Goal: Task Accomplishment & Management: Use online tool/utility

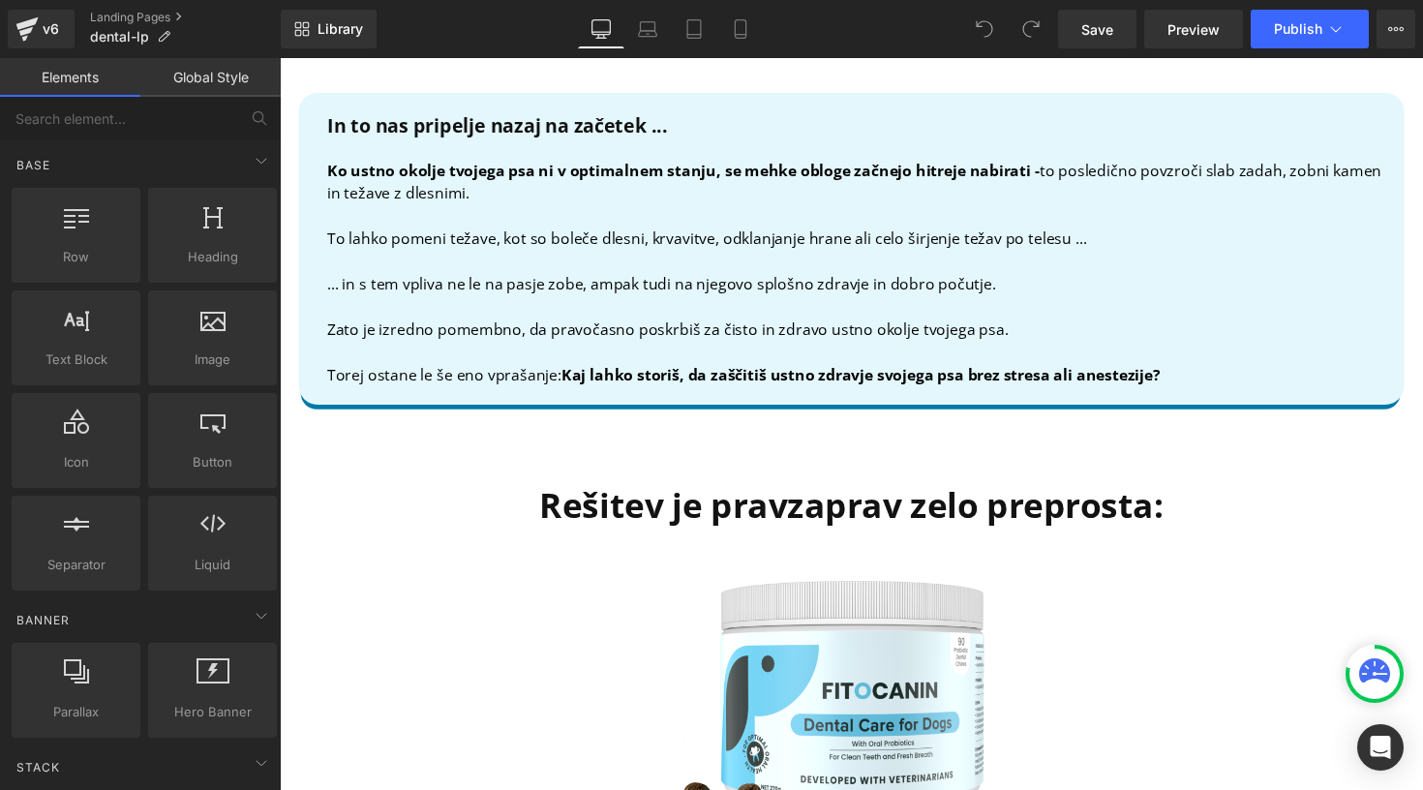
scroll to position [4241, 0]
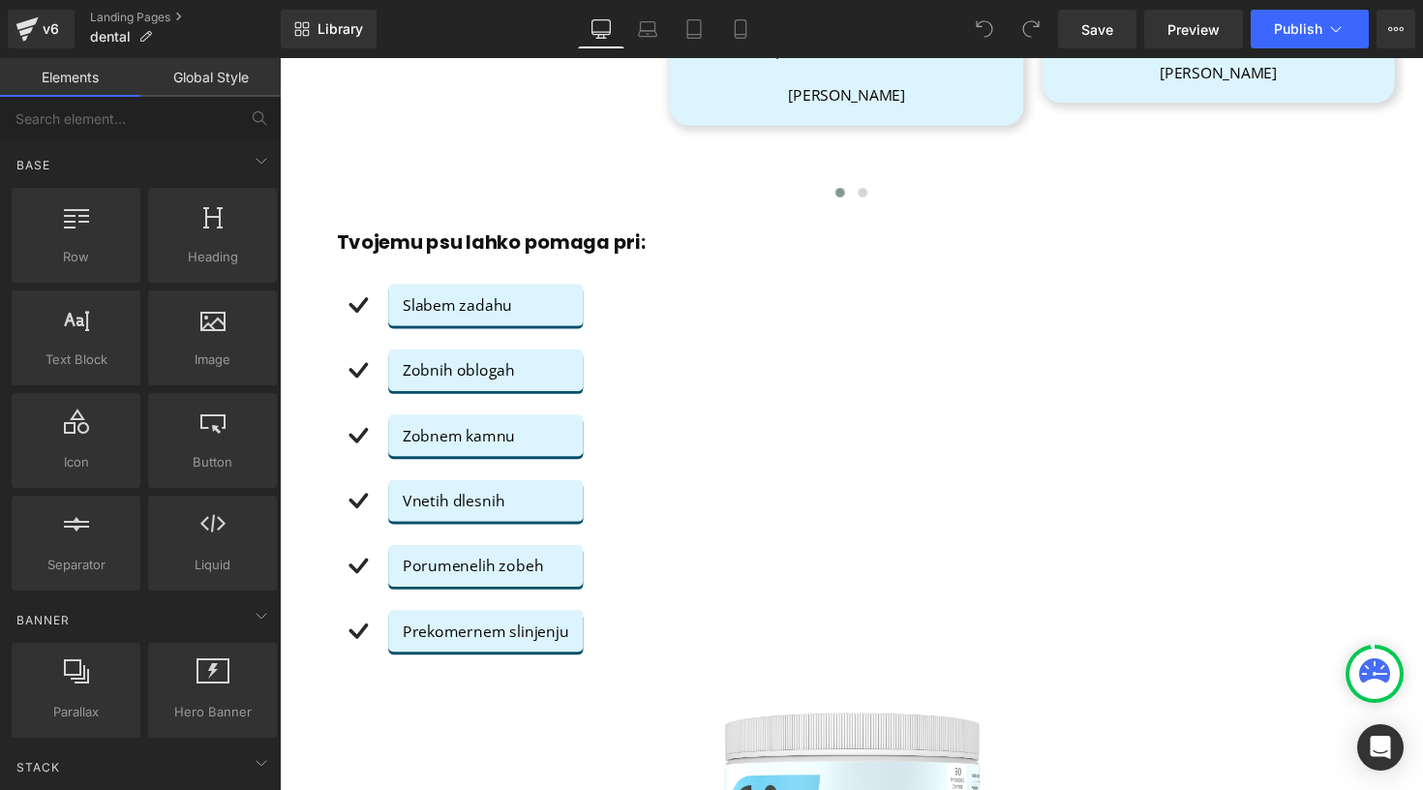
scroll to position [747, 0]
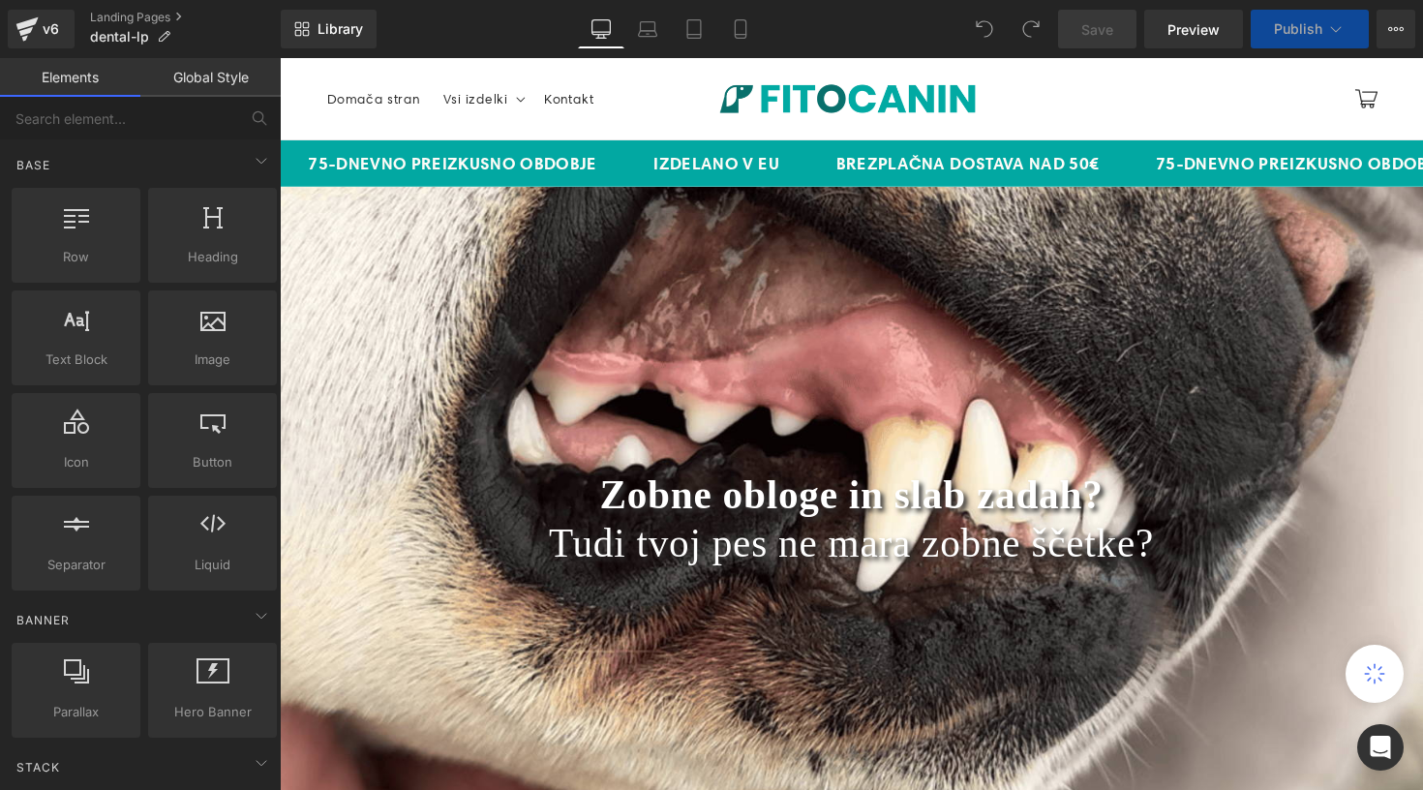
drag, startPoint x: 410, startPoint y: 205, endPoint x: 436, endPoint y: 253, distance: 54.2
click at [409, 205] on div "Zobne obloge in slab zadah? Tudi tvoj pes ne mara zobne ščetke? Heading Row" at bounding box center [866, 530] width 1172 height 681
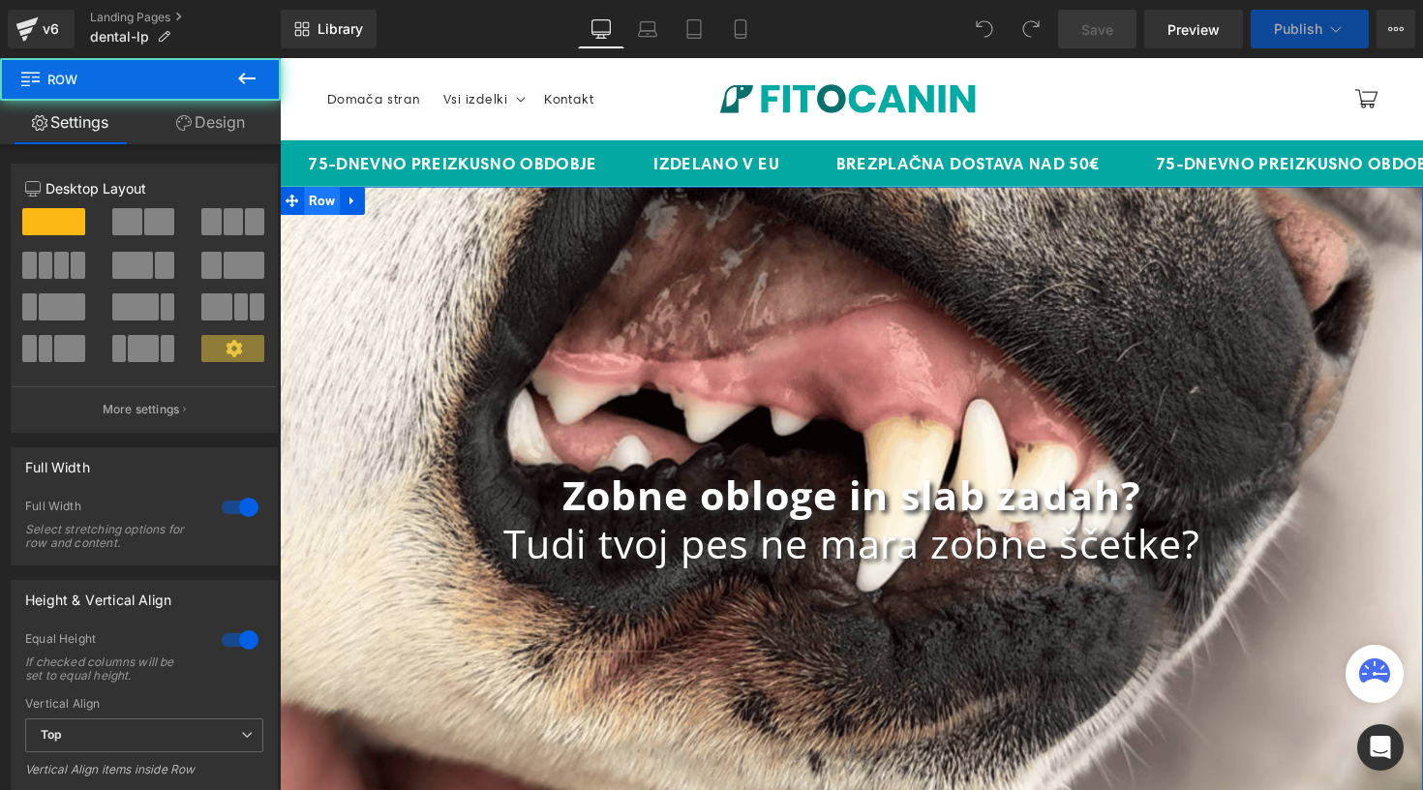
drag, startPoint x: 436, startPoint y: 253, endPoint x: 305, endPoint y: 218, distance: 135.3
click at [436, 253] on div "Zobne obloge in slab zadah? Tudi tvoj pes ne mara zobne ščetke? Heading Row" at bounding box center [866, 530] width 1172 height 681
click at [293, 219] on div "Zobne obloge in slab zadah? Tudi tvoj pes ne mara zobne ščetke? Heading Row" at bounding box center [866, 530] width 1172 height 681
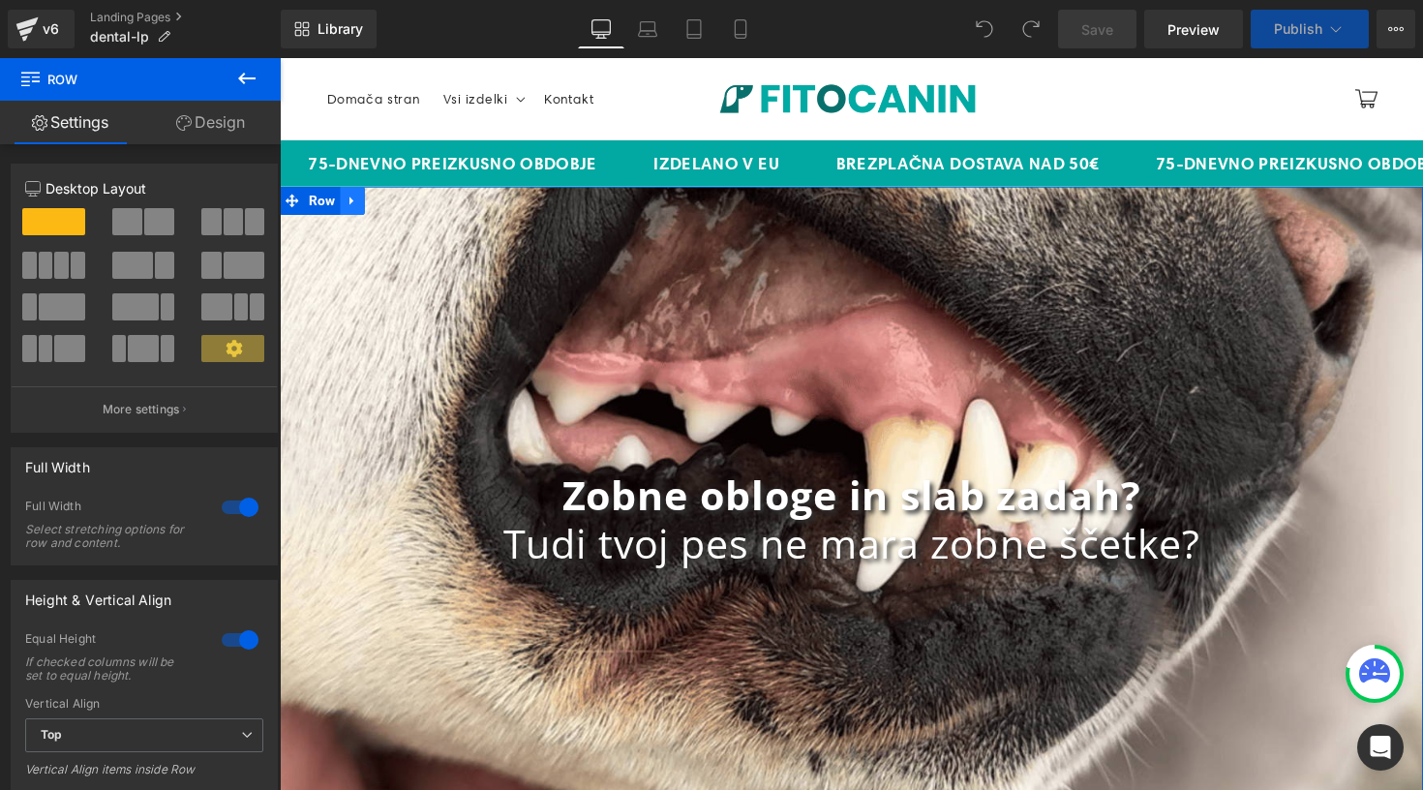
click at [344, 205] on link at bounding box center [354, 204] width 25 height 29
click at [398, 207] on icon at bounding box center [405, 205] width 14 height 14
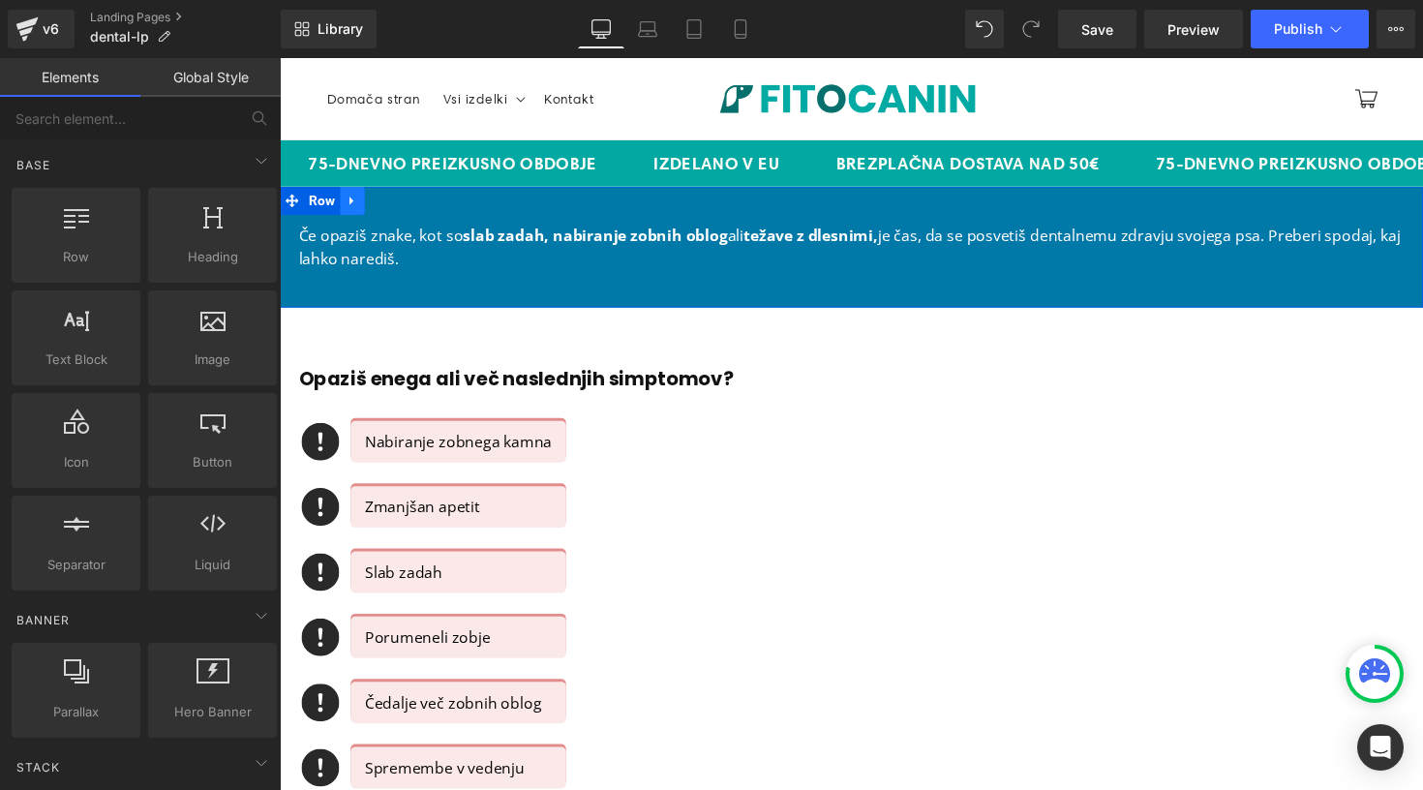
click at [360, 203] on link at bounding box center [354, 204] width 25 height 29
click at [393, 203] on link at bounding box center [404, 204] width 25 height 29
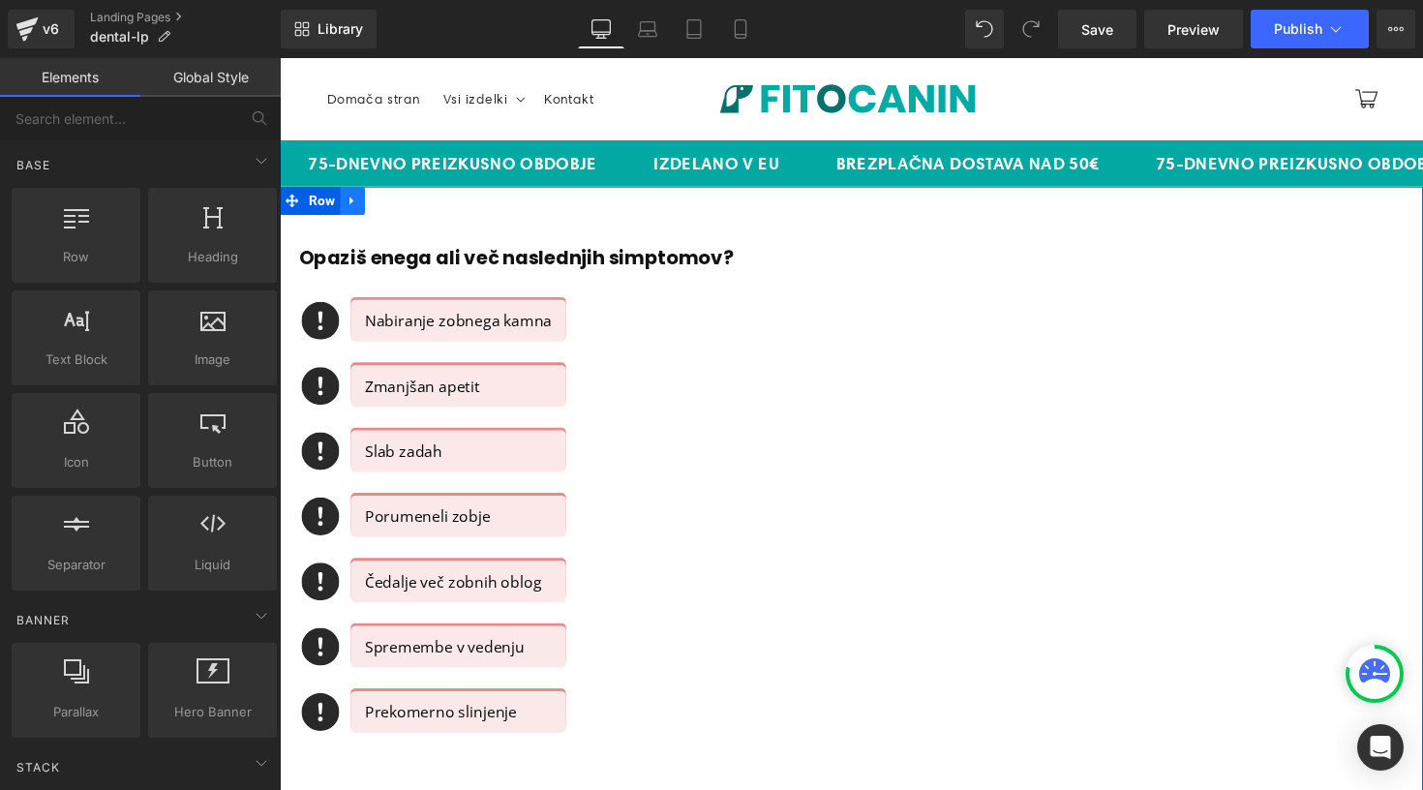
click at [350, 209] on icon at bounding box center [355, 205] width 14 height 15
click at [436, 206] on link at bounding box center [429, 204] width 25 height 29
click at [353, 205] on icon at bounding box center [355, 205] width 14 height 15
click at [398, 204] on icon at bounding box center [405, 205] width 14 height 14
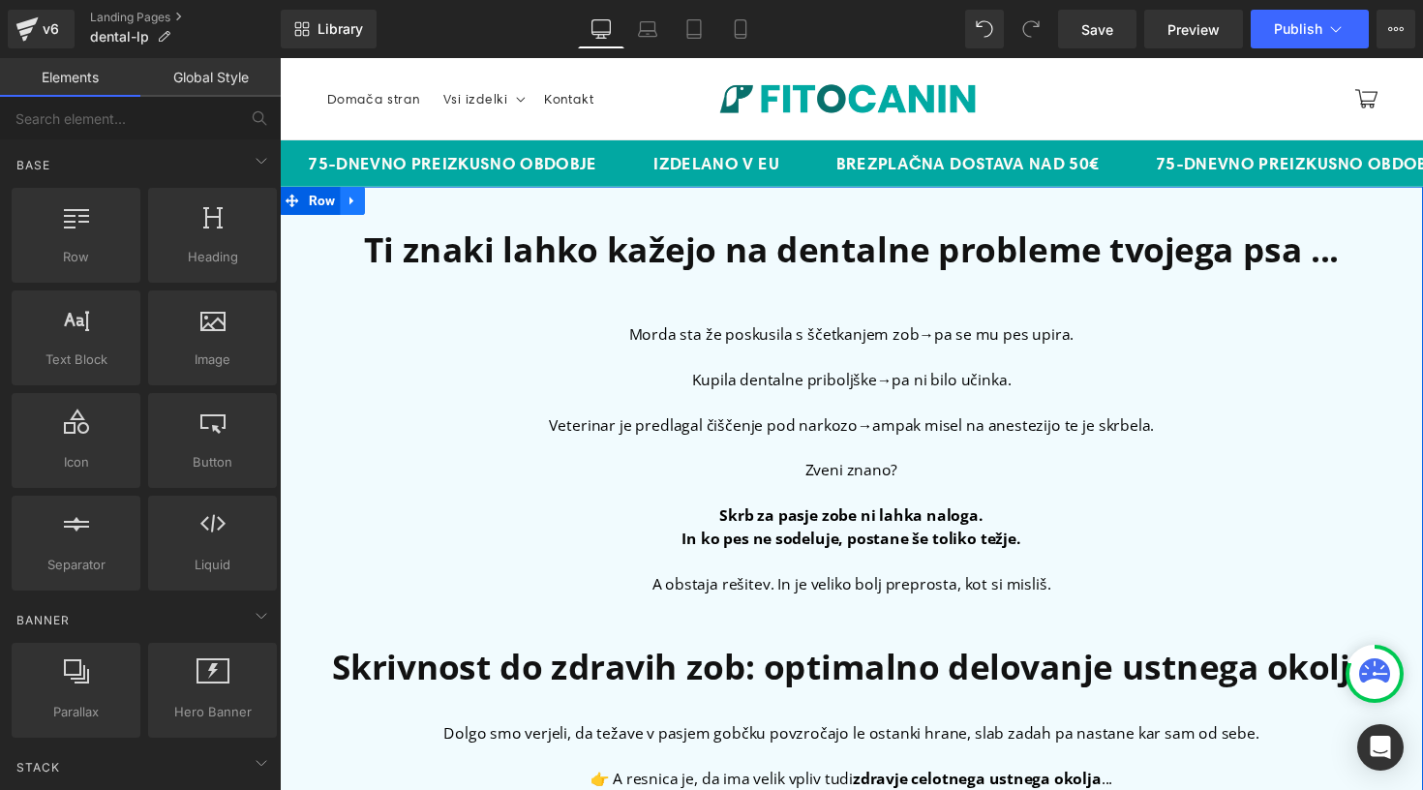
click at [357, 198] on icon at bounding box center [355, 205] width 14 height 15
click at [392, 206] on link at bounding box center [404, 204] width 25 height 29
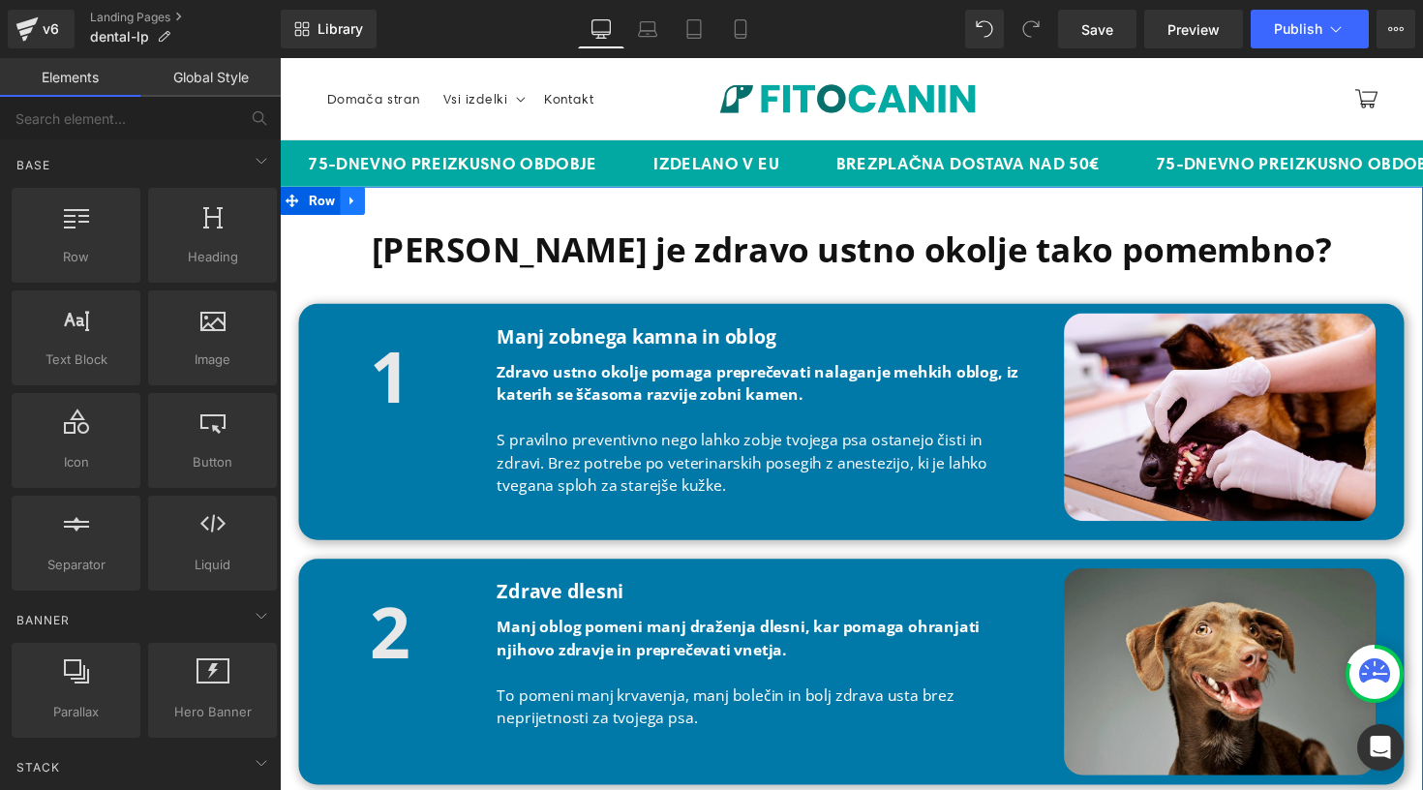
click at [359, 198] on link at bounding box center [354, 204] width 25 height 29
click at [400, 197] on link at bounding box center [404, 204] width 25 height 29
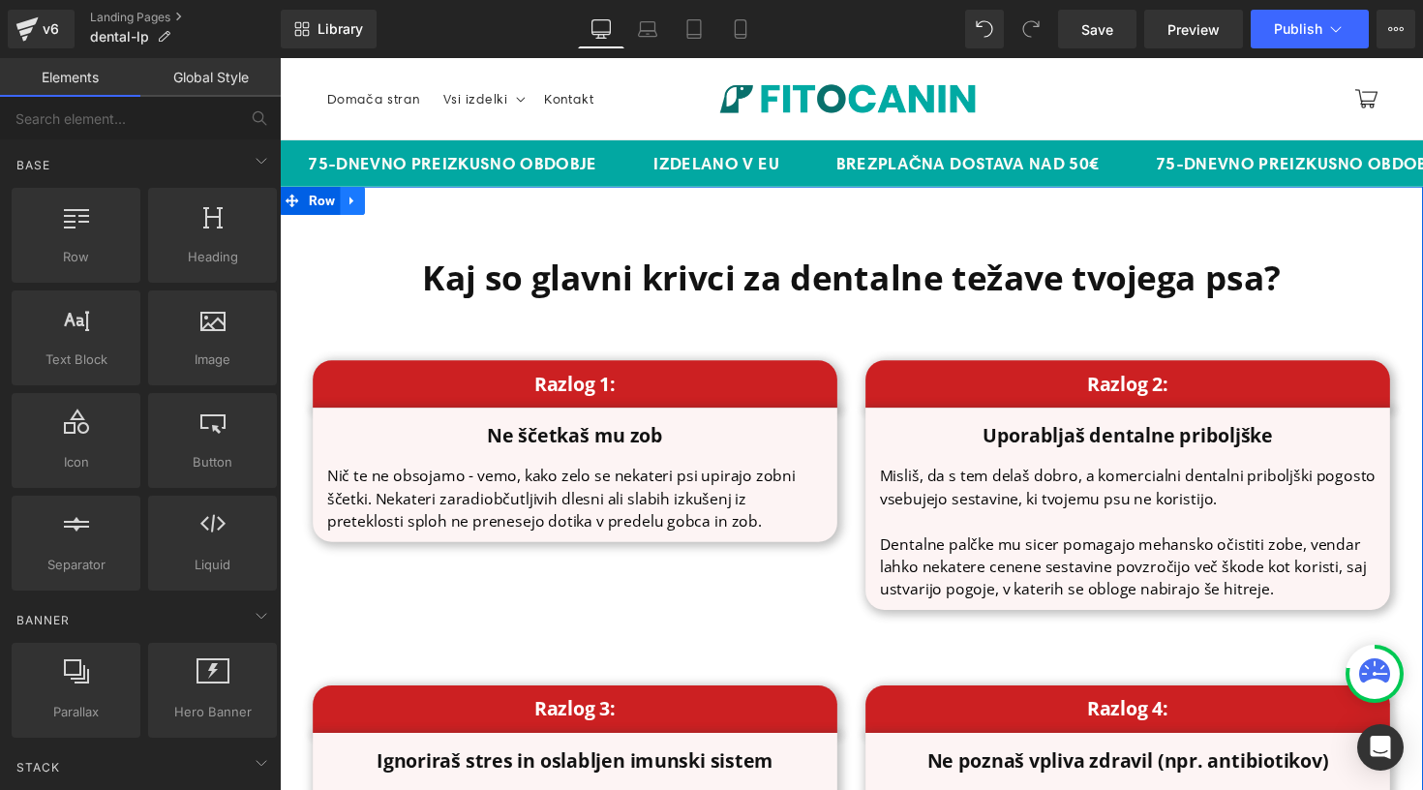
click at [352, 201] on icon at bounding box center [355, 205] width 14 height 15
click at [398, 198] on icon at bounding box center [405, 205] width 14 height 15
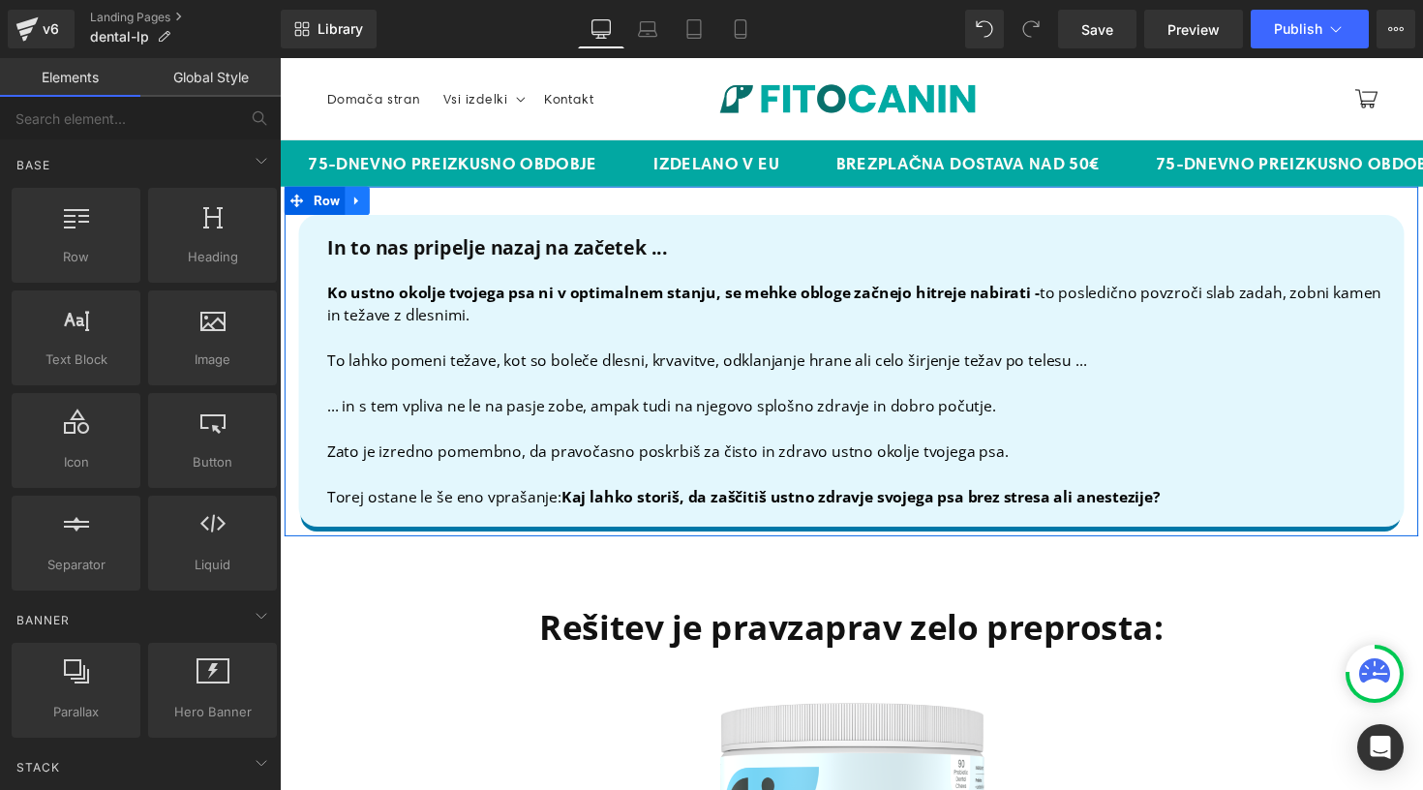
click at [357, 199] on icon at bounding box center [359, 205] width 14 height 15
click at [397, 200] on link at bounding box center [409, 204] width 25 height 29
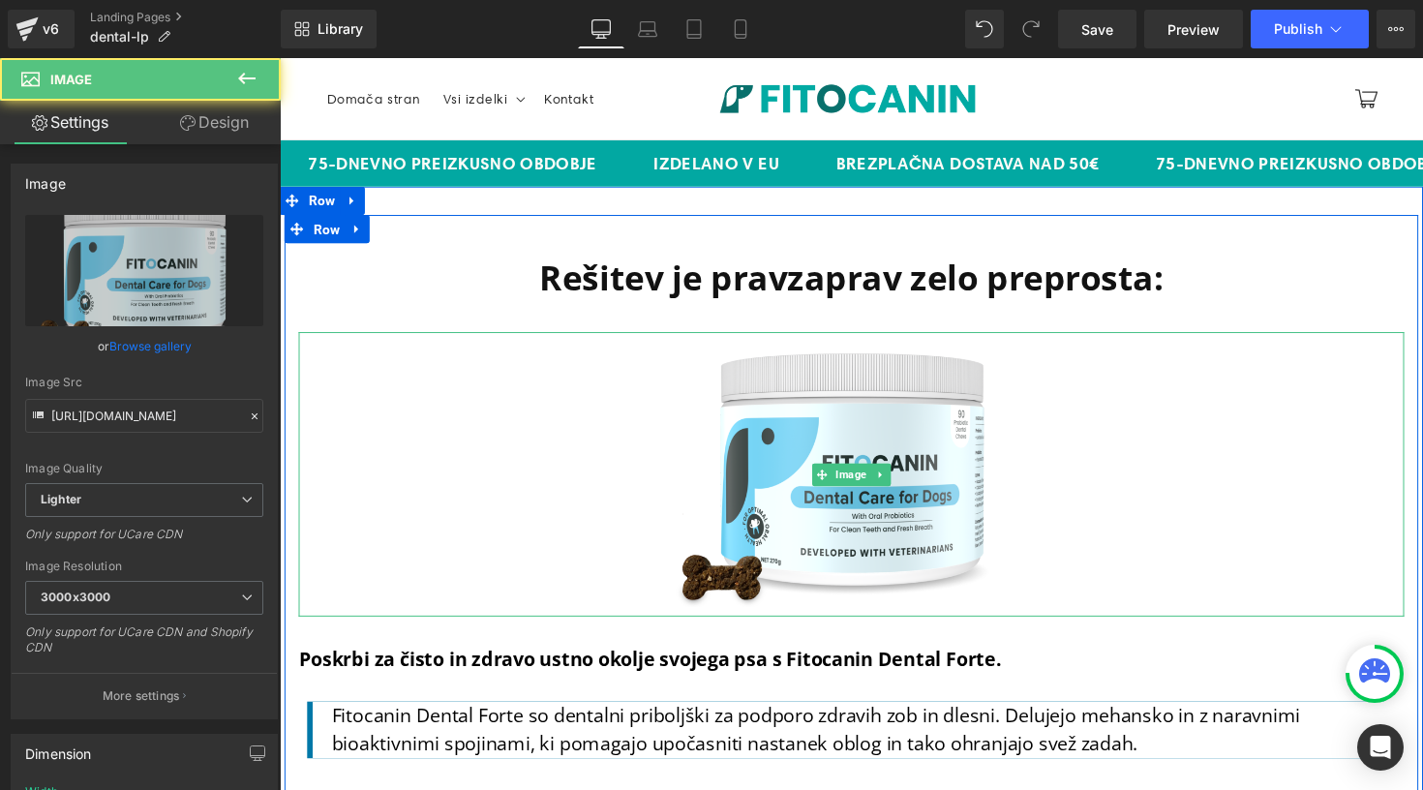
click at [620, 462] on div at bounding box center [865, 484] width 1133 height 291
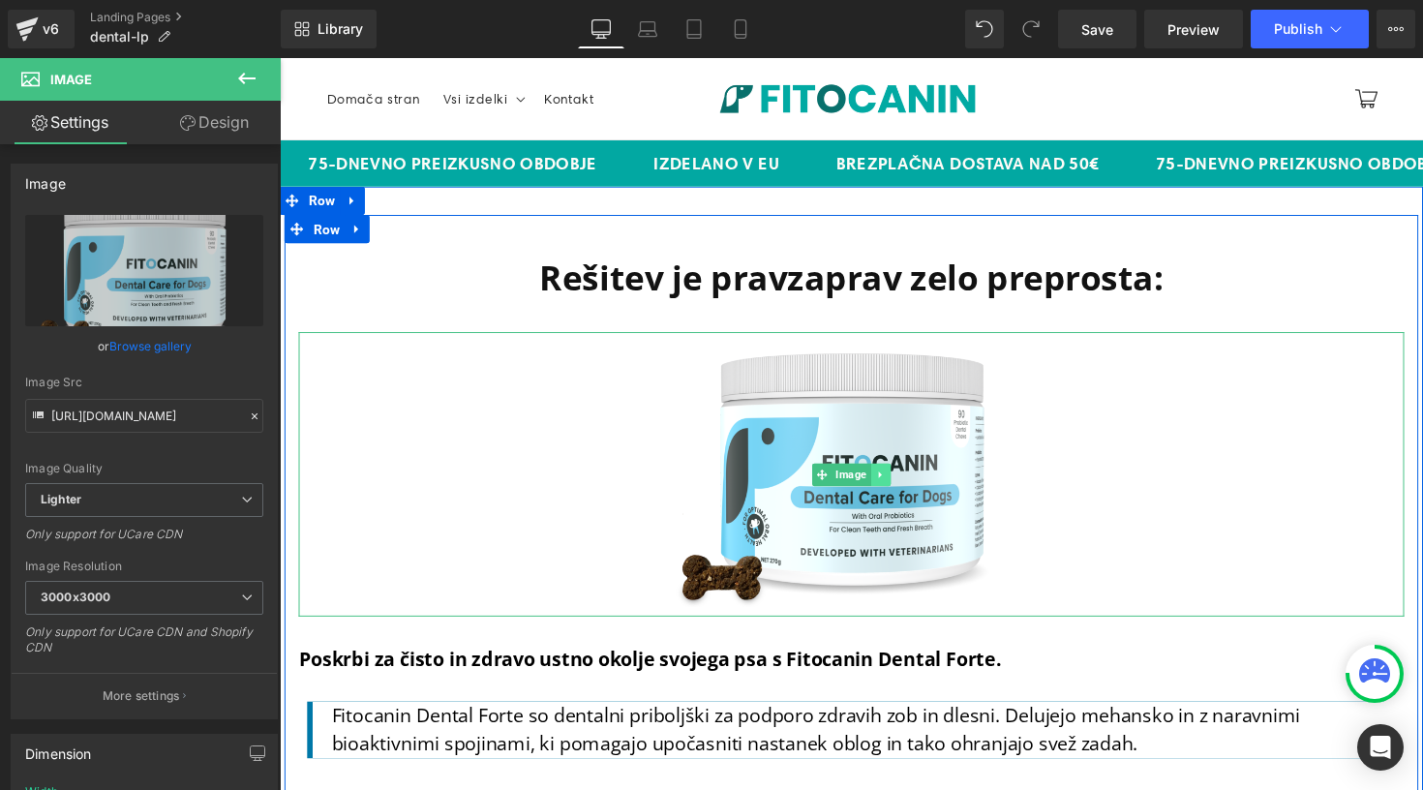
click at [891, 488] on icon at bounding box center [895, 485] width 11 height 12
click at [901, 485] on icon at bounding box center [906, 484] width 11 height 11
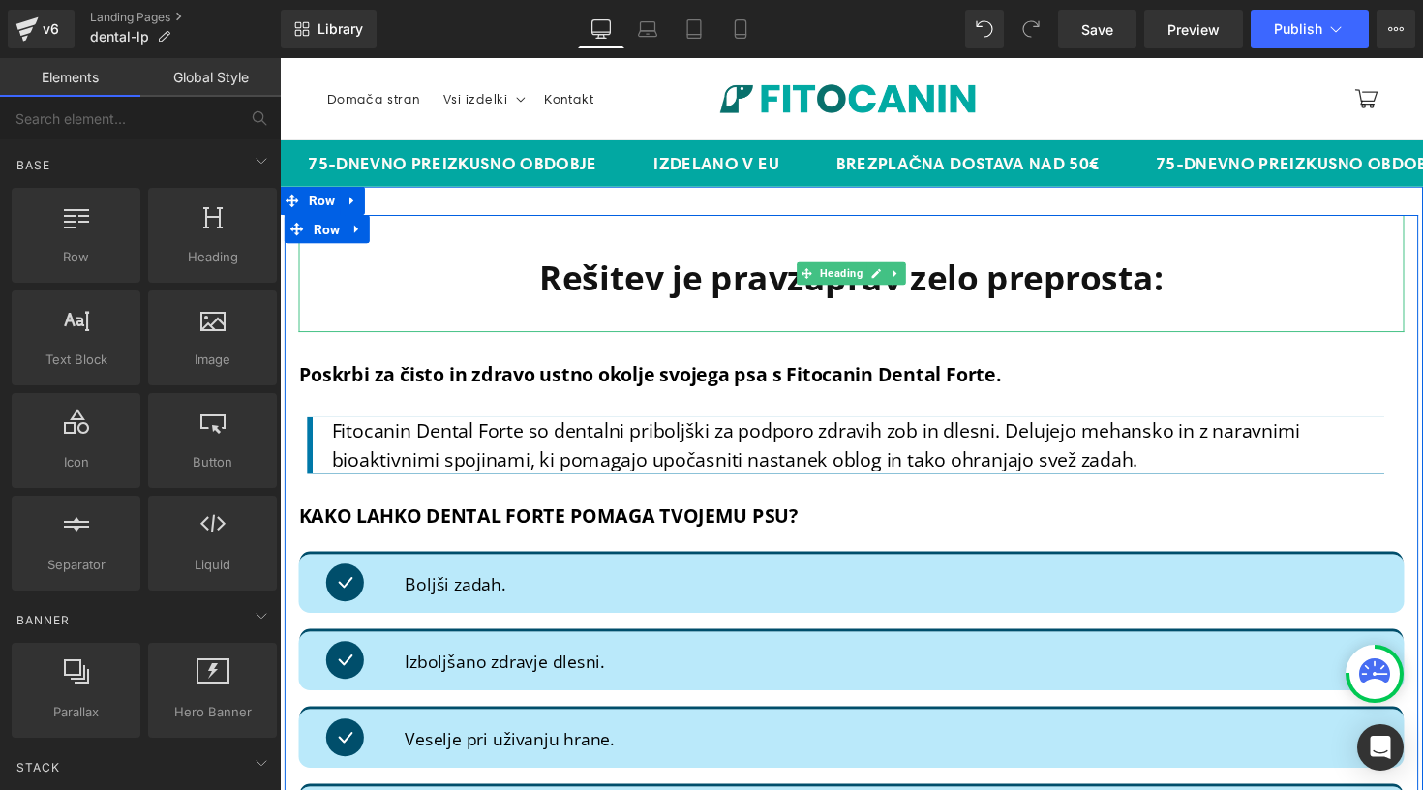
click at [750, 283] on b "Rešitev je pravzaprav zelo preprosta:" at bounding box center [865, 283] width 639 height 47
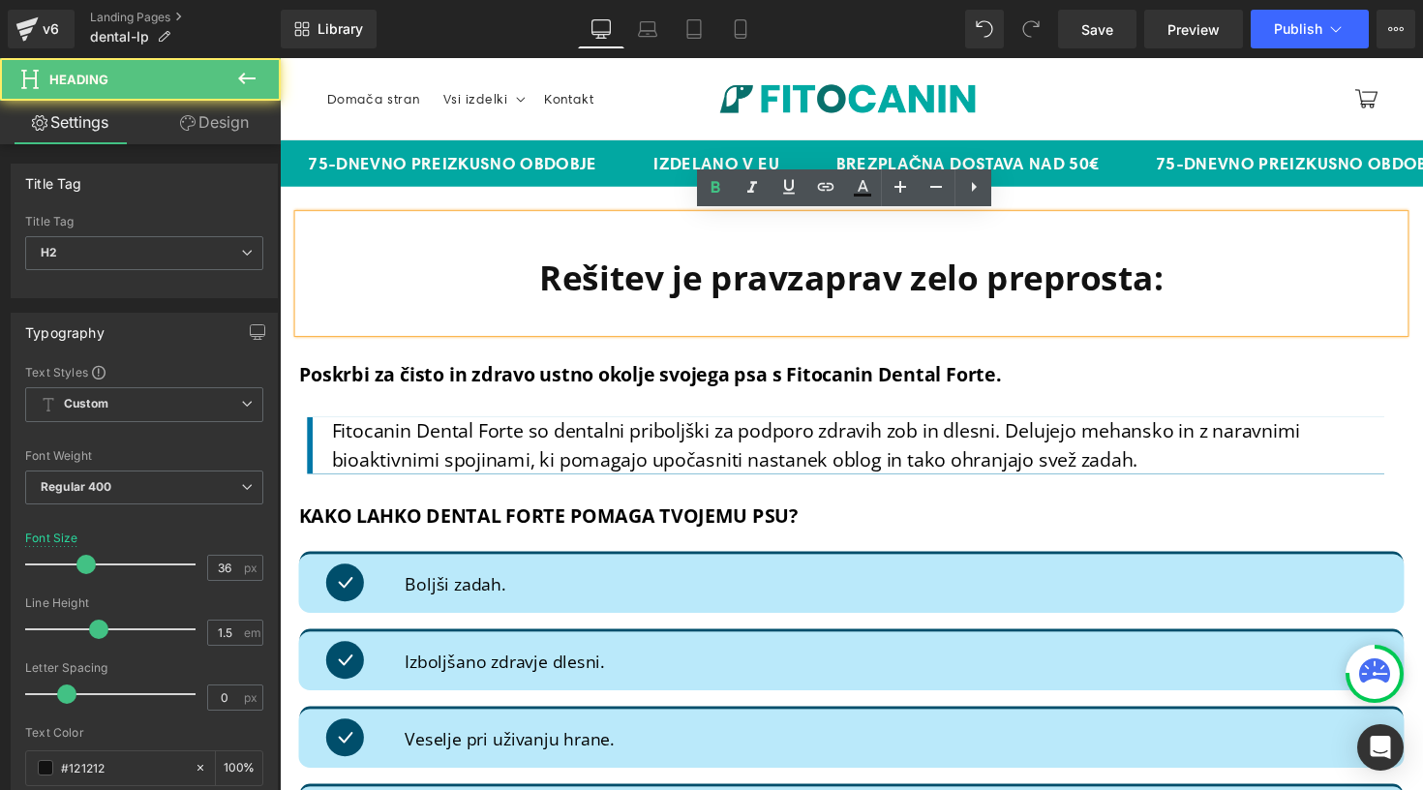
click at [779, 260] on b "Rešitev je pravzaprav zelo preprosta:" at bounding box center [865, 283] width 639 height 47
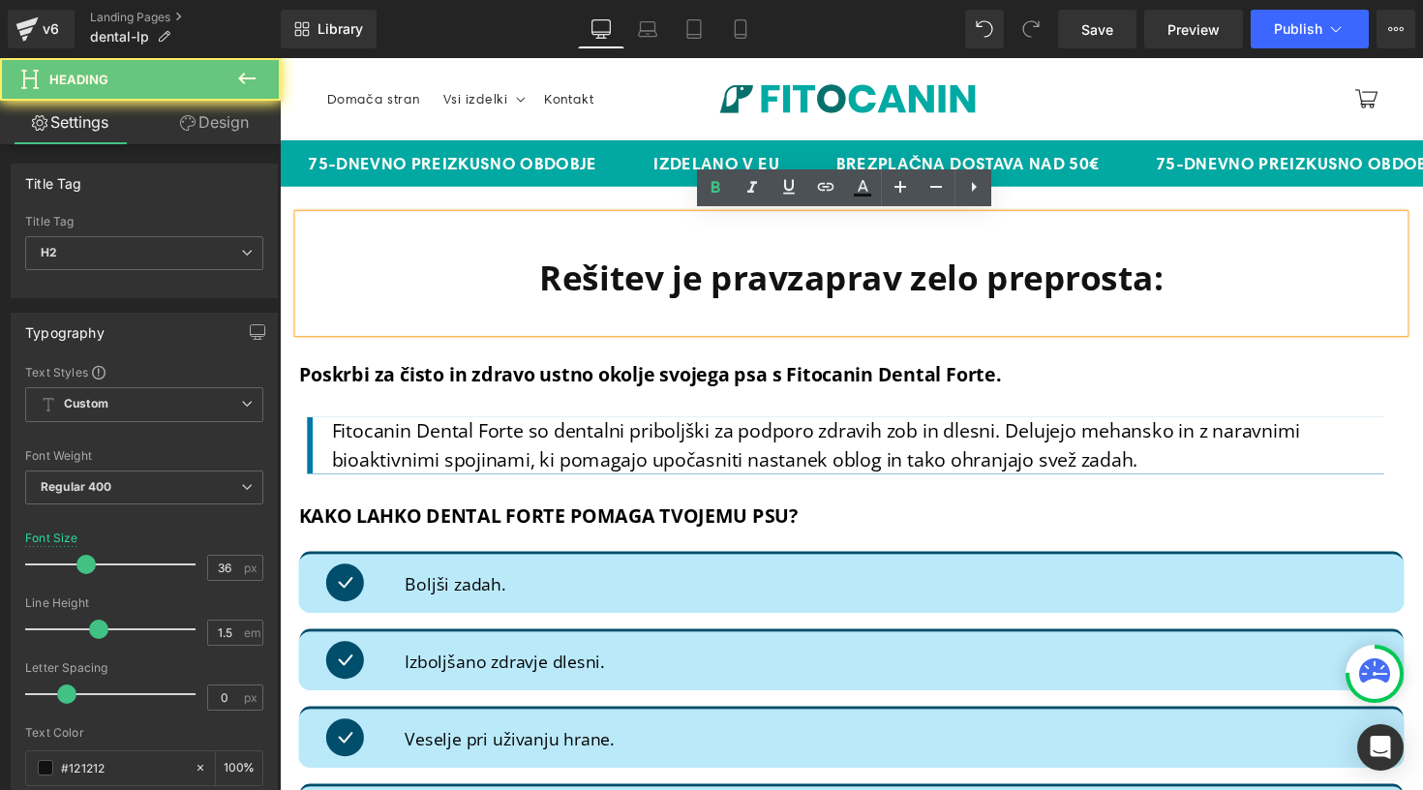
click at [1017, 332] on div "Rešitev je pravzaprav zelo preprosta:" at bounding box center [865, 279] width 1133 height 120
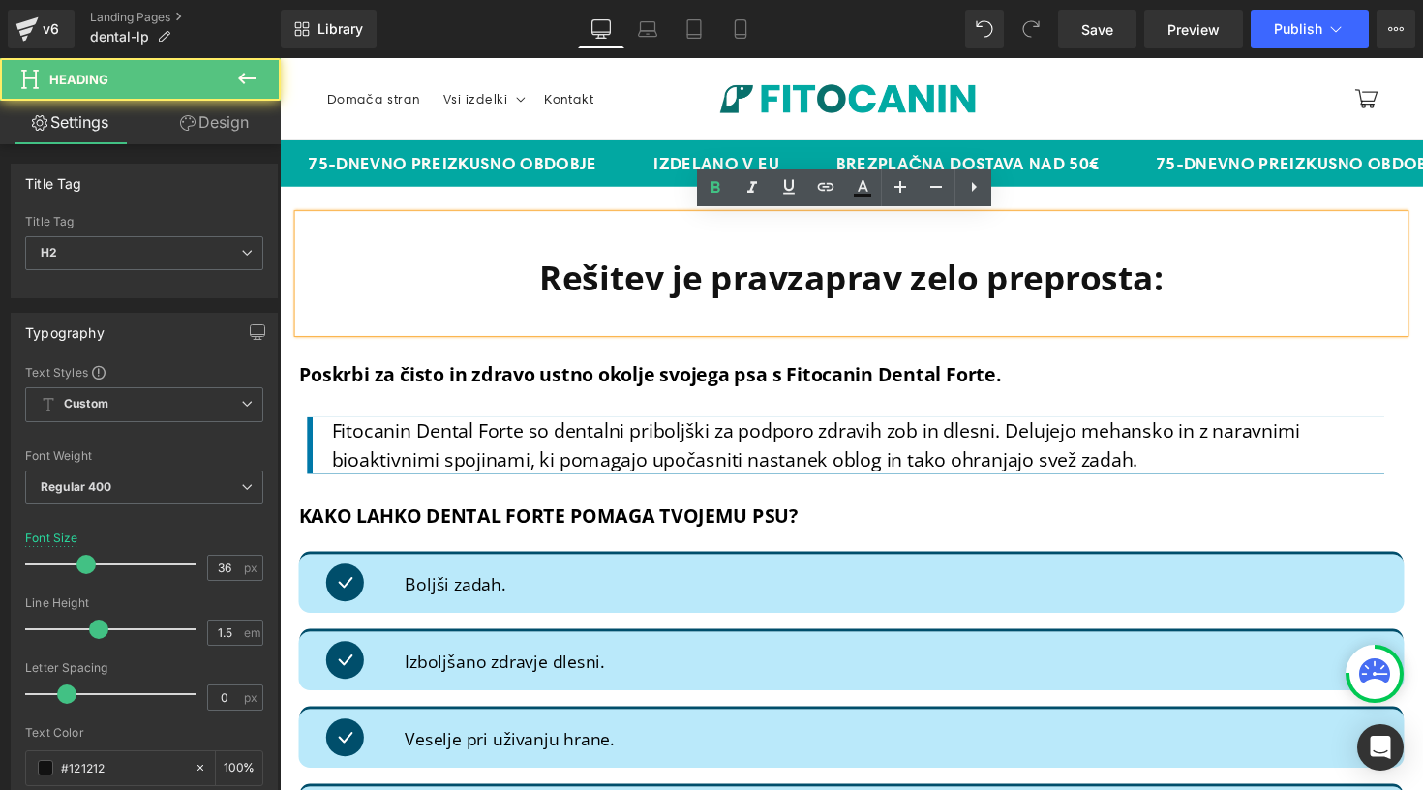
click at [1107, 219] on div "Rešitev je pravzaprav zelo preprosta:" at bounding box center [865, 279] width 1133 height 120
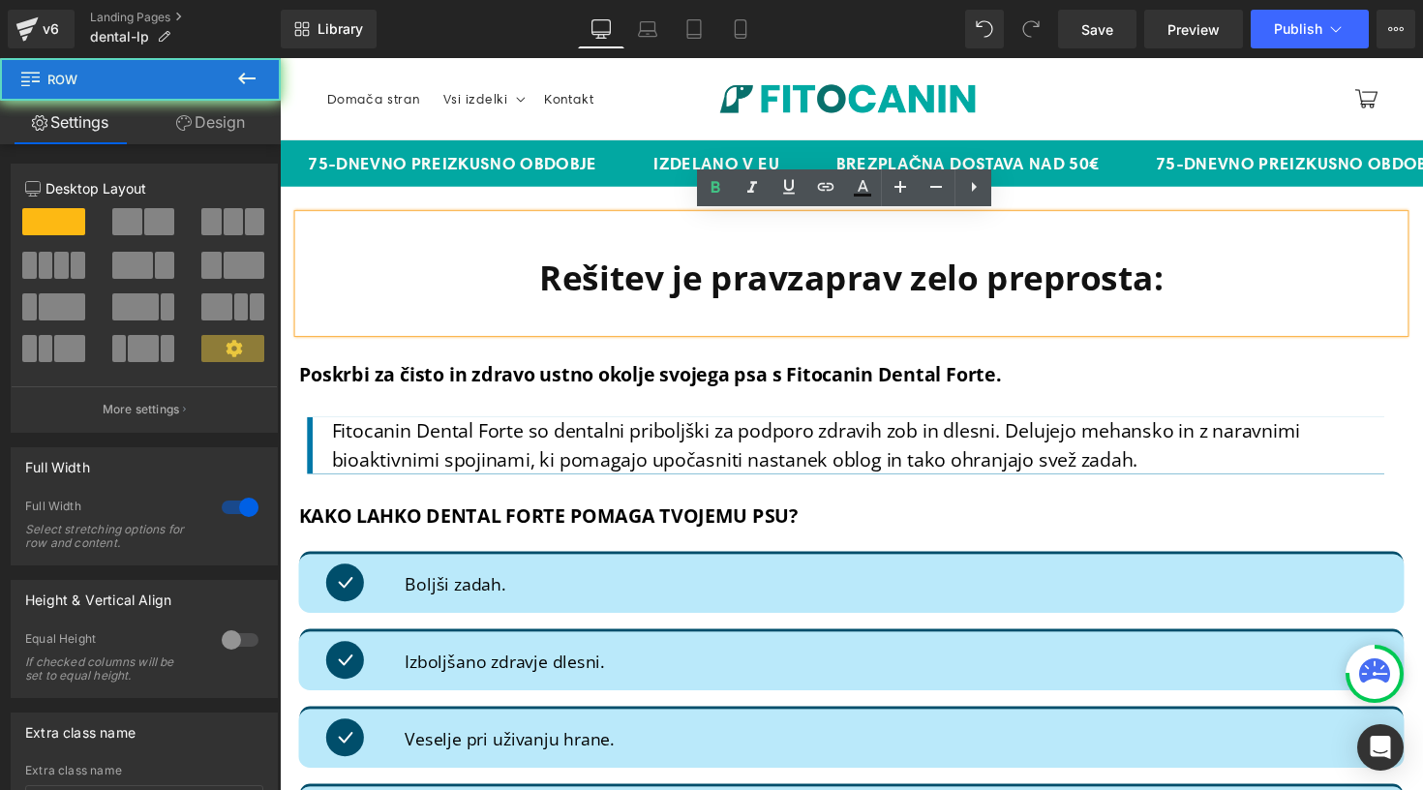
click at [1098, 209] on div "Rešitev je pravzaprav zelo preprosta: Heading Poskrbi za čisto in zdravo ustno …" at bounding box center [866, 719] width 1172 height 1058
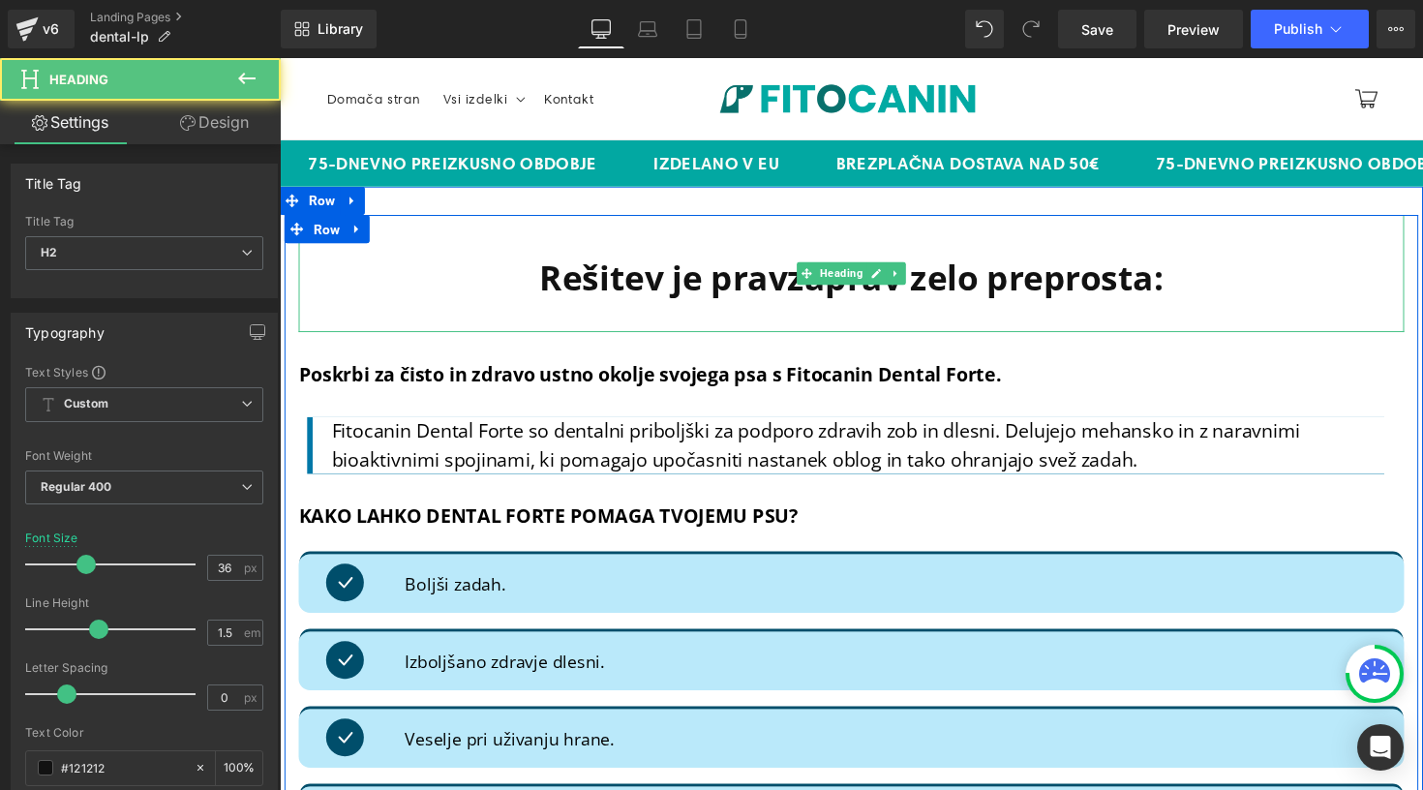
click at [918, 286] on b "Rešitev je pravzaprav zelo preprosta:" at bounding box center [865, 283] width 639 height 47
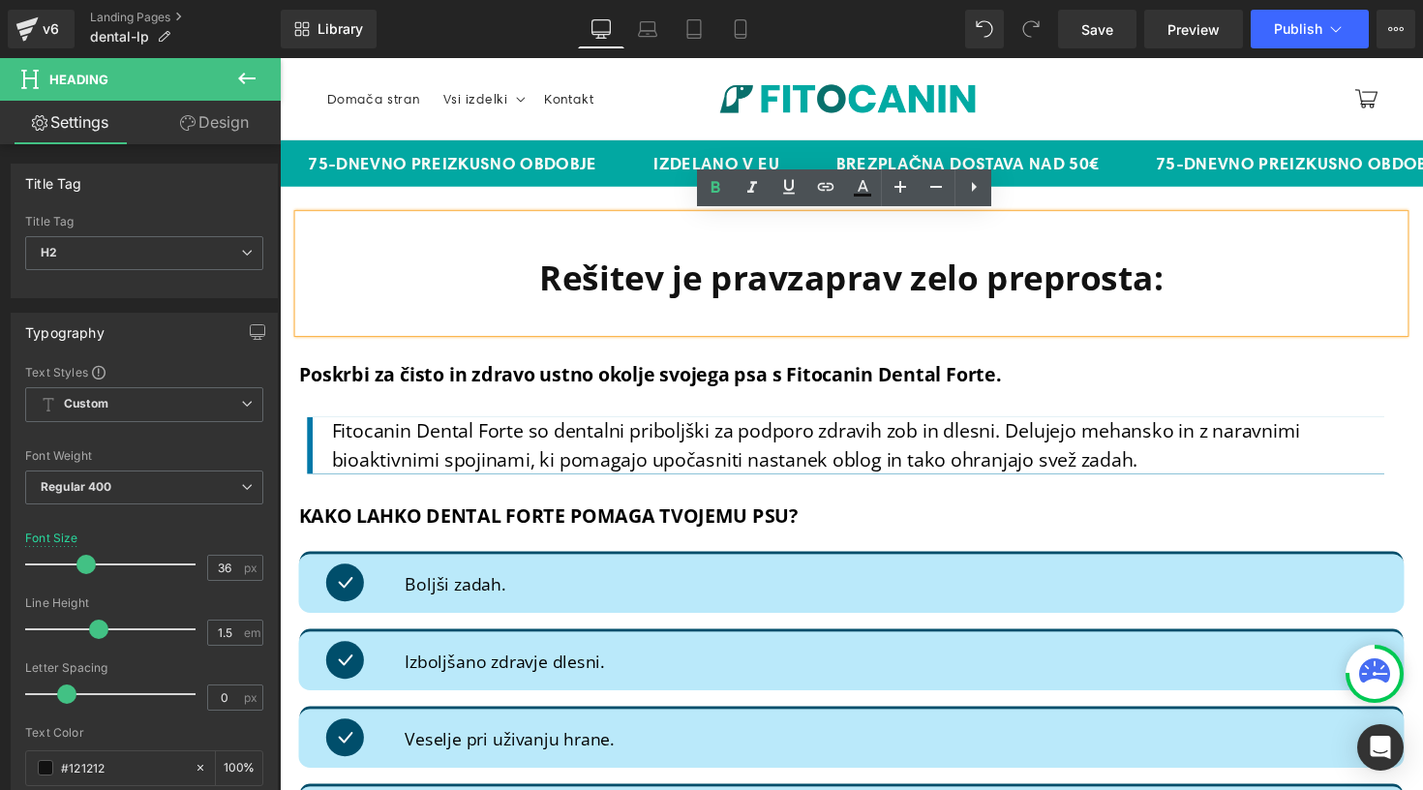
click at [1052, 212] on div "Rešitev je pravzaprav zelo preprosta: Heading Poskrbi za čisto in zdravo ustno …" at bounding box center [866, 719] width 1172 height 1058
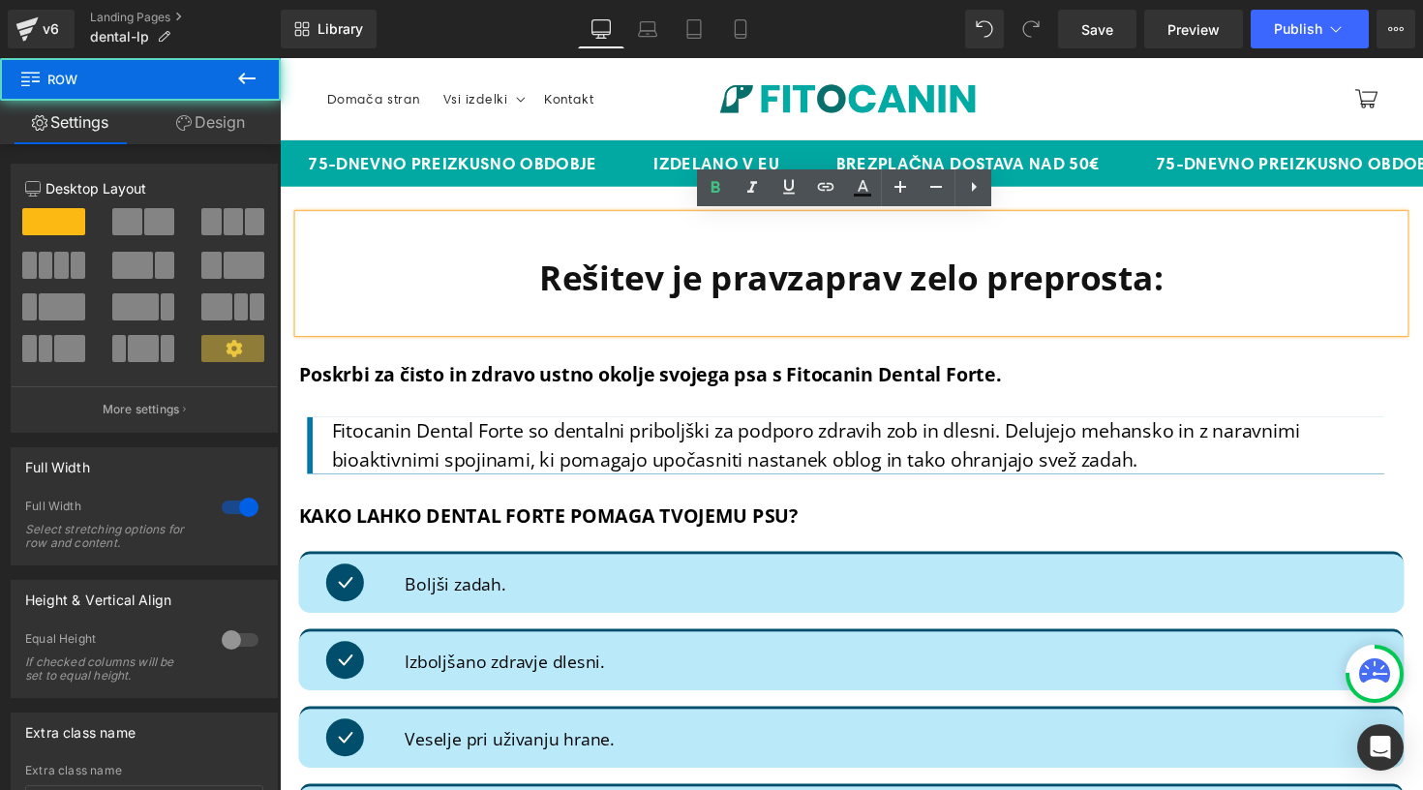
click at [1024, 195] on div "Rešitev je pravzaprav zelo preprosta: Heading Poskrbi za čisto in zdravo ustno …" at bounding box center [866, 719] width 1172 height 1058
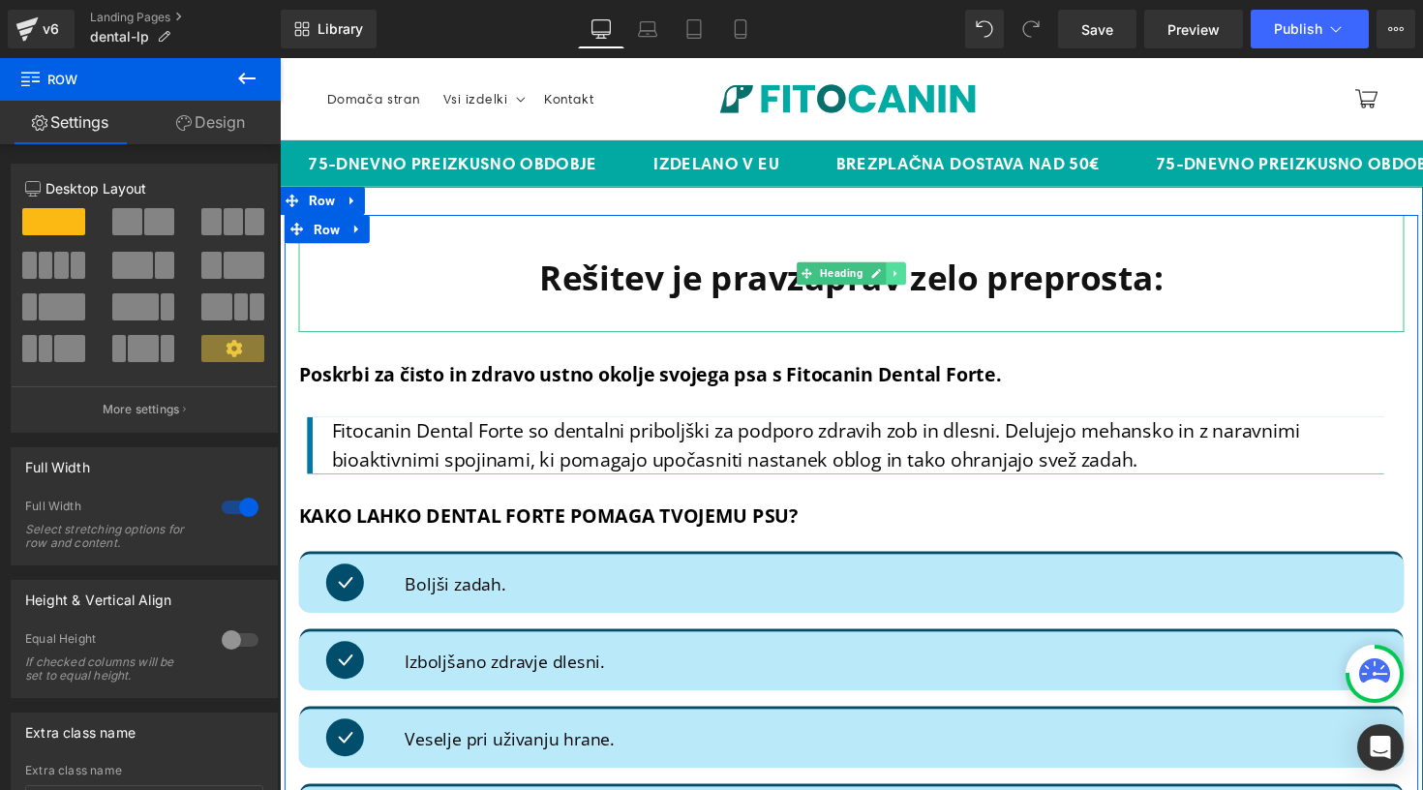
click at [910, 282] on icon at bounding box center [911, 279] width 11 height 12
click at [922, 281] on icon at bounding box center [921, 279] width 11 height 11
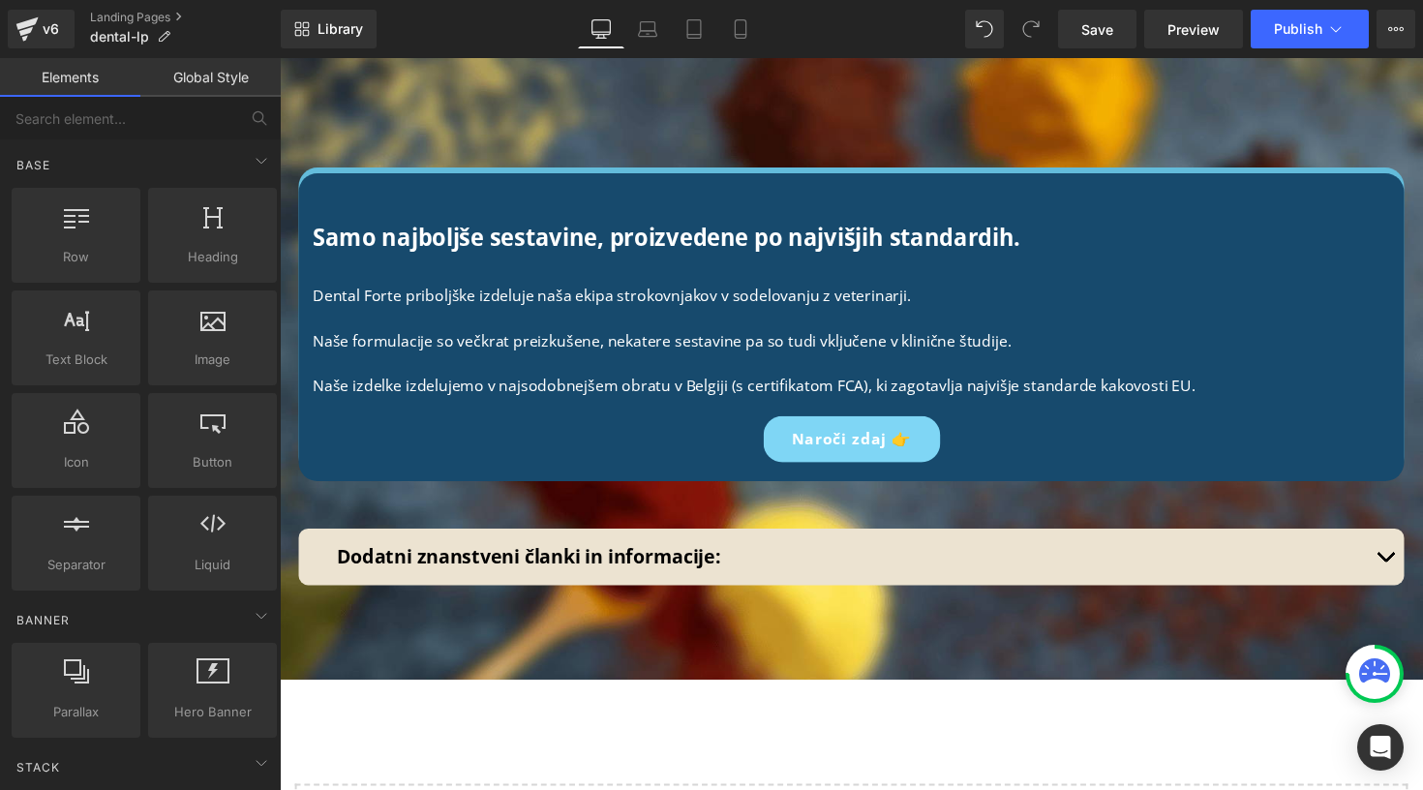
scroll to position [9026, 0]
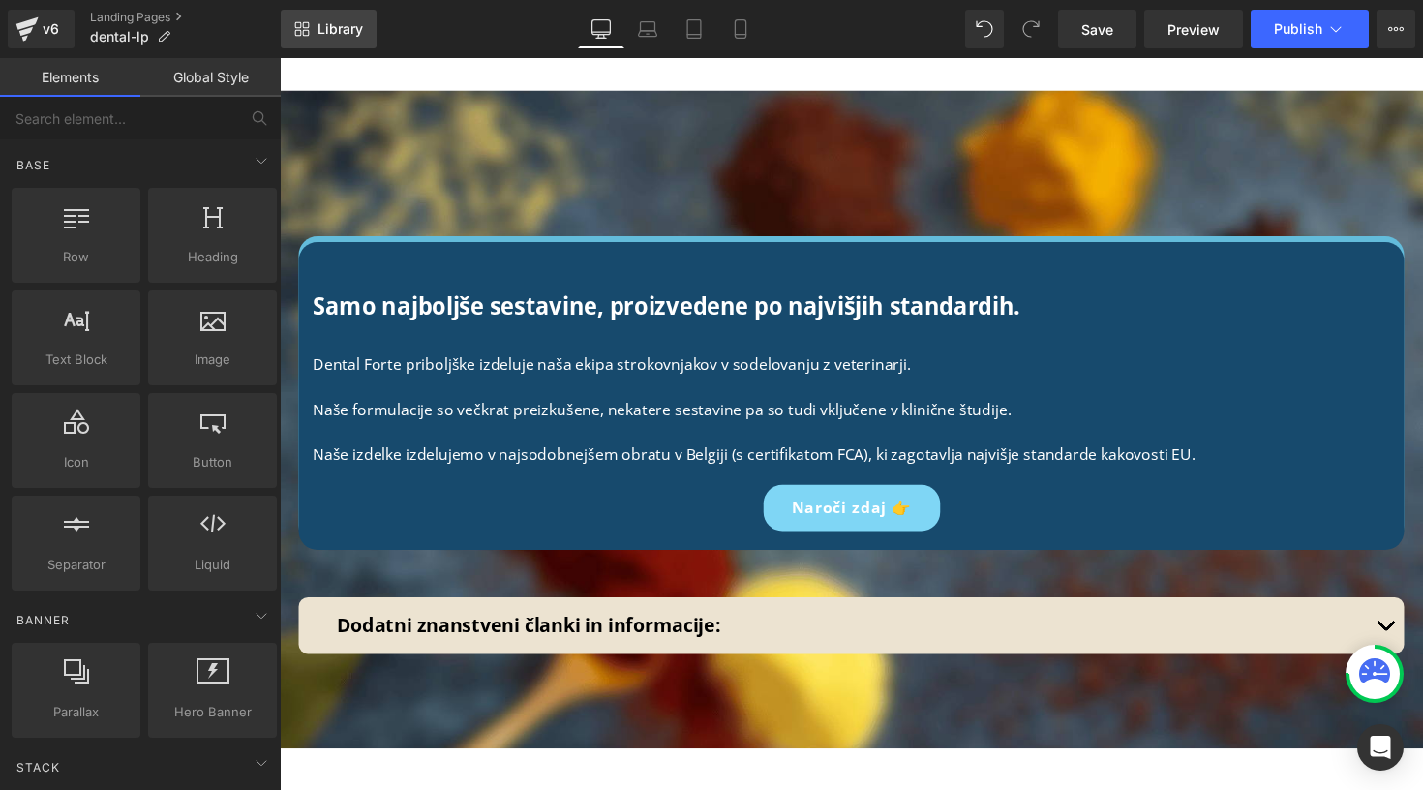
click at [329, 31] on span "Library" at bounding box center [341, 28] width 46 height 17
click at [336, 31] on span "Library" at bounding box center [341, 28] width 46 height 17
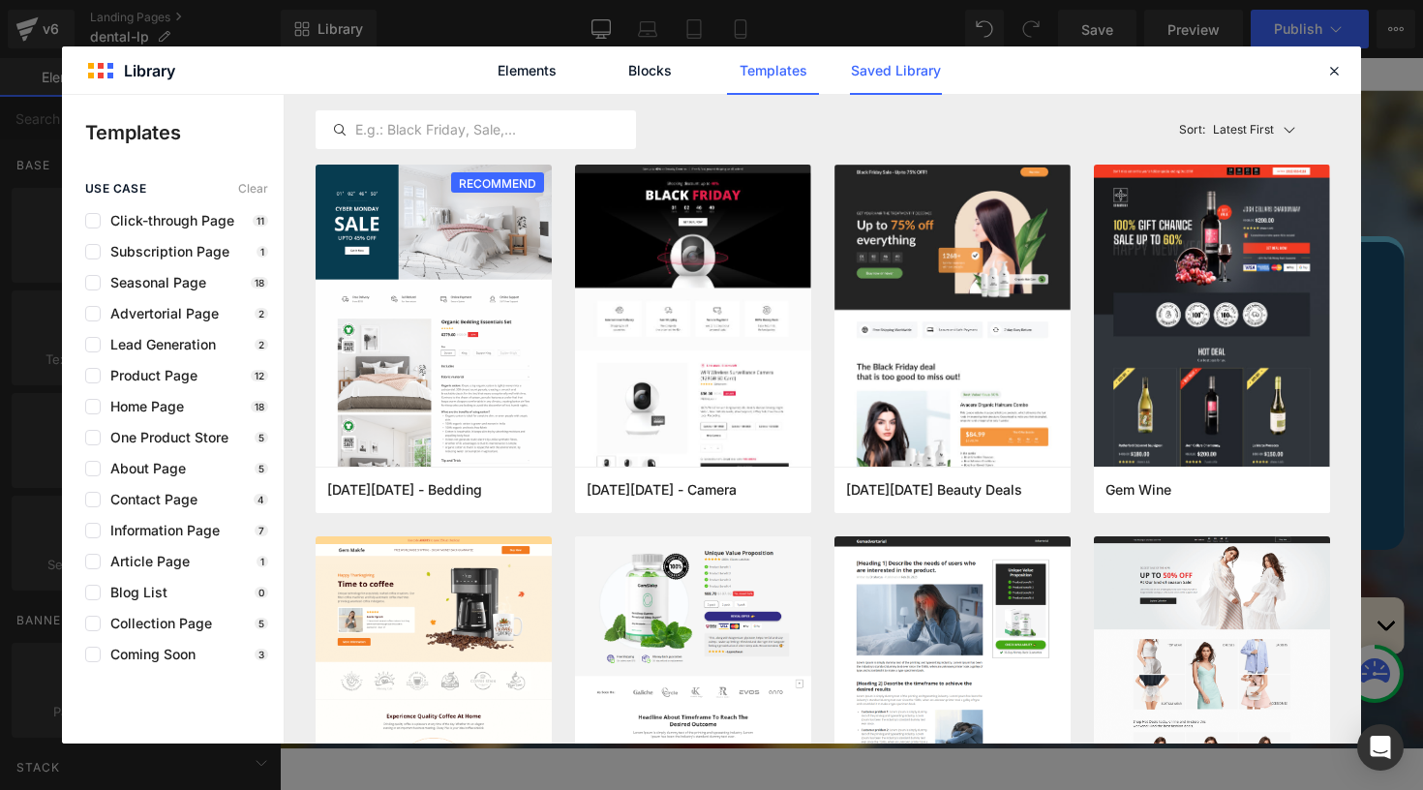
click at [857, 75] on link "Saved Library" at bounding box center [896, 70] width 92 height 48
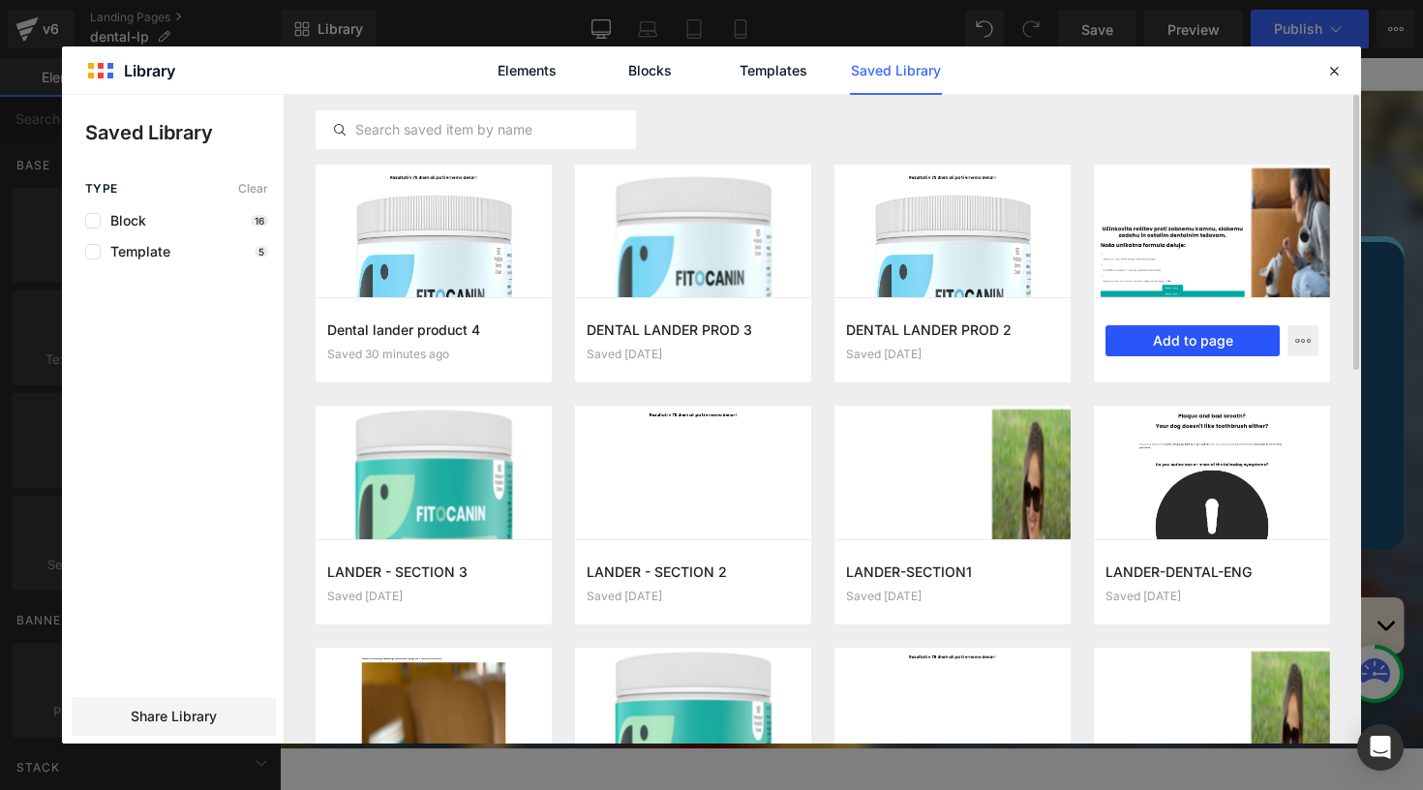
click at [1140, 337] on button "Add to page" at bounding box center [1193, 340] width 174 height 31
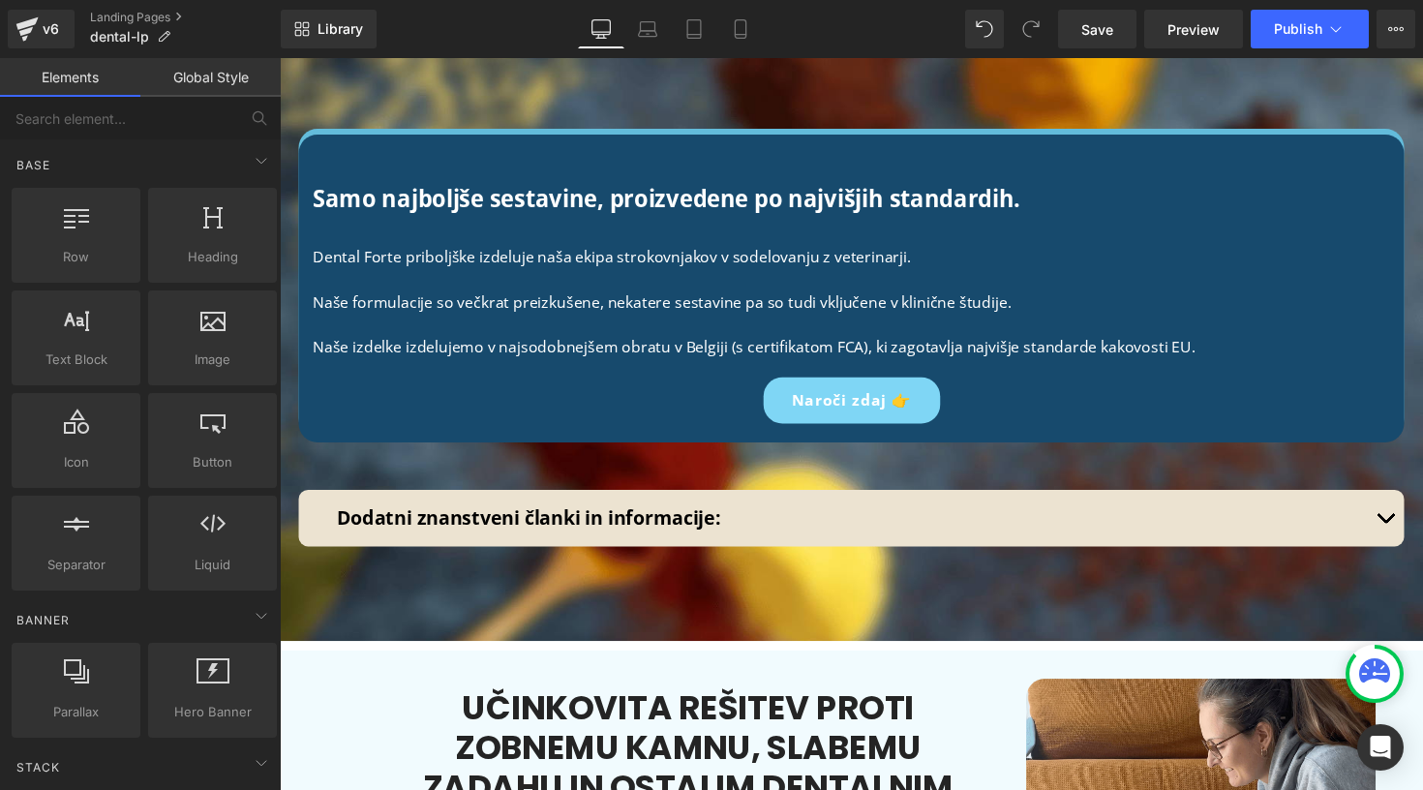
scroll to position [9139, 0]
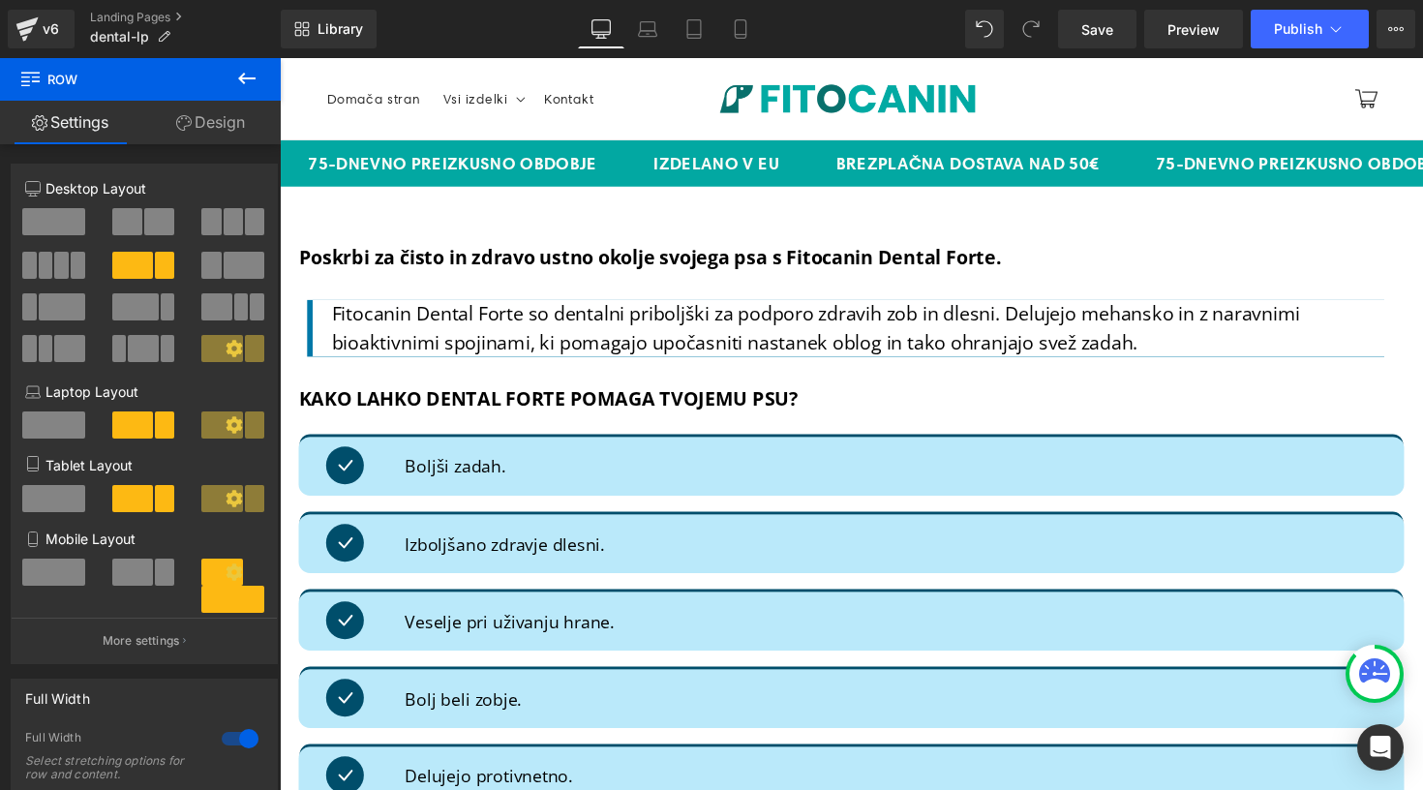
scroll to position [0, 0]
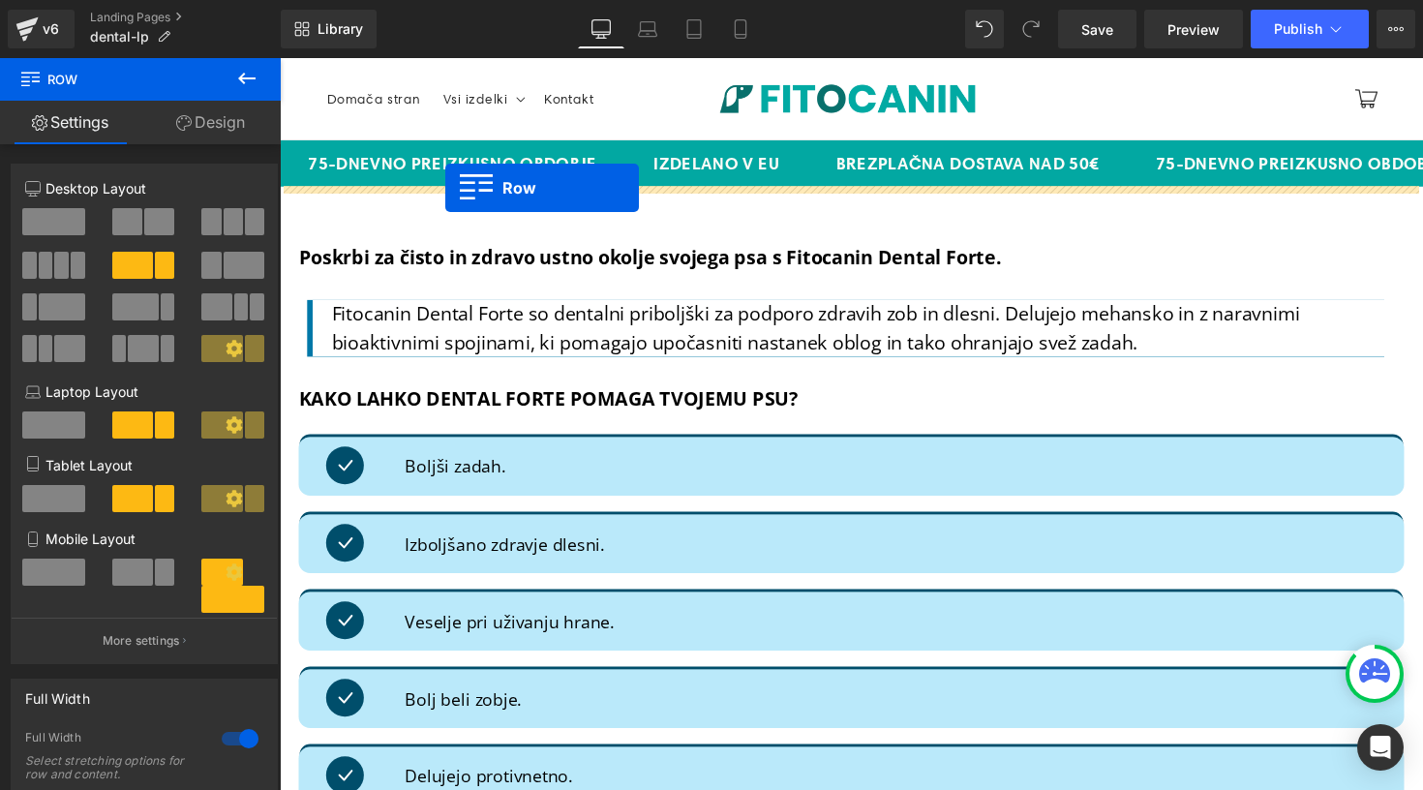
drag, startPoint x: 322, startPoint y: 573, endPoint x: 449, endPoint y: 191, distance: 403.0
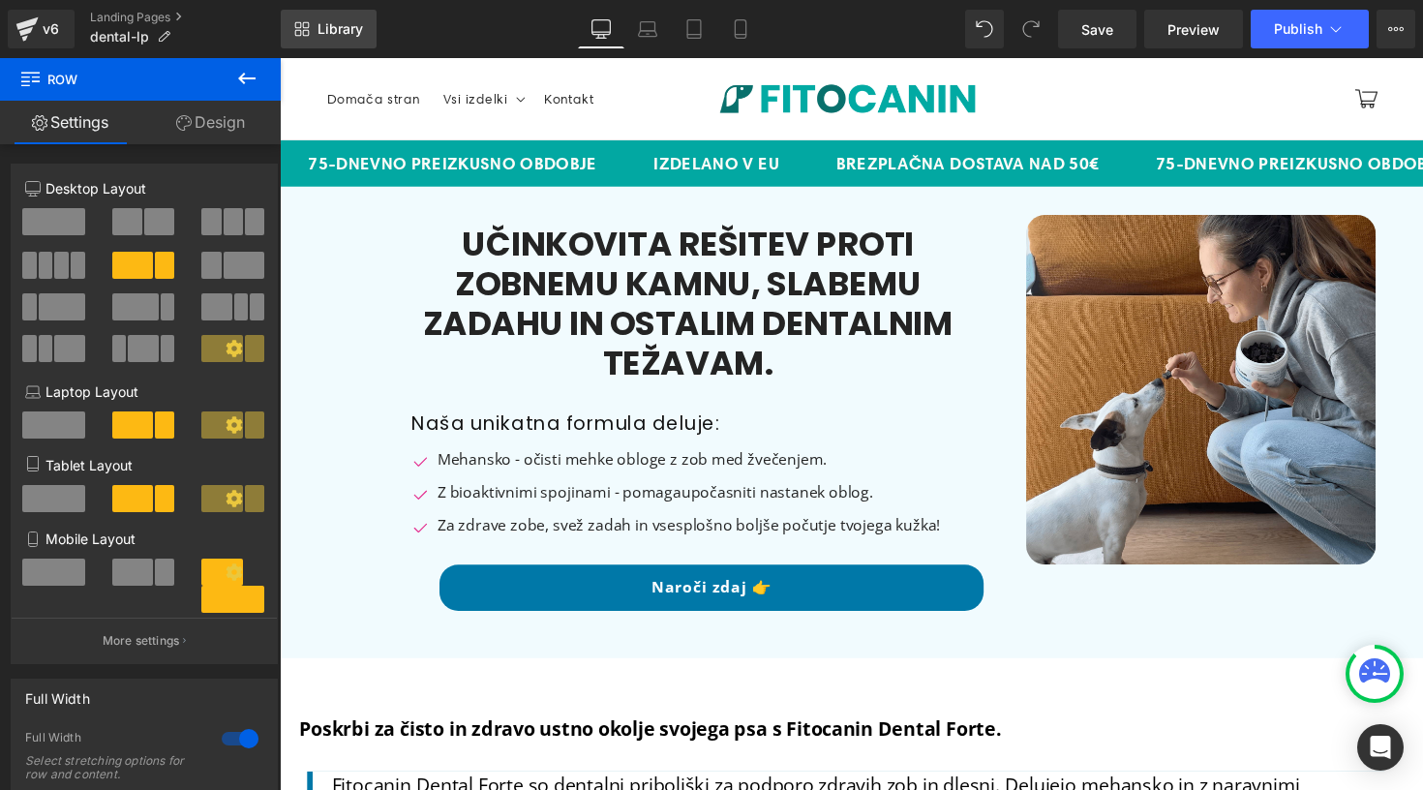
click at [323, 29] on span "Library" at bounding box center [341, 28] width 46 height 17
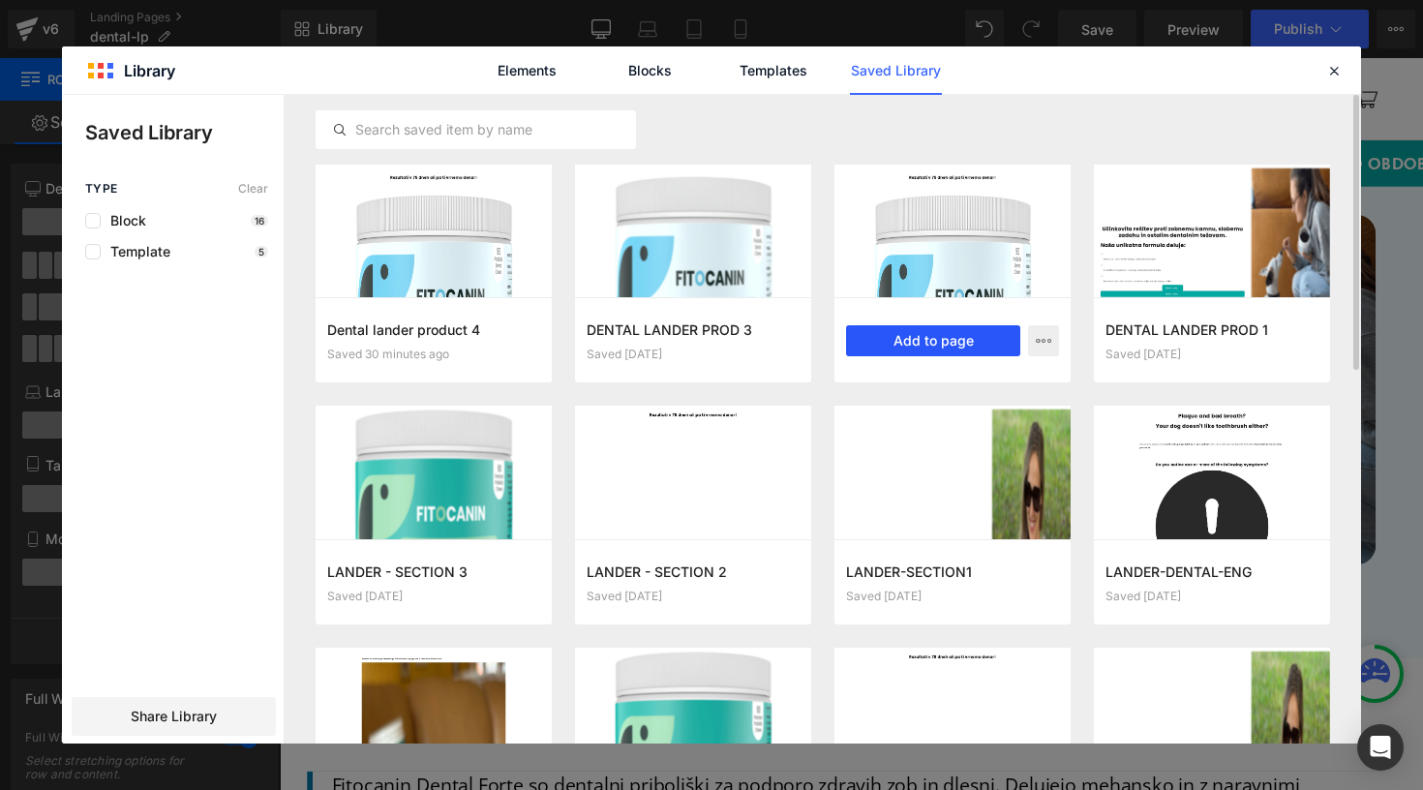
click at [896, 346] on button "Add to page" at bounding box center [933, 340] width 174 height 31
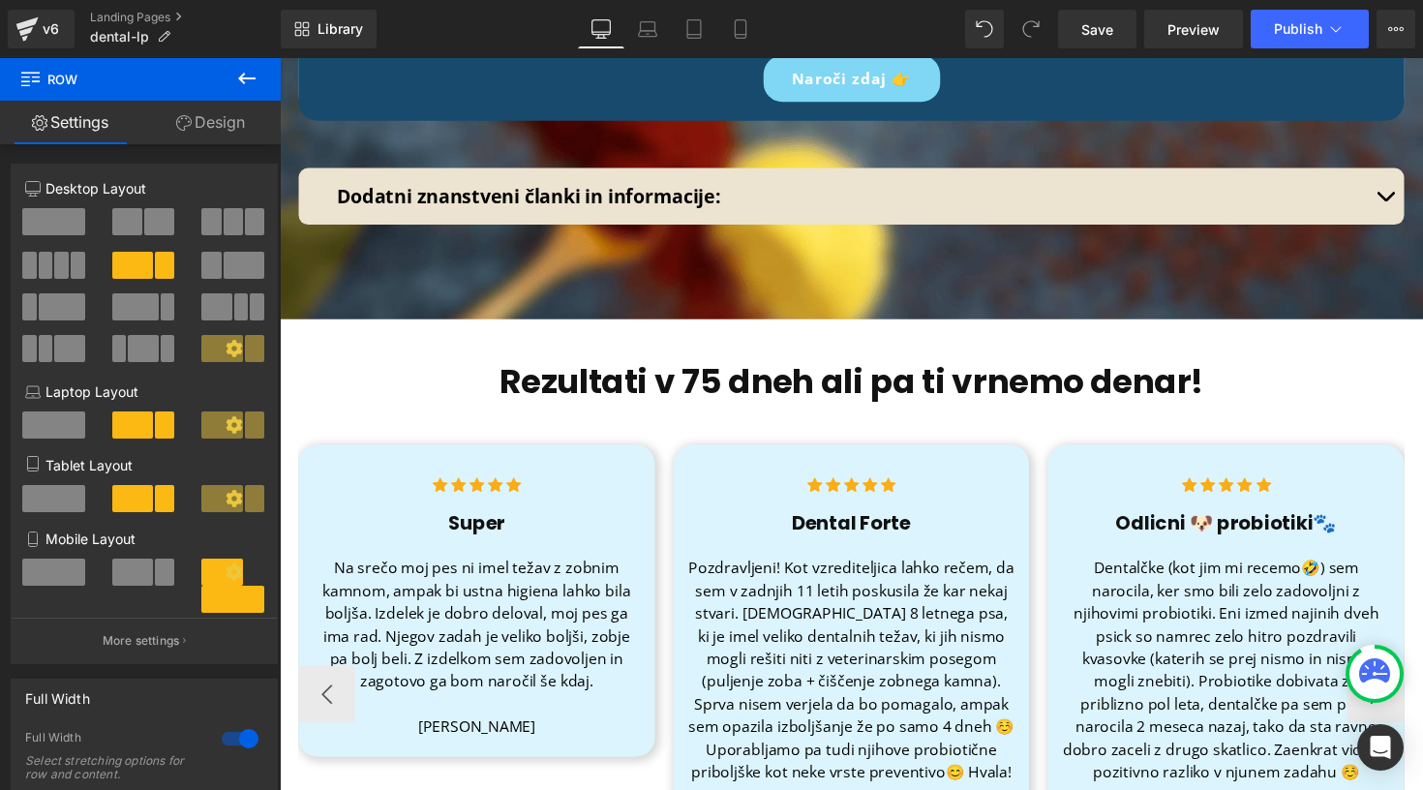
scroll to position [9966, 0]
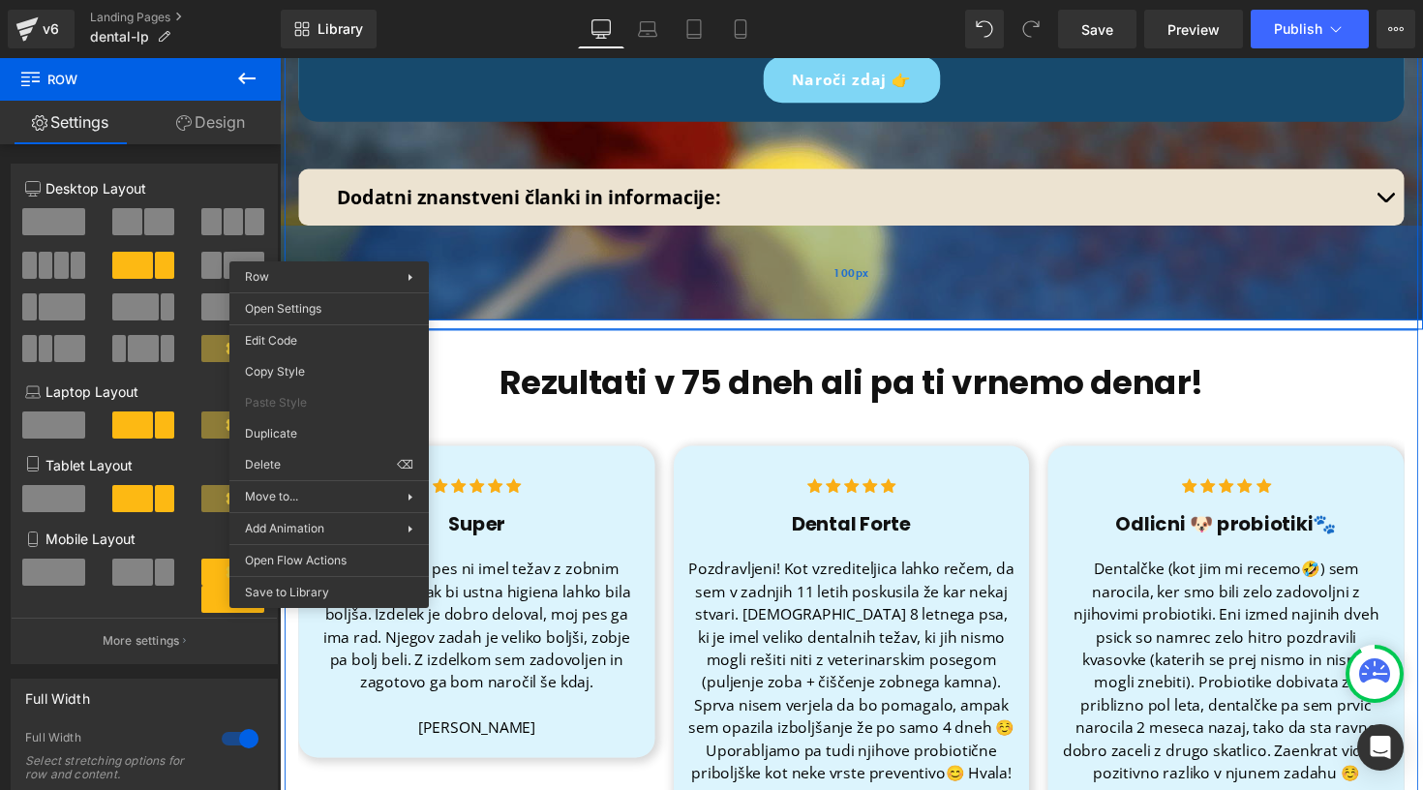
drag, startPoint x: 328, startPoint y: 247, endPoint x: 445, endPoint y: 176, distance: 136.8
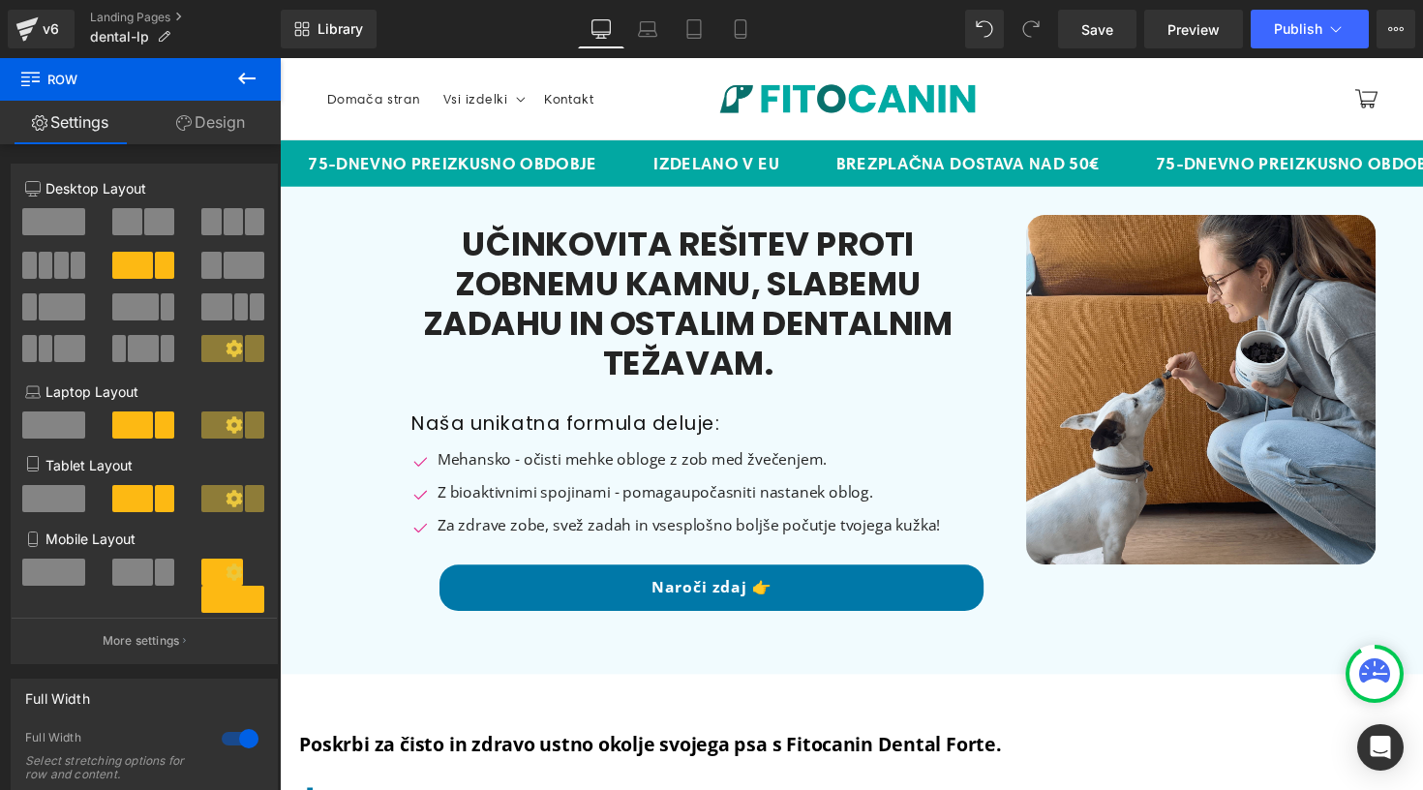
scroll to position [0, 0]
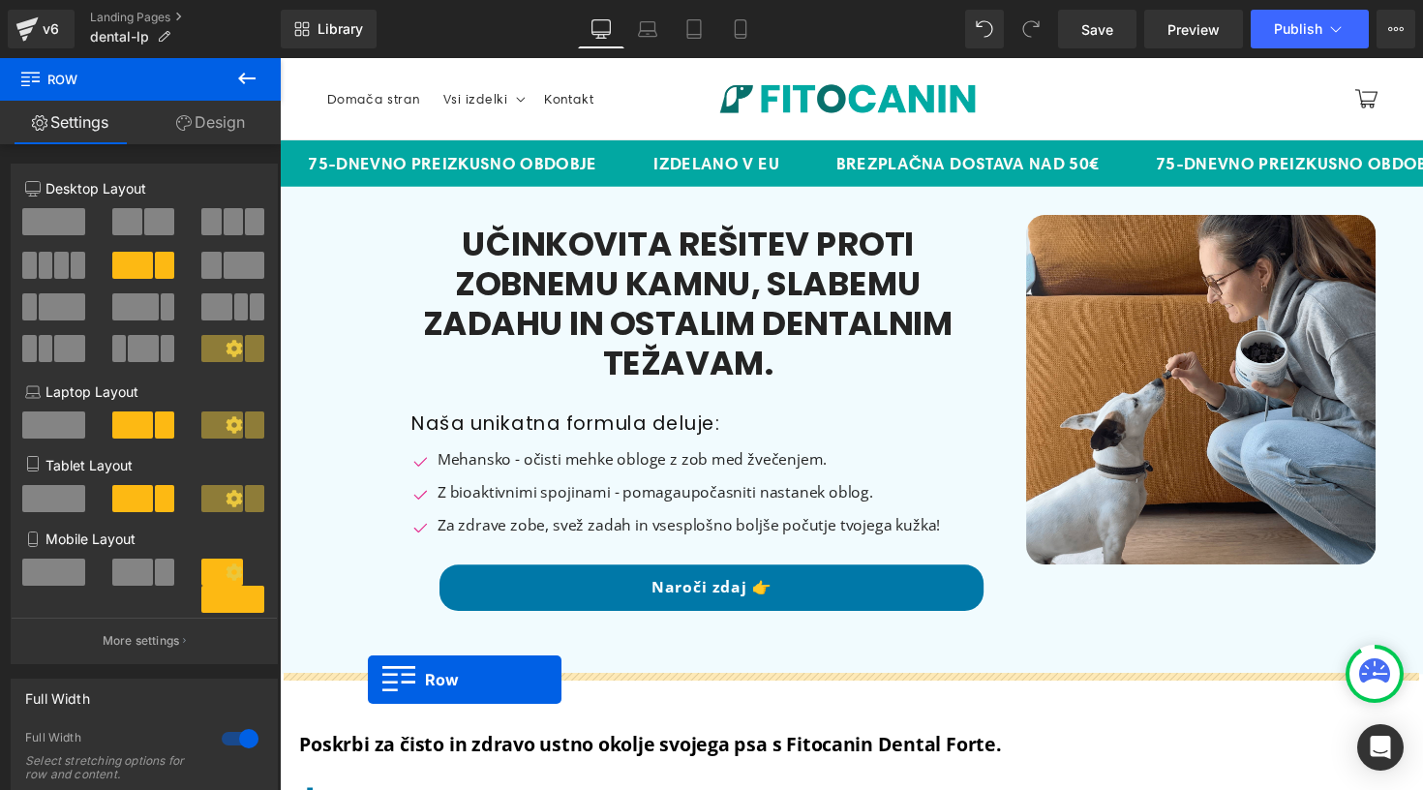
drag, startPoint x: 321, startPoint y: 248, endPoint x: 371, endPoint y: 695, distance: 450.2
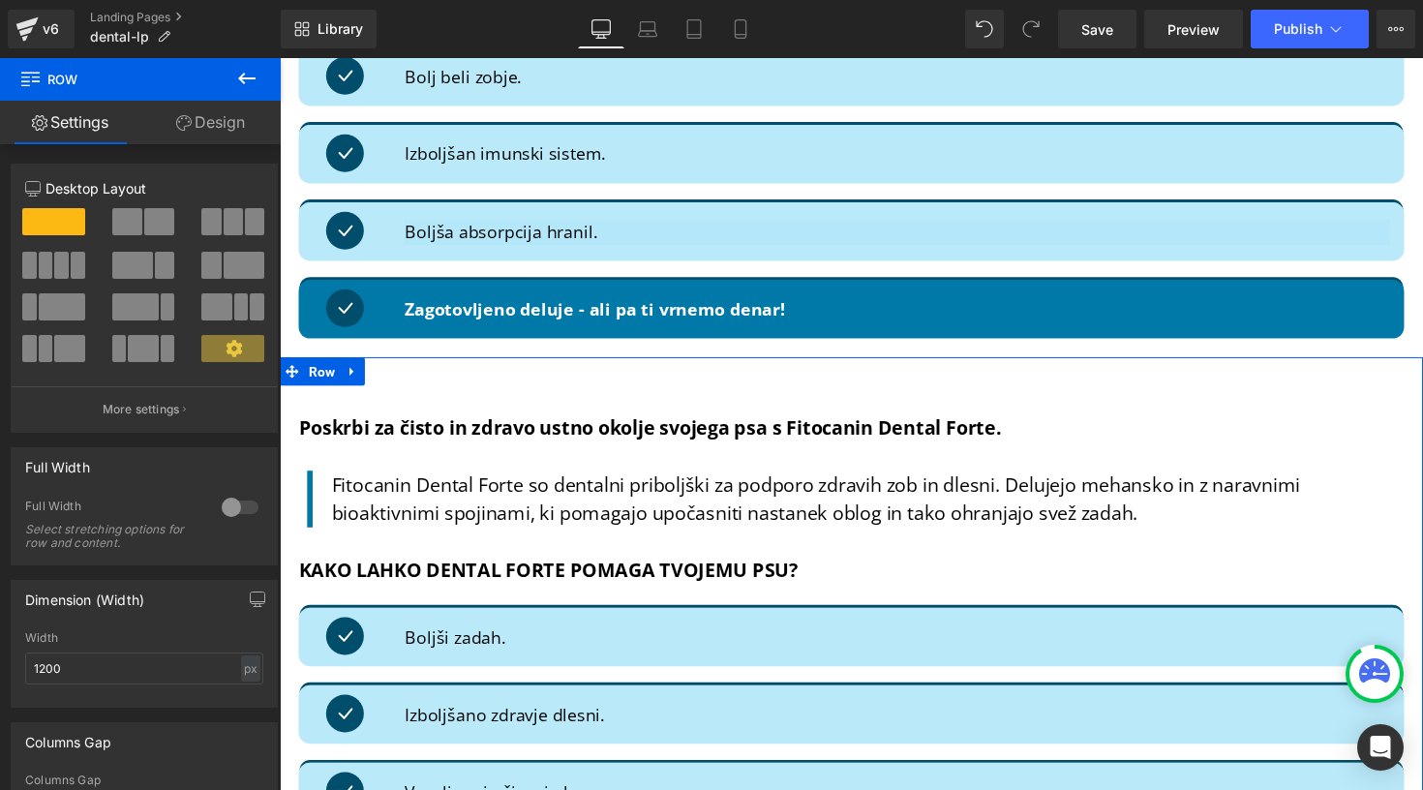
scroll to position [2443, 0]
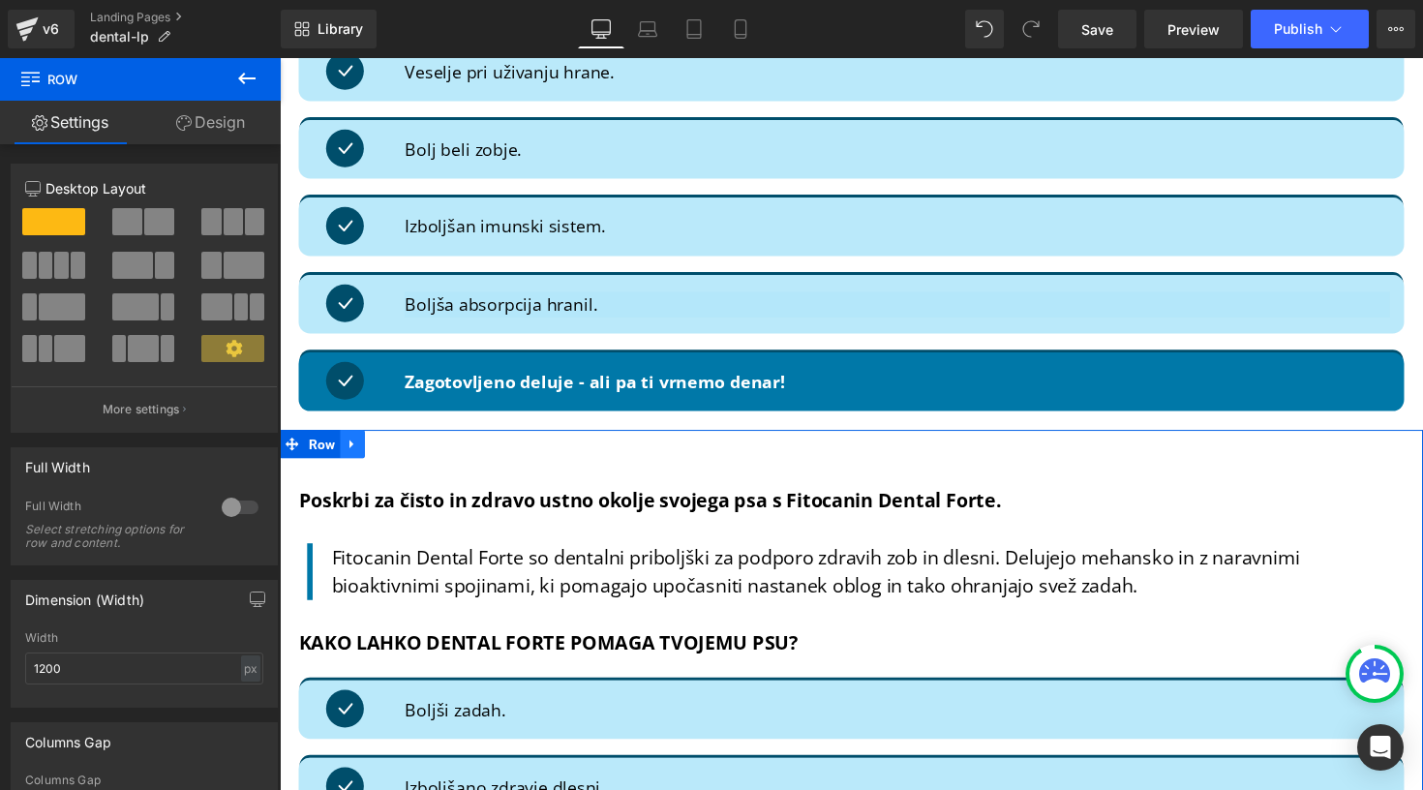
click at [351, 447] on icon at bounding box center [355, 454] width 14 height 15
click at [398, 447] on icon at bounding box center [405, 454] width 14 height 14
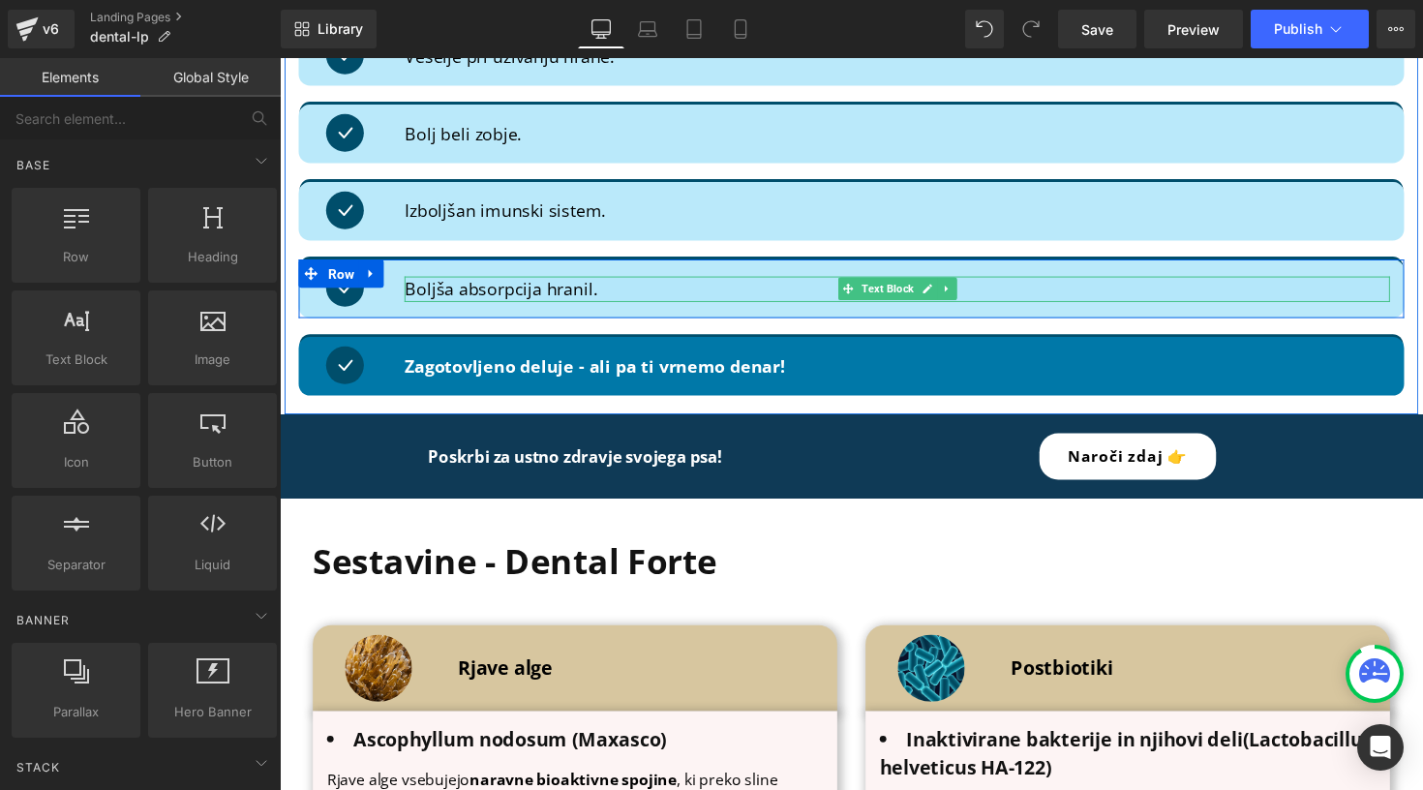
scroll to position [2457, 0]
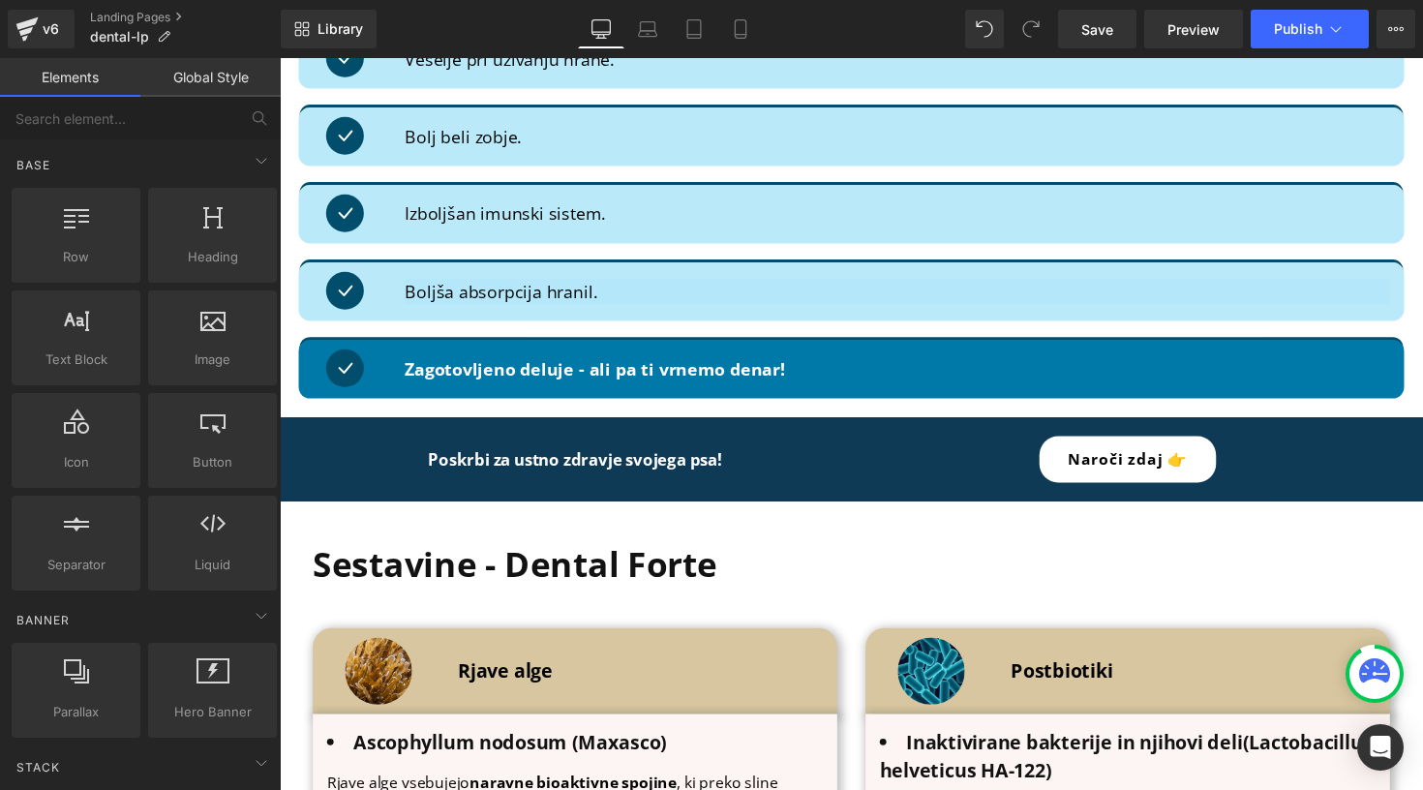
click at [1180, 4] on div "Library Desktop Desktop Laptop Tablet Mobile Save Preview Publish Scheduled Vie…" at bounding box center [852, 29] width 1143 height 58
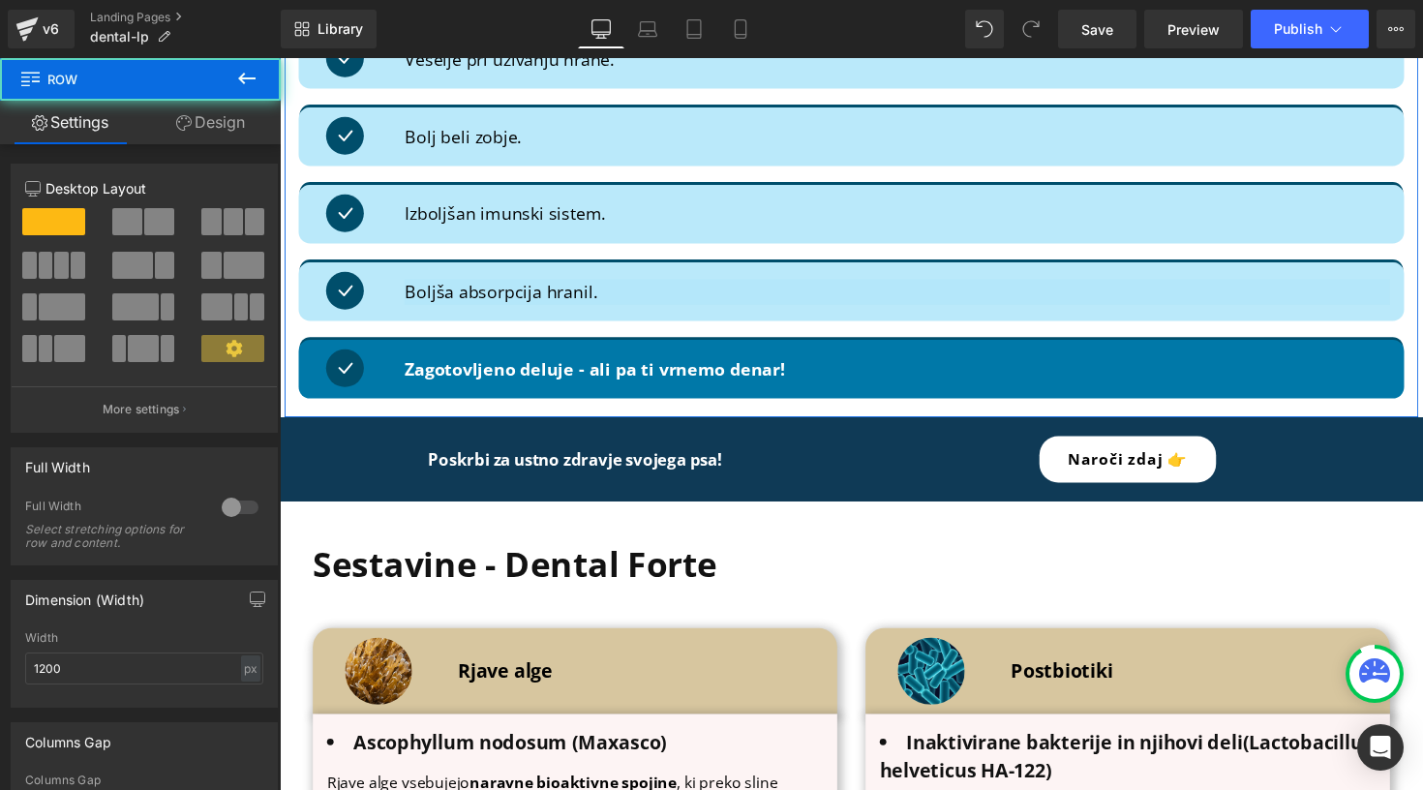
click at [209, 133] on link "Design" at bounding box center [210, 123] width 140 height 44
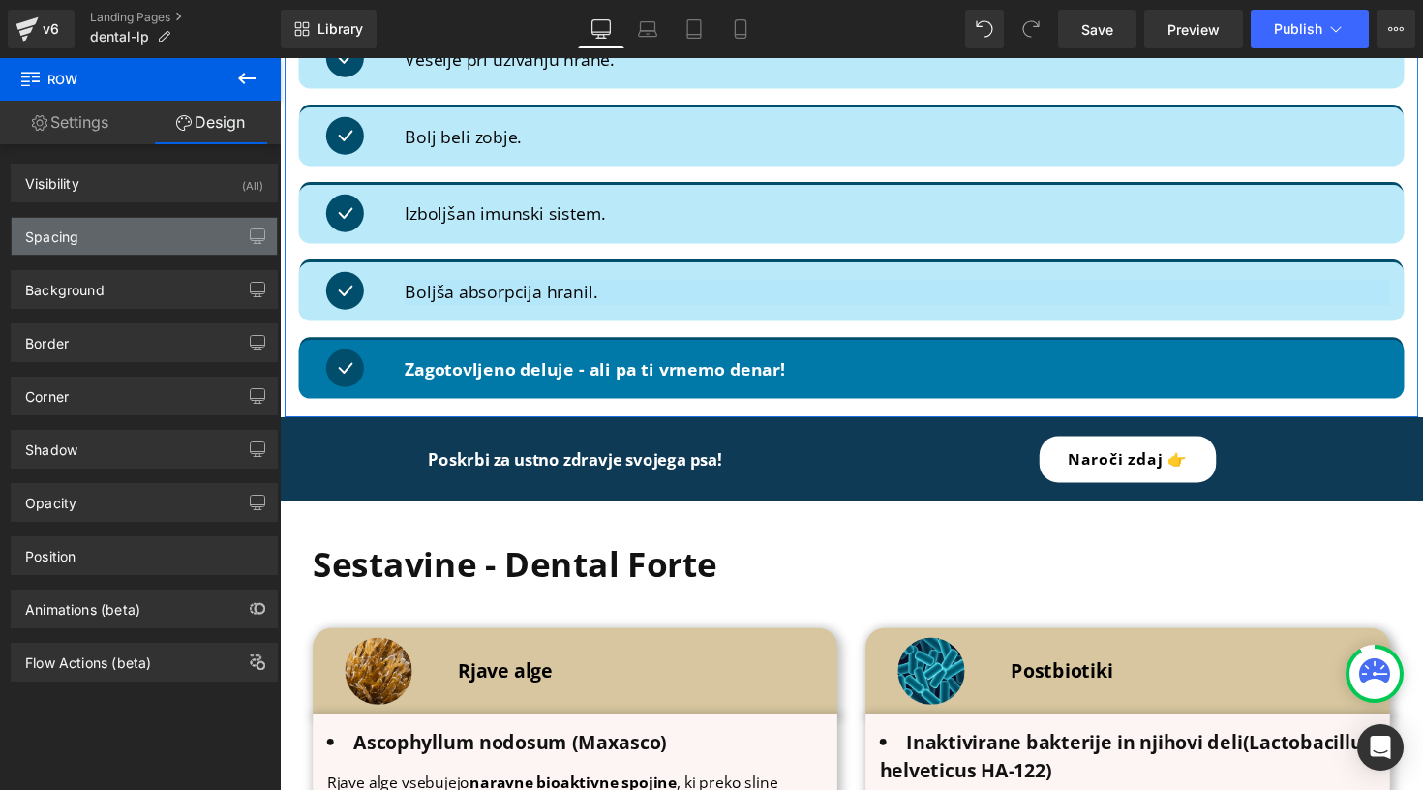
click at [135, 248] on div "Spacing" at bounding box center [144, 236] width 265 height 37
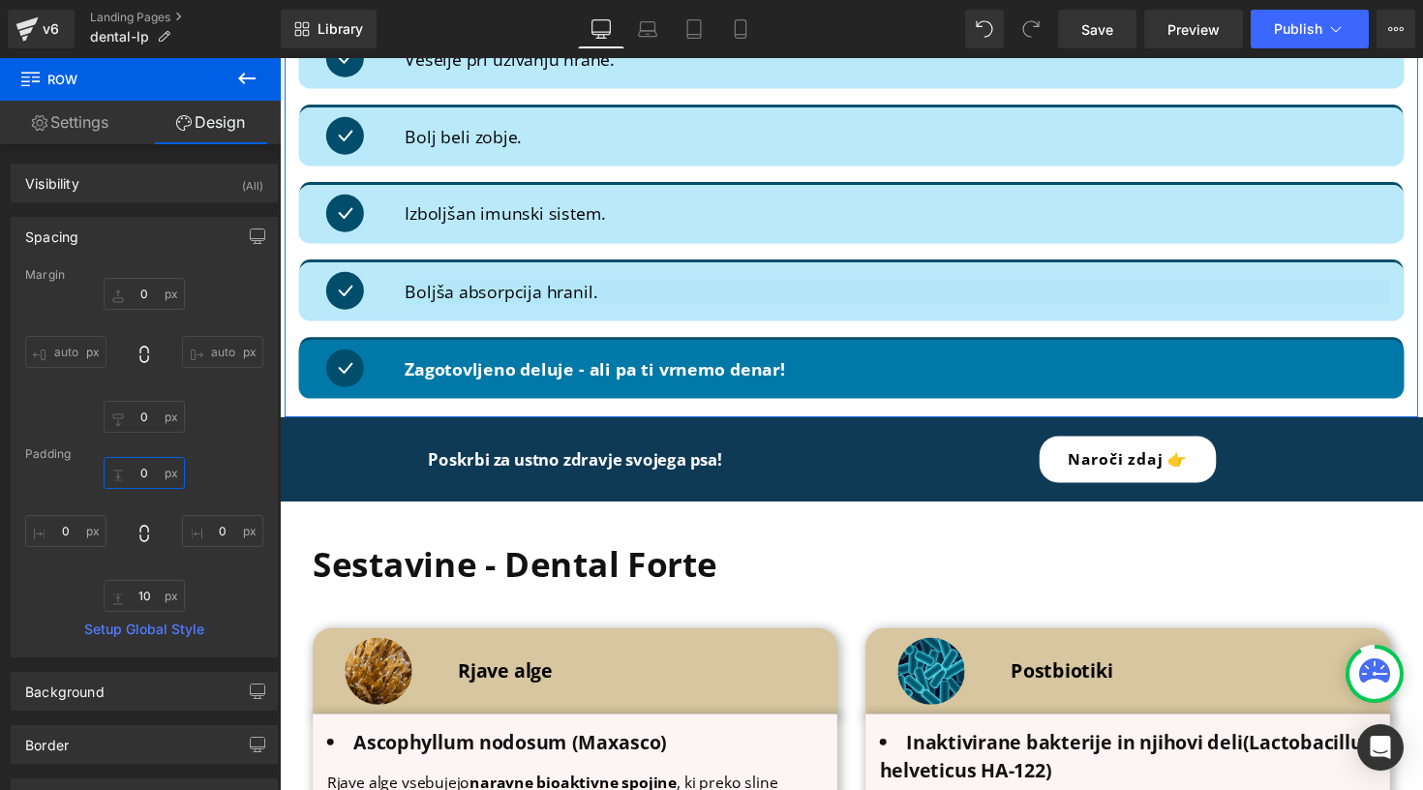
click at [145, 466] on input "0" at bounding box center [144, 473] width 81 height 32
type input "10"
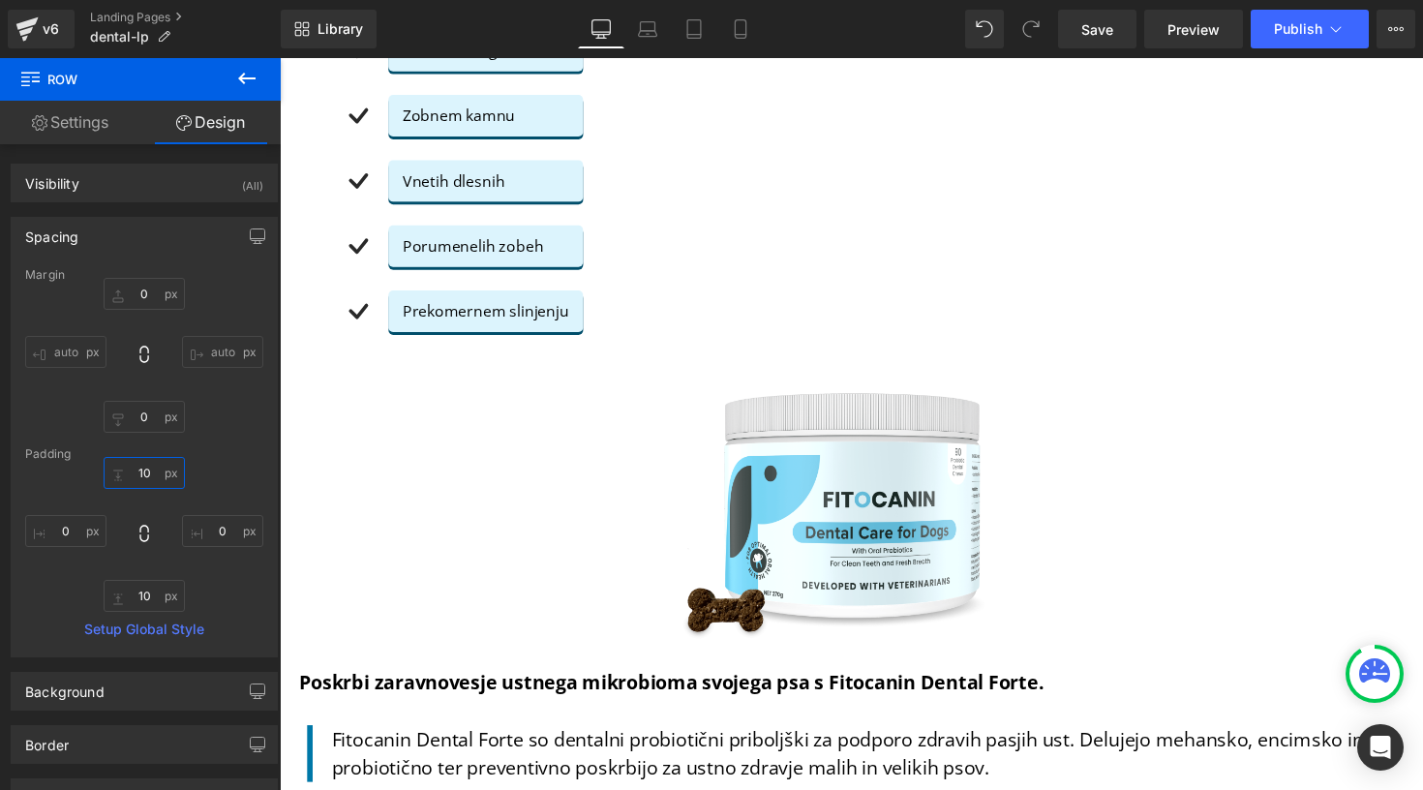
scroll to position [1492, 0]
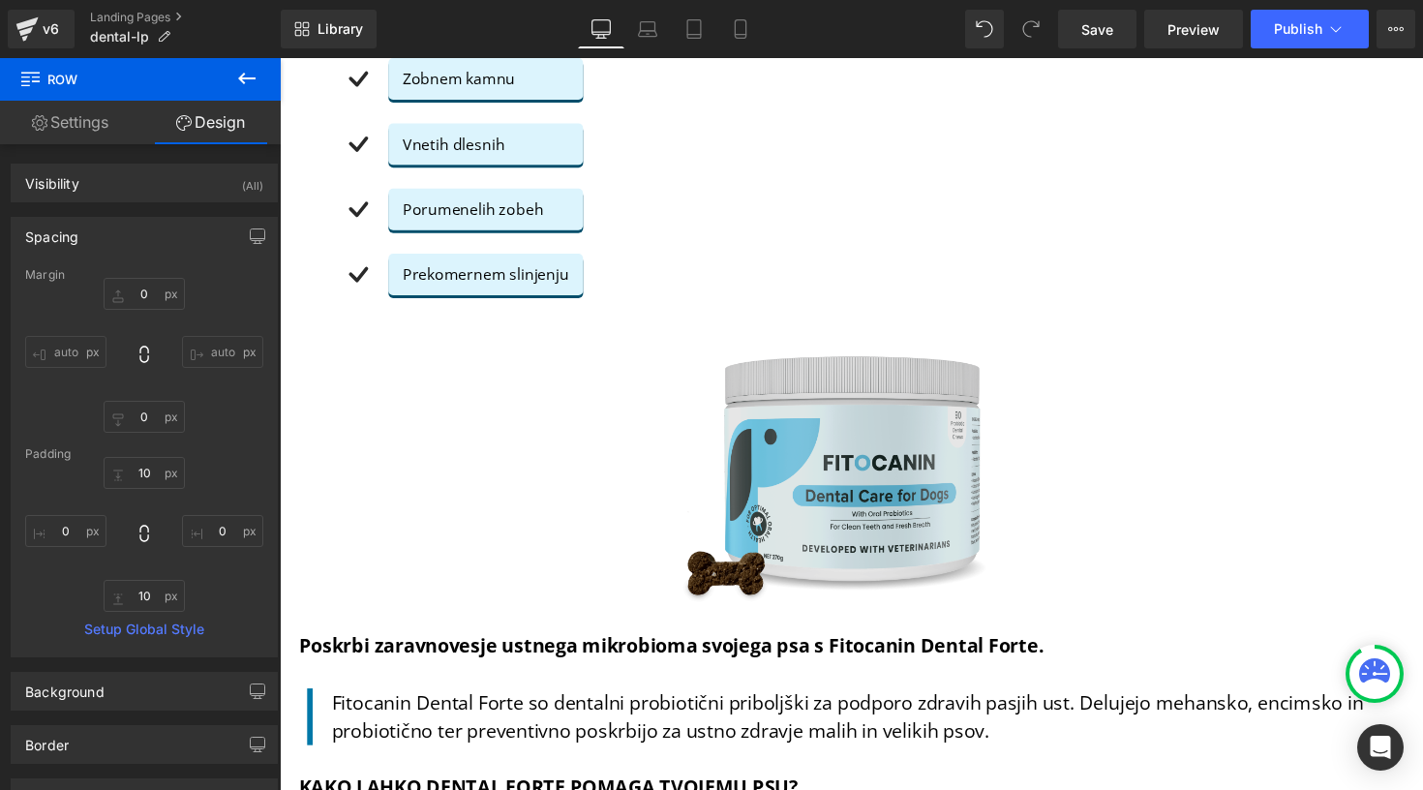
click at [769, 428] on img at bounding box center [865, 481] width 397 height 272
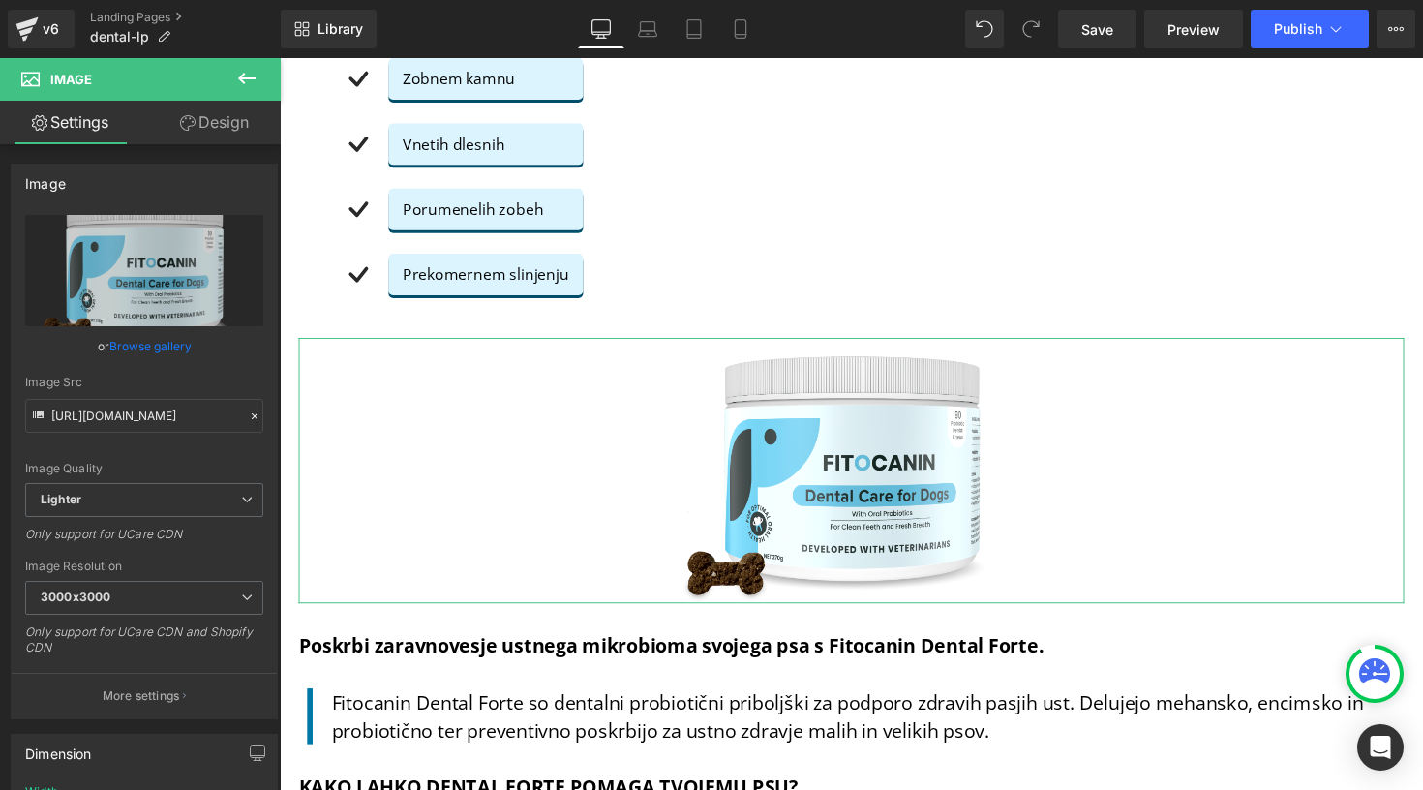
click at [227, 107] on link "Design" at bounding box center [214, 123] width 140 height 44
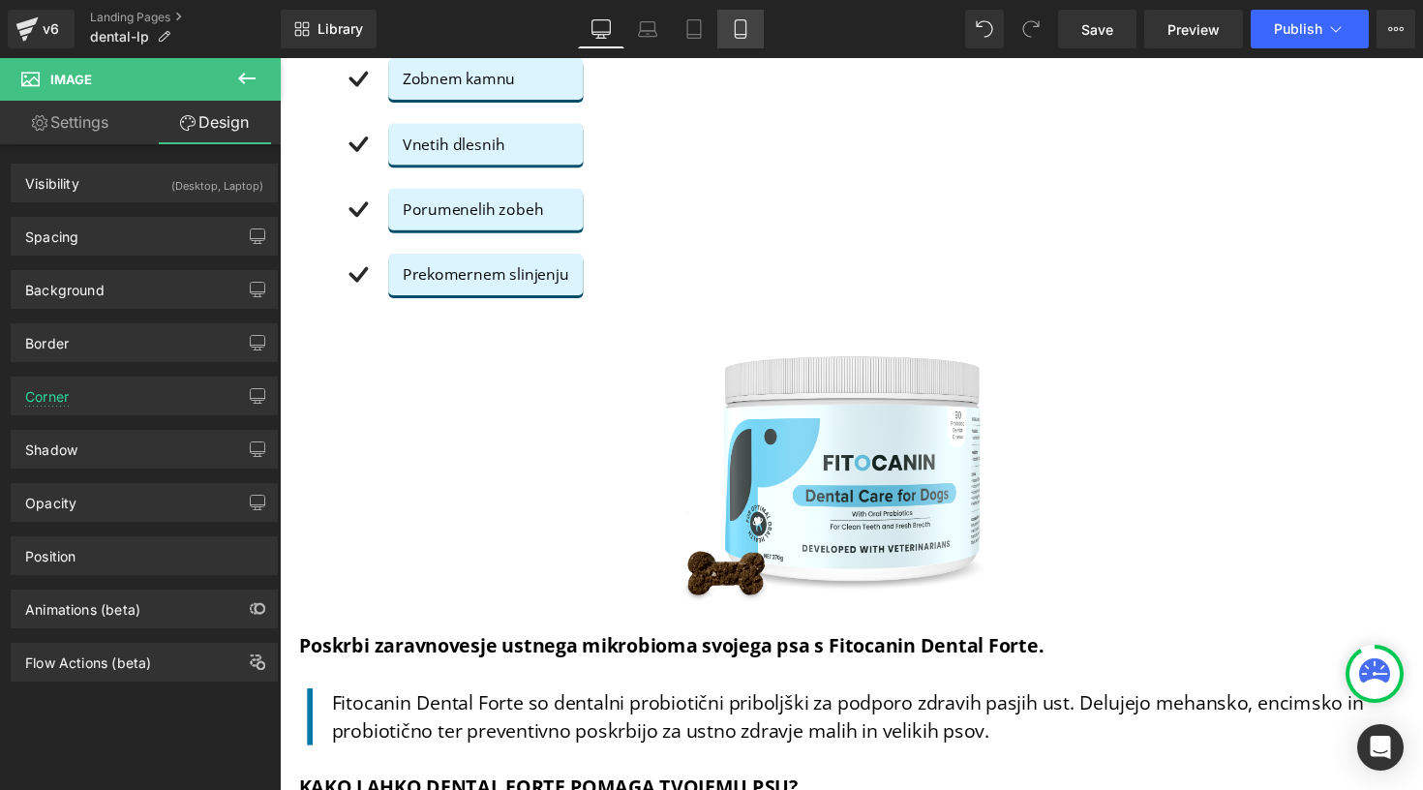
click at [727, 28] on link "Mobile" at bounding box center [741, 29] width 46 height 39
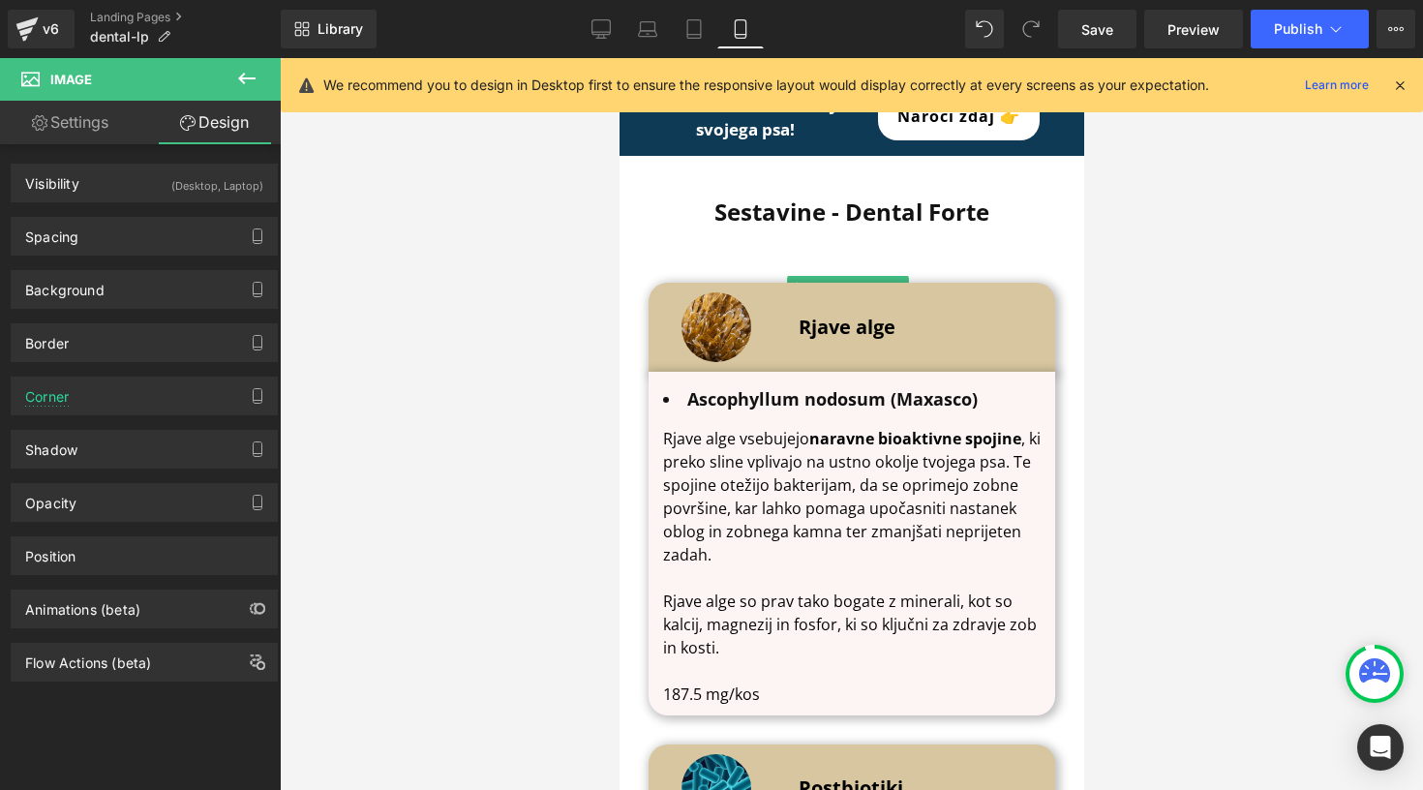
scroll to position [4134, 0]
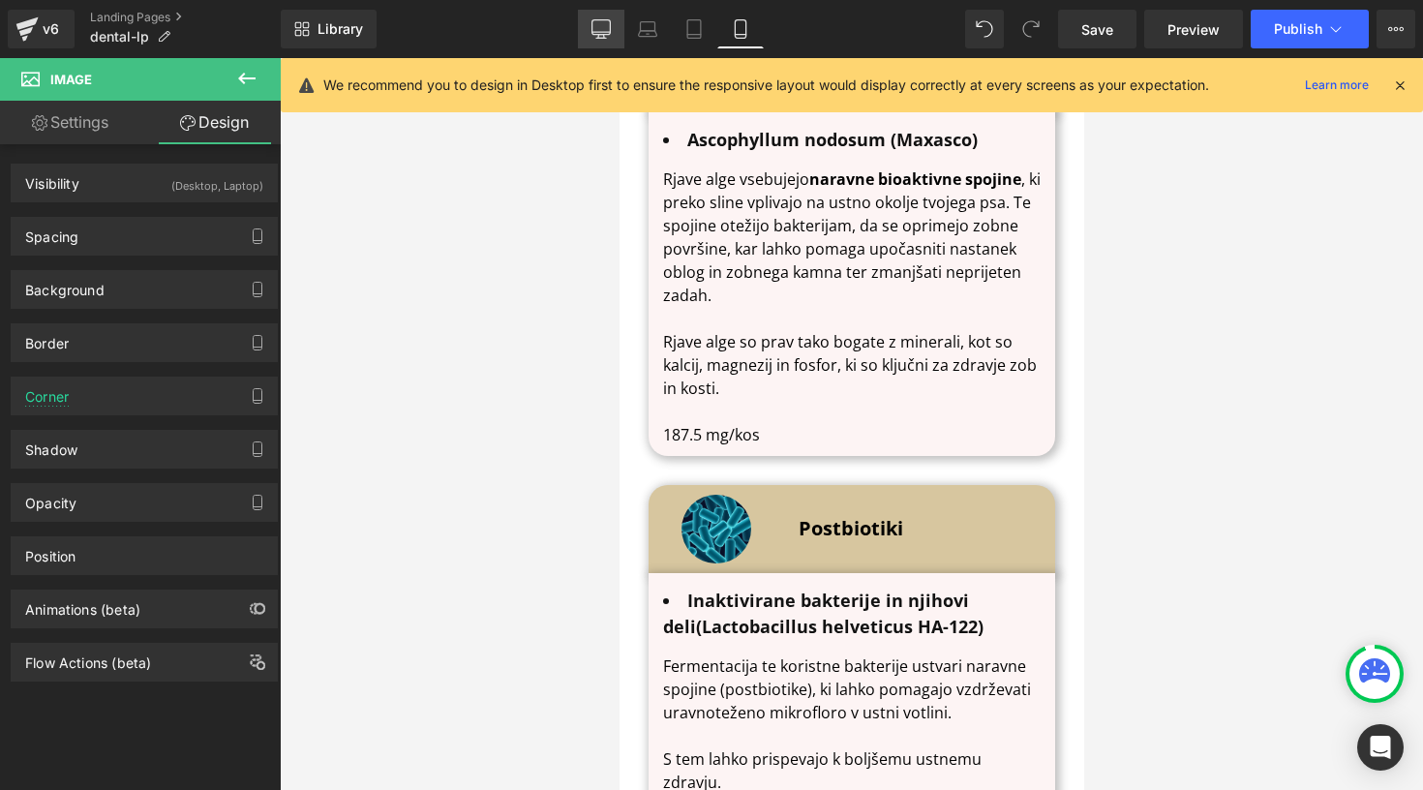
click at [592, 29] on icon at bounding box center [601, 28] width 19 height 19
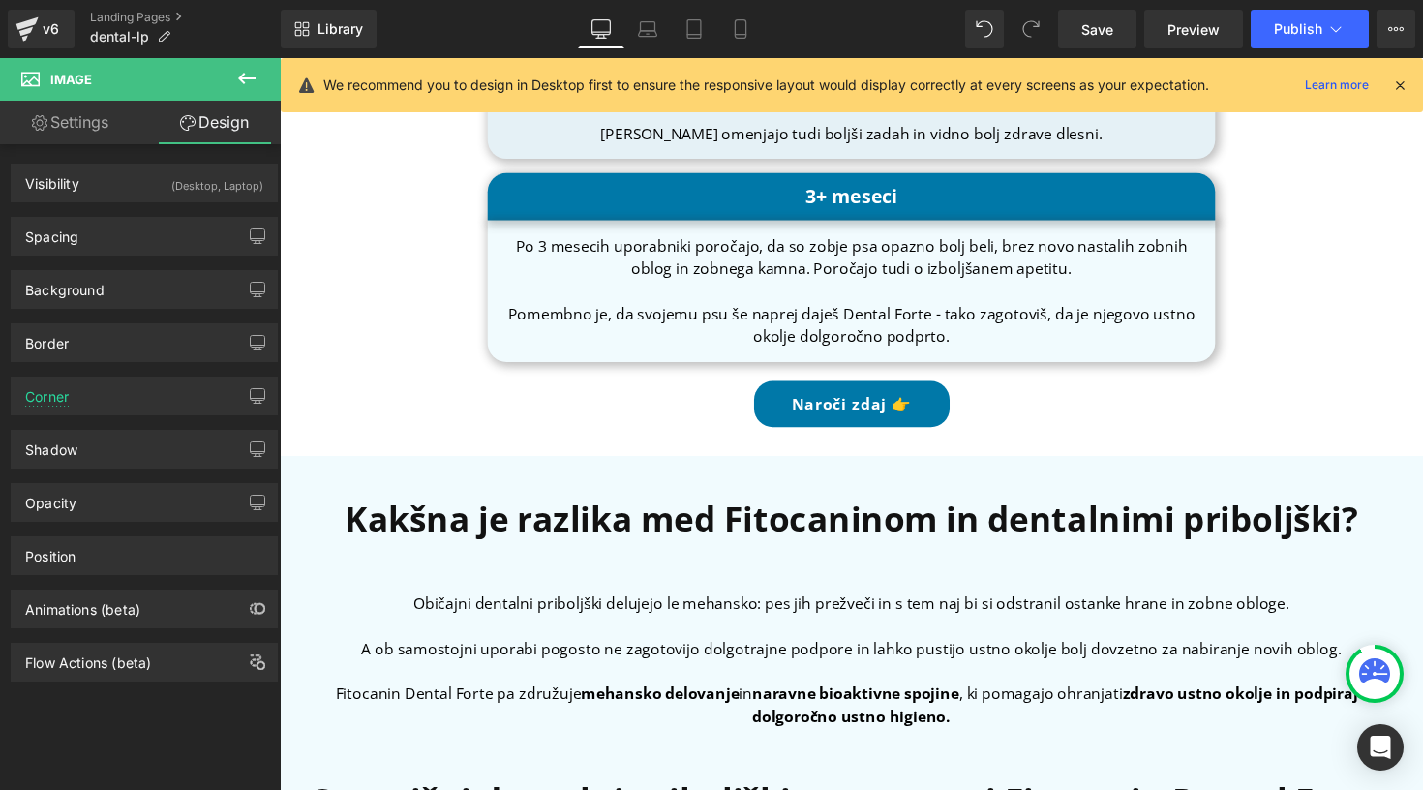
scroll to position [1434, 0]
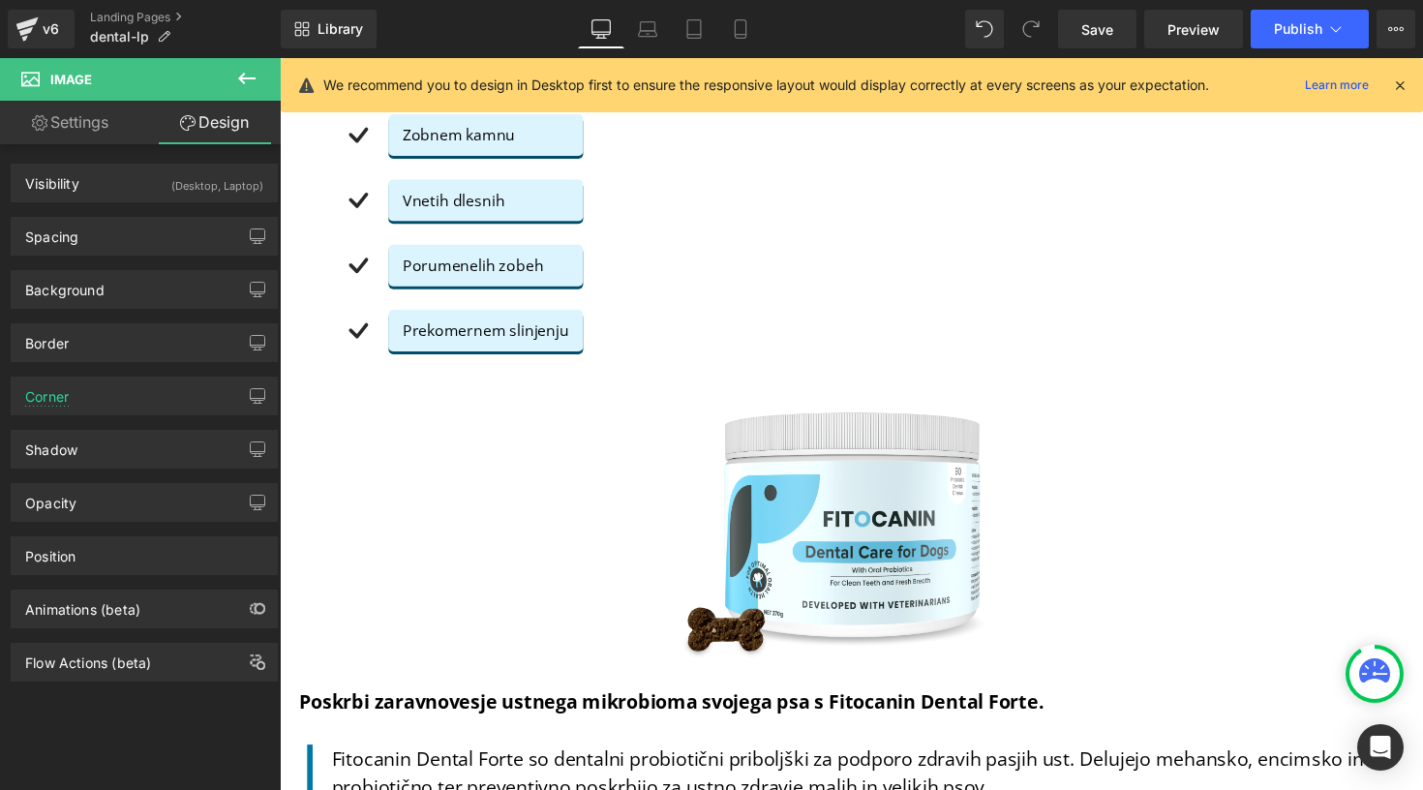
click at [1400, 91] on icon at bounding box center [1399, 84] width 17 height 17
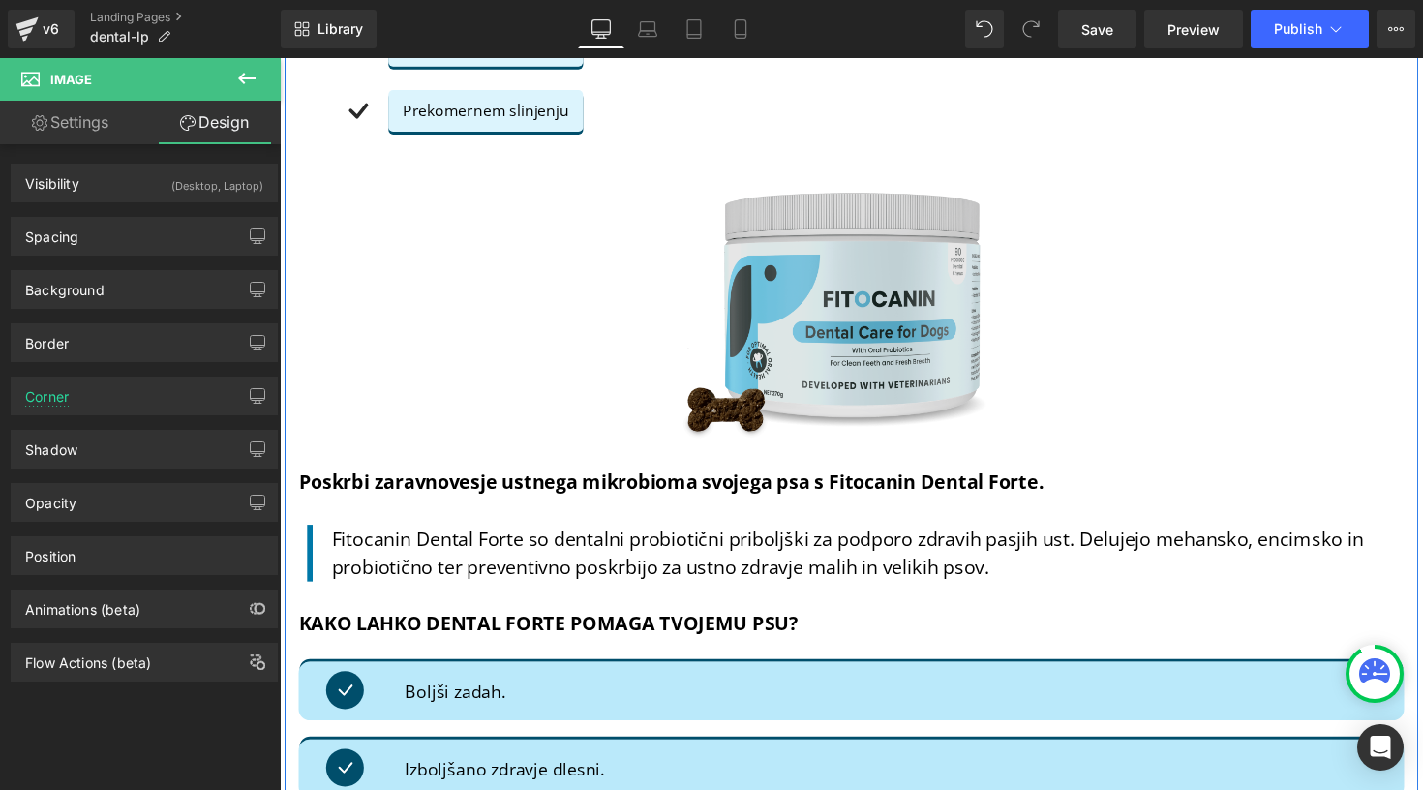
scroll to position [1664, 0]
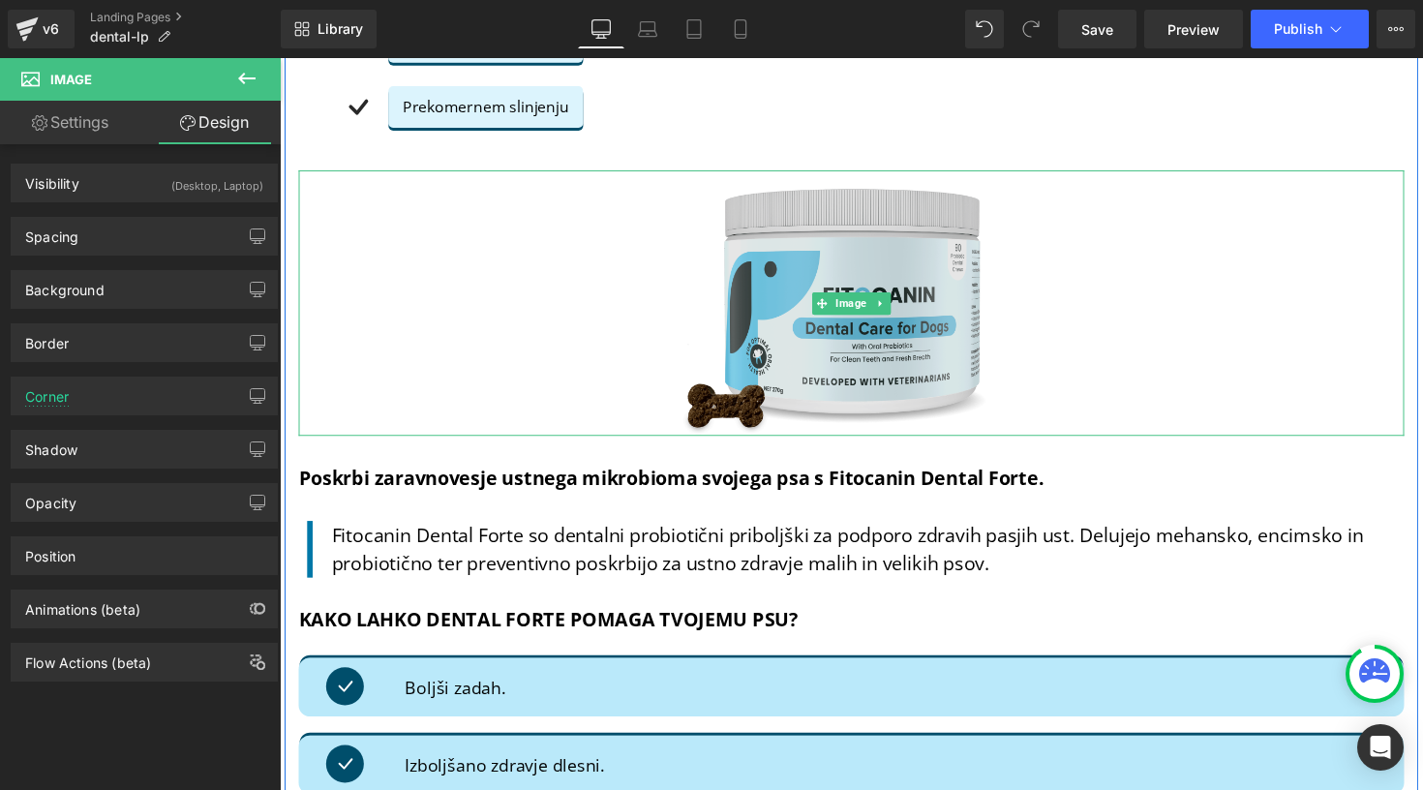
click at [770, 316] on img at bounding box center [865, 309] width 397 height 272
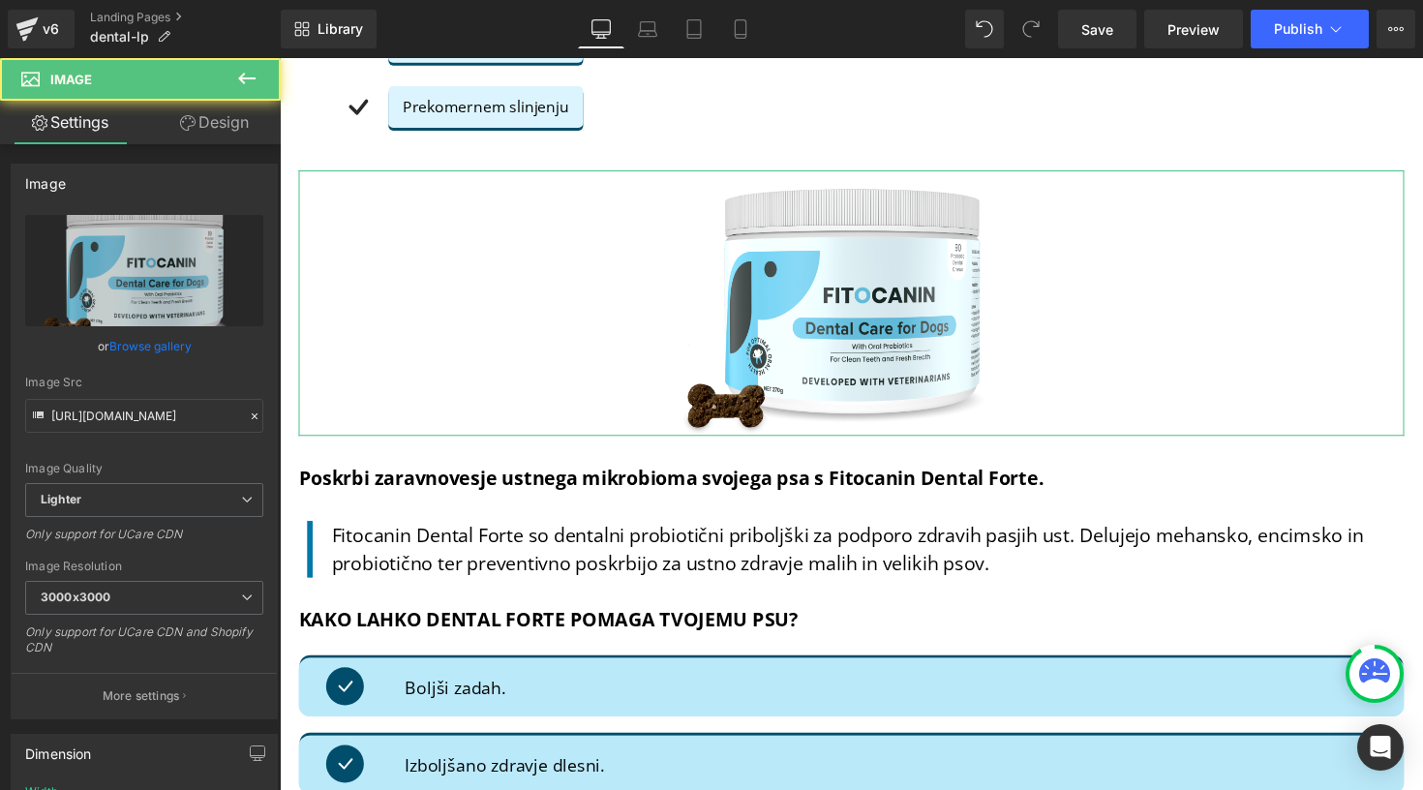
click at [183, 127] on icon at bounding box center [187, 122] width 15 height 15
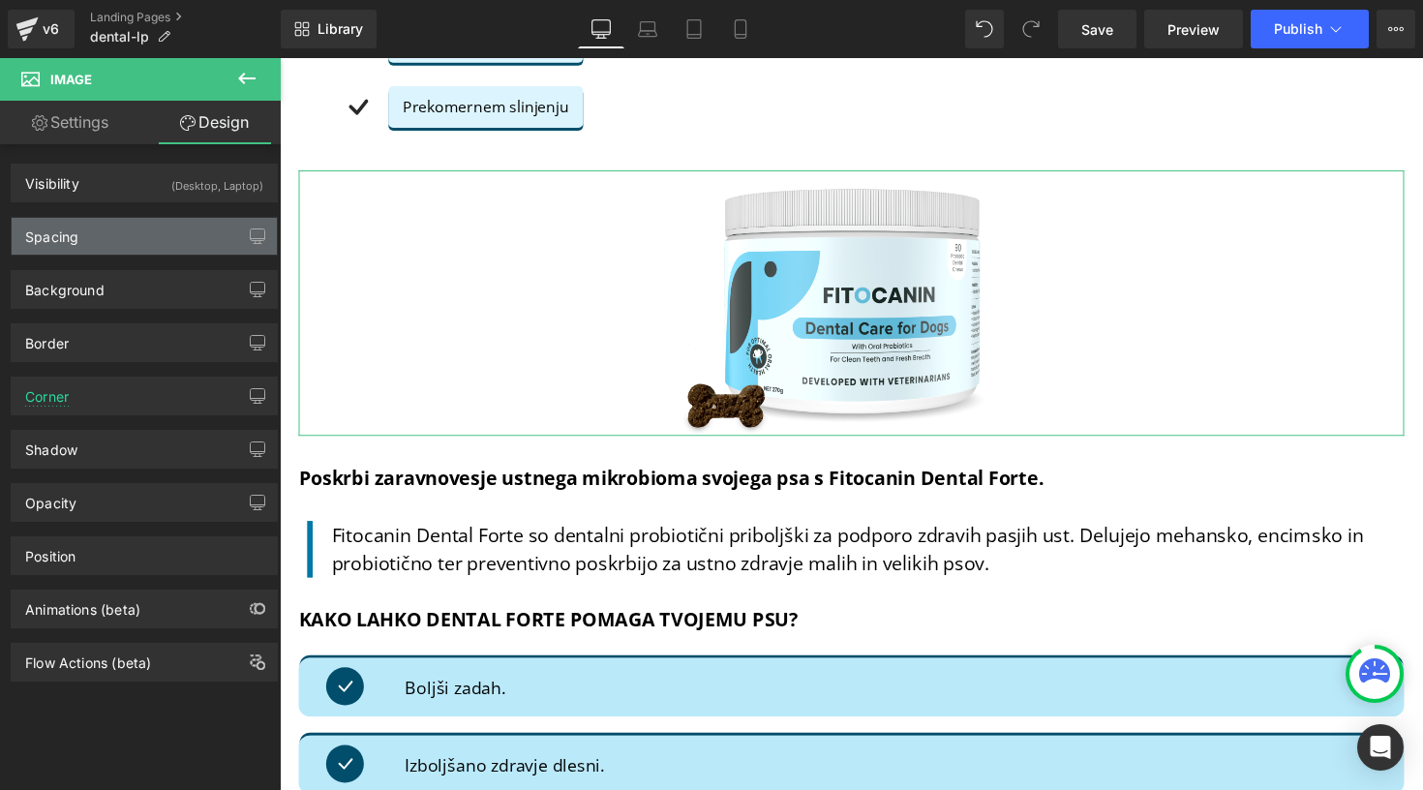
click at [136, 229] on div "Spacing" at bounding box center [144, 236] width 265 height 37
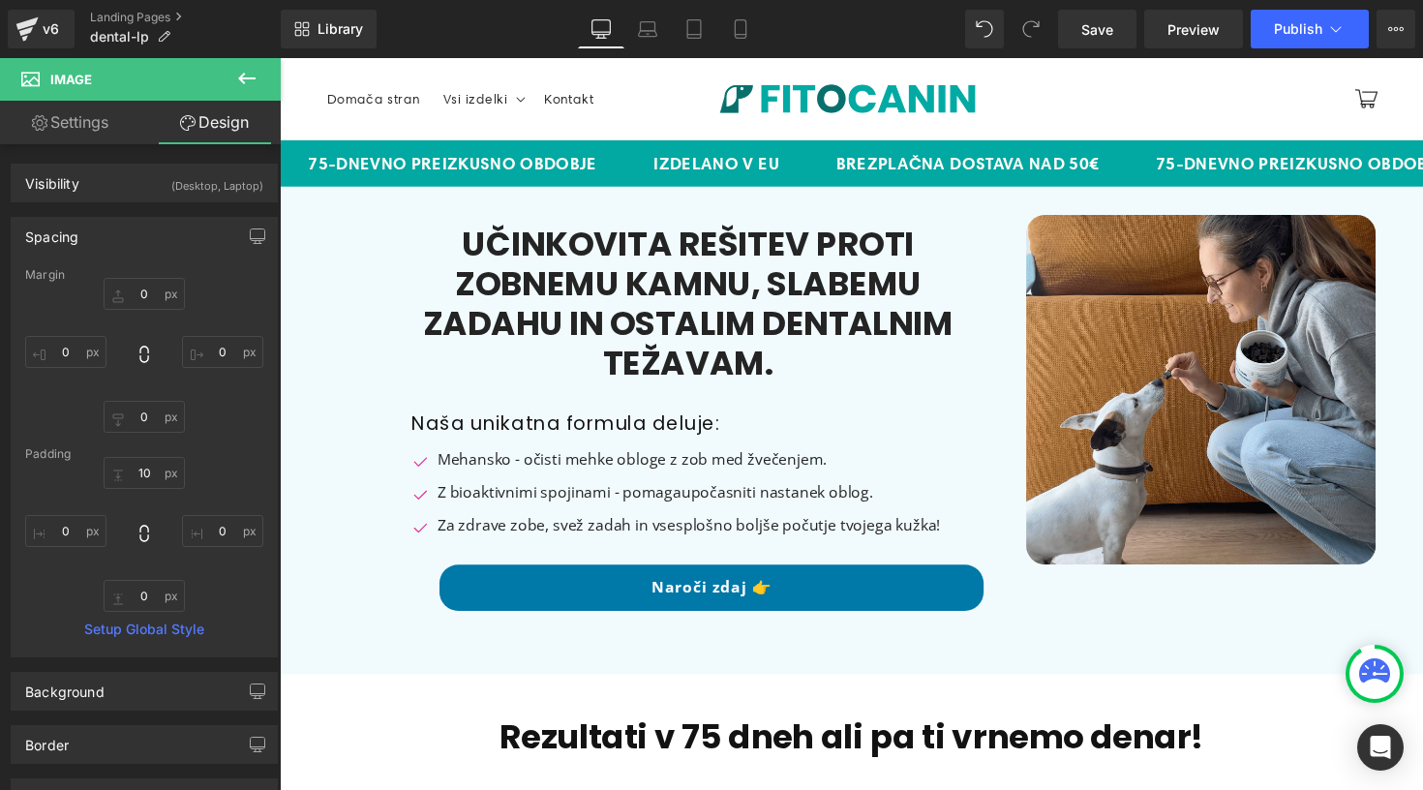
scroll to position [0, 0]
click at [1298, 27] on span "Publish" at bounding box center [1298, 28] width 48 height 15
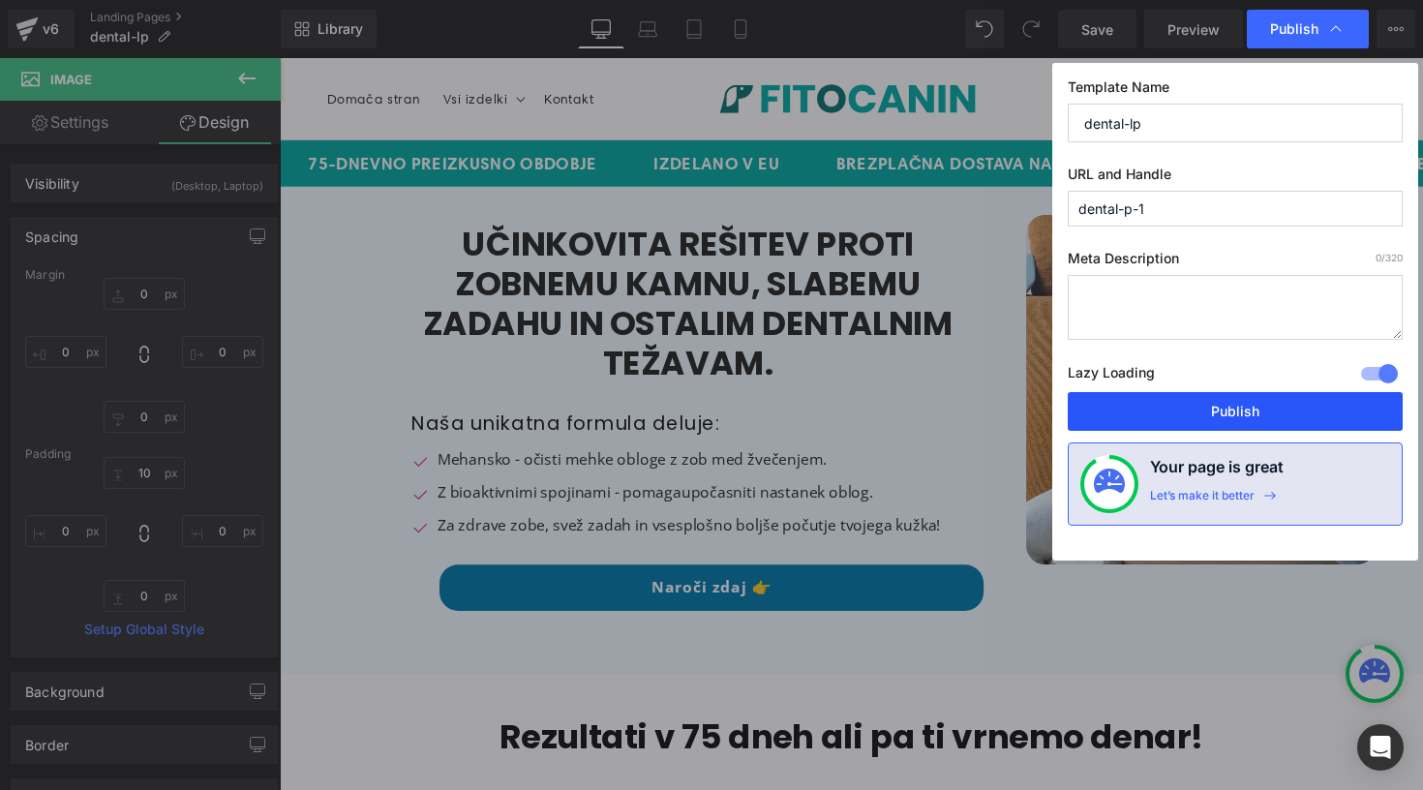
click at [1259, 412] on button "Publish" at bounding box center [1235, 411] width 335 height 39
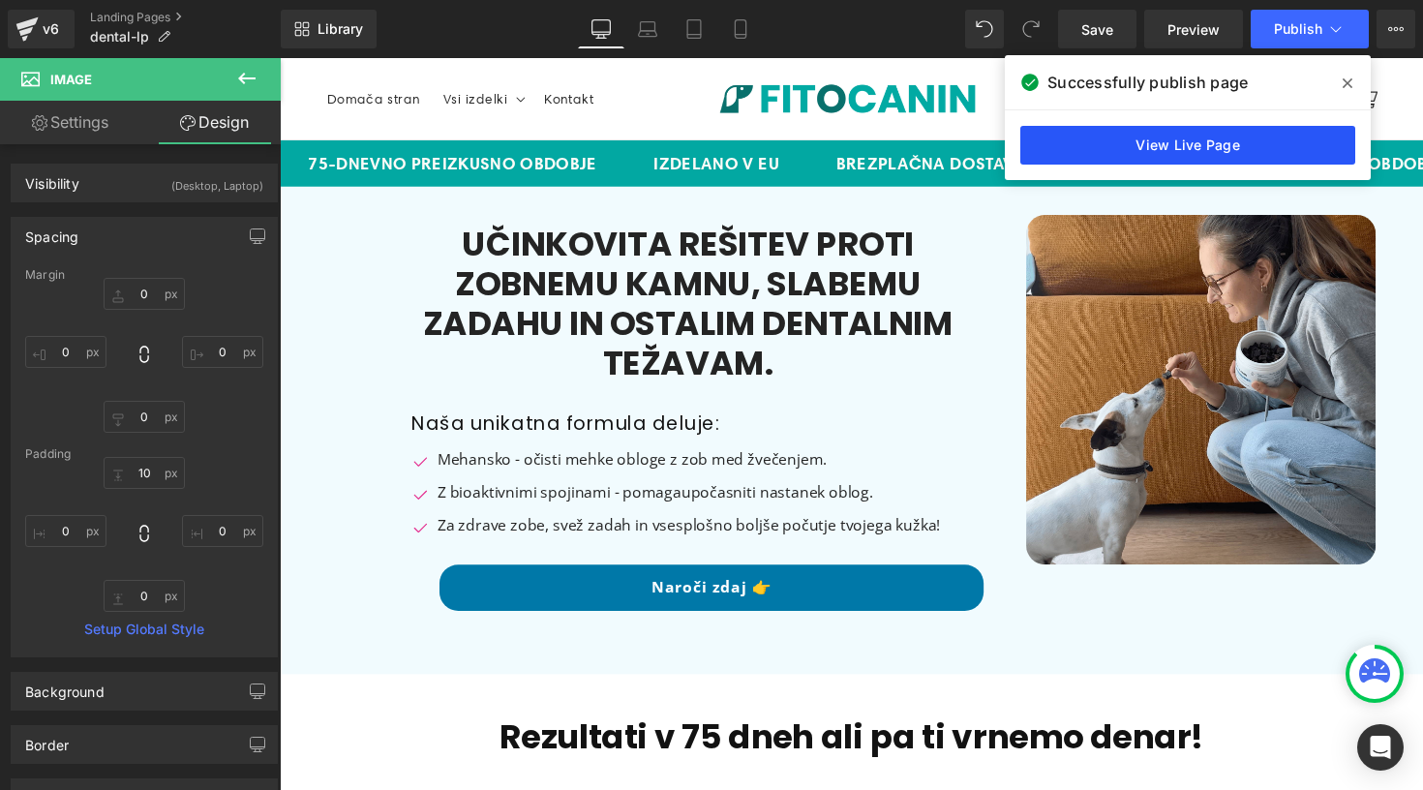
click at [1041, 135] on link "View Live Page" at bounding box center [1188, 145] width 335 height 39
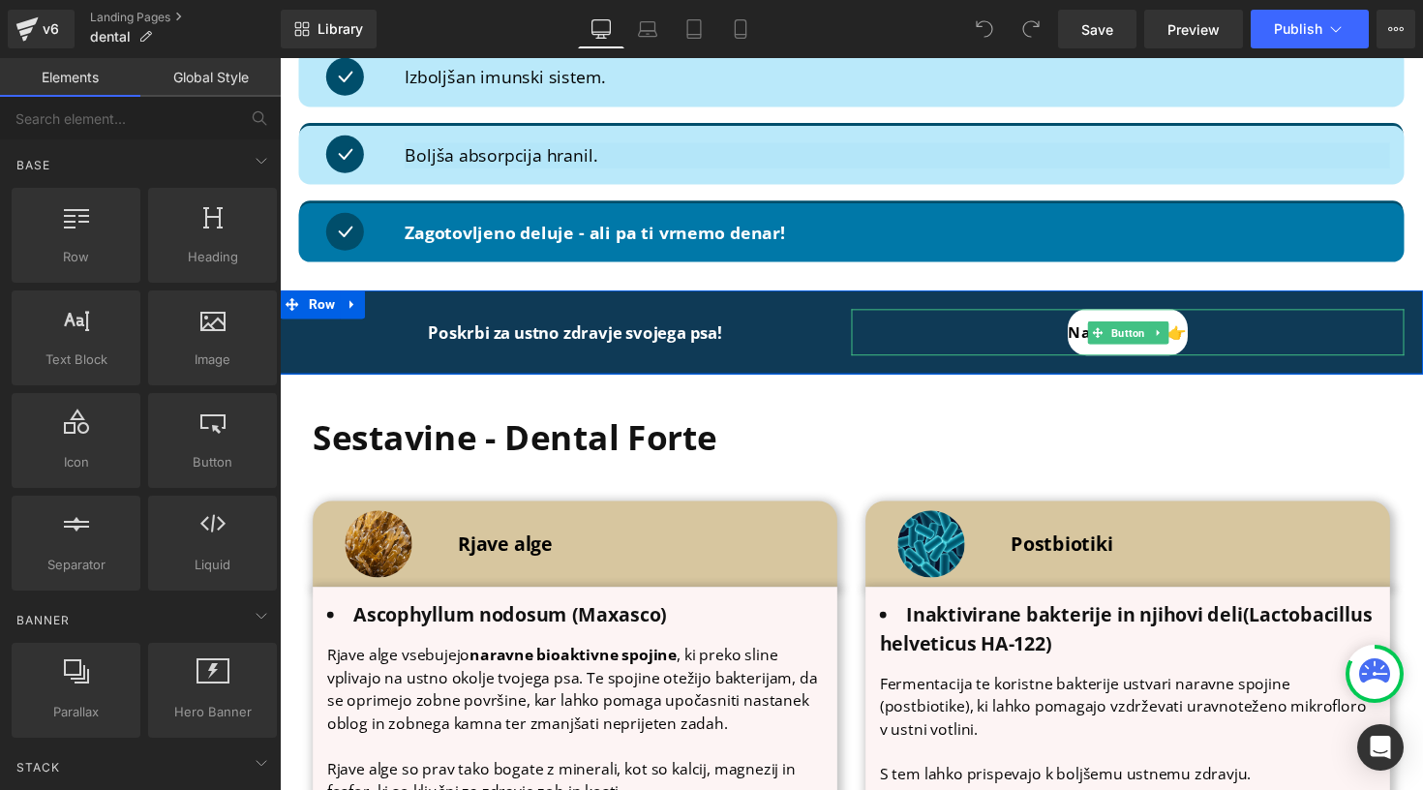
scroll to position [2584, 0]
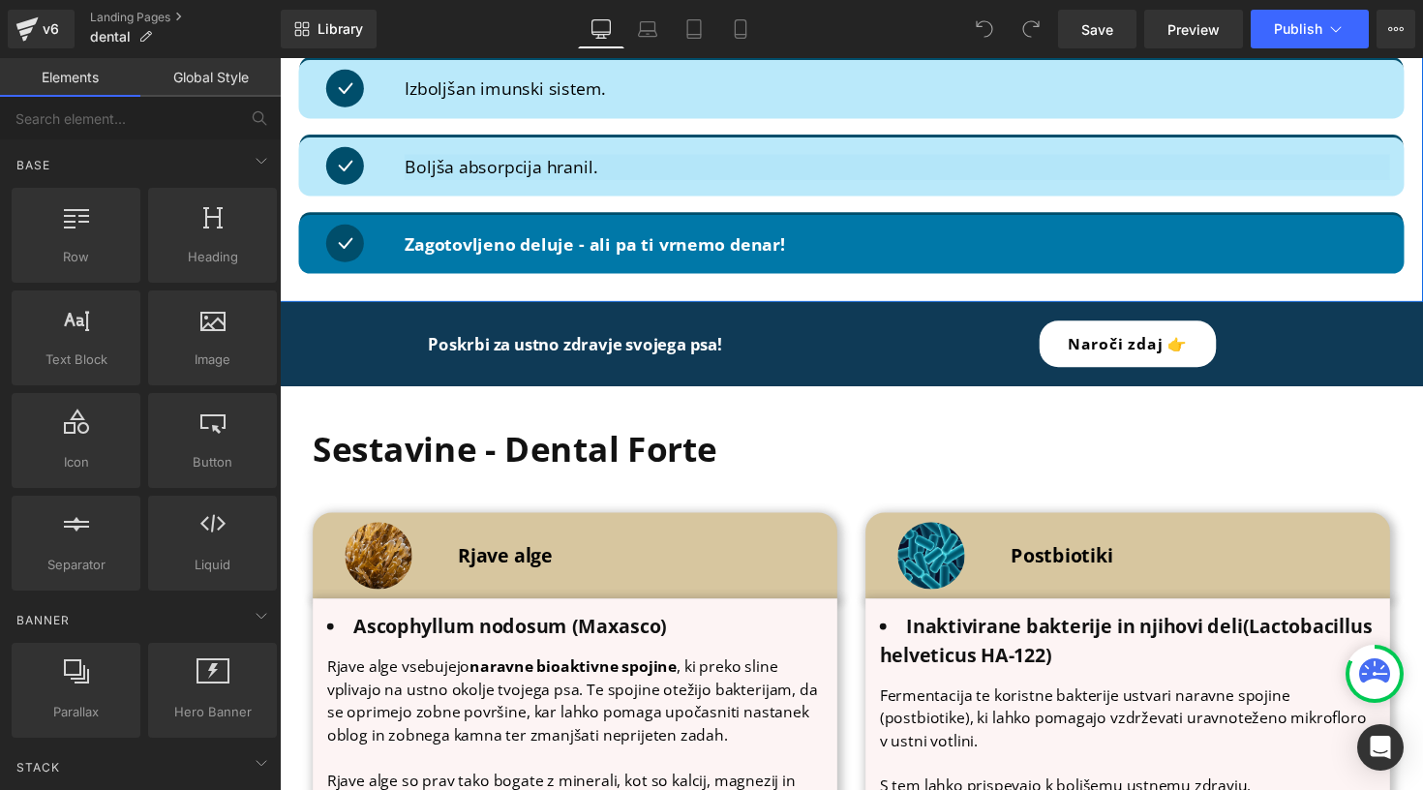
click at [280, 58] on div at bounding box center [280, 58] width 0 height 0
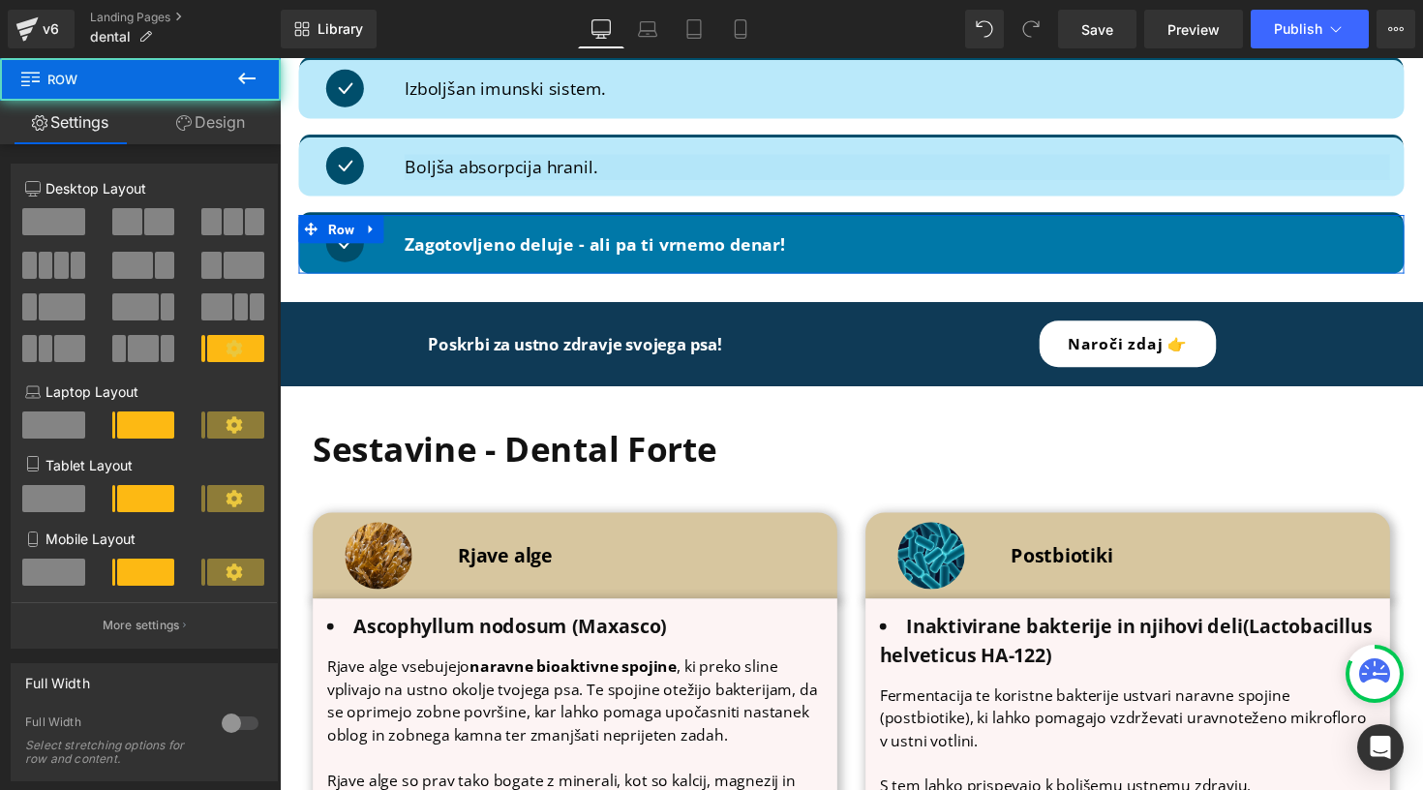
click at [190, 123] on link "Design" at bounding box center [210, 123] width 140 height 44
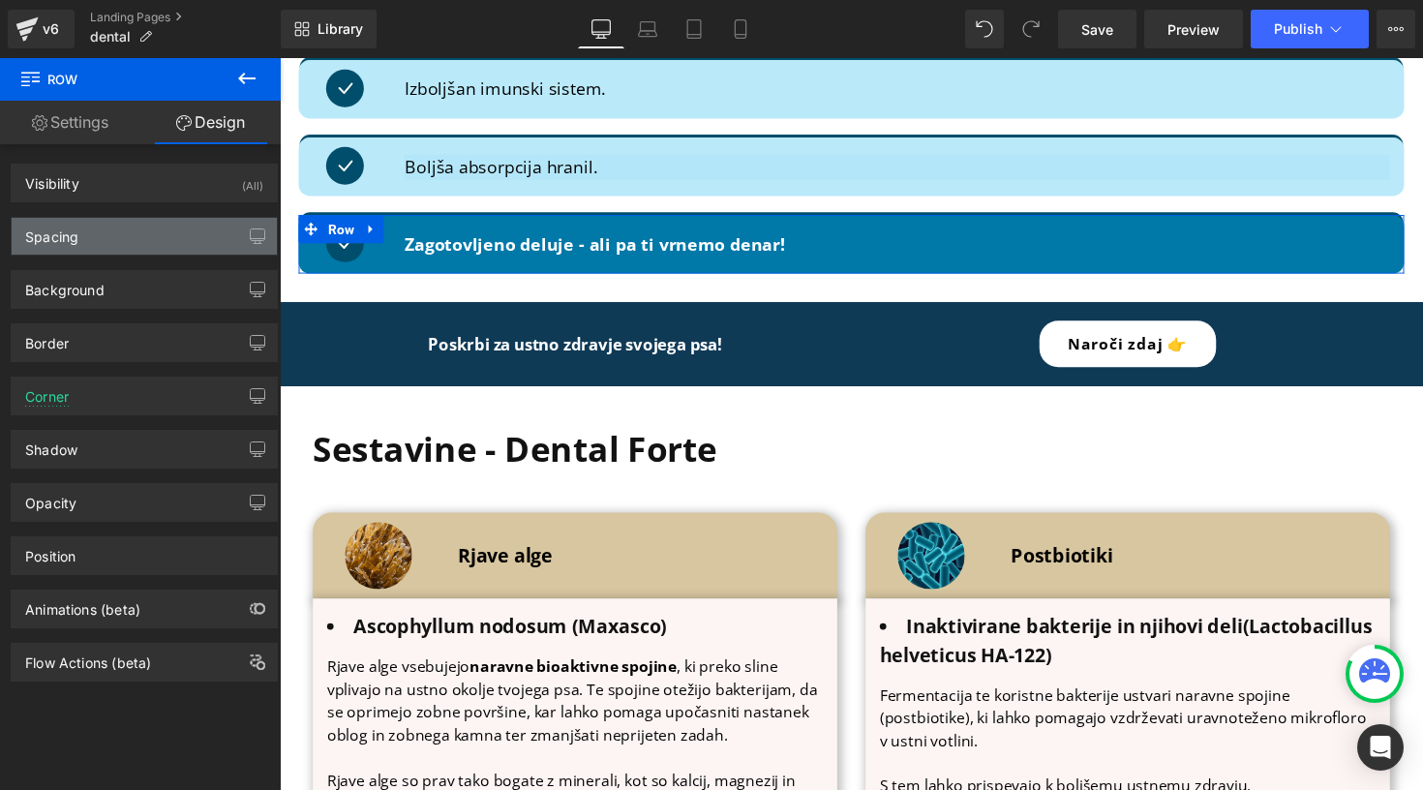
click at [169, 228] on div "Spacing" at bounding box center [144, 236] width 265 height 37
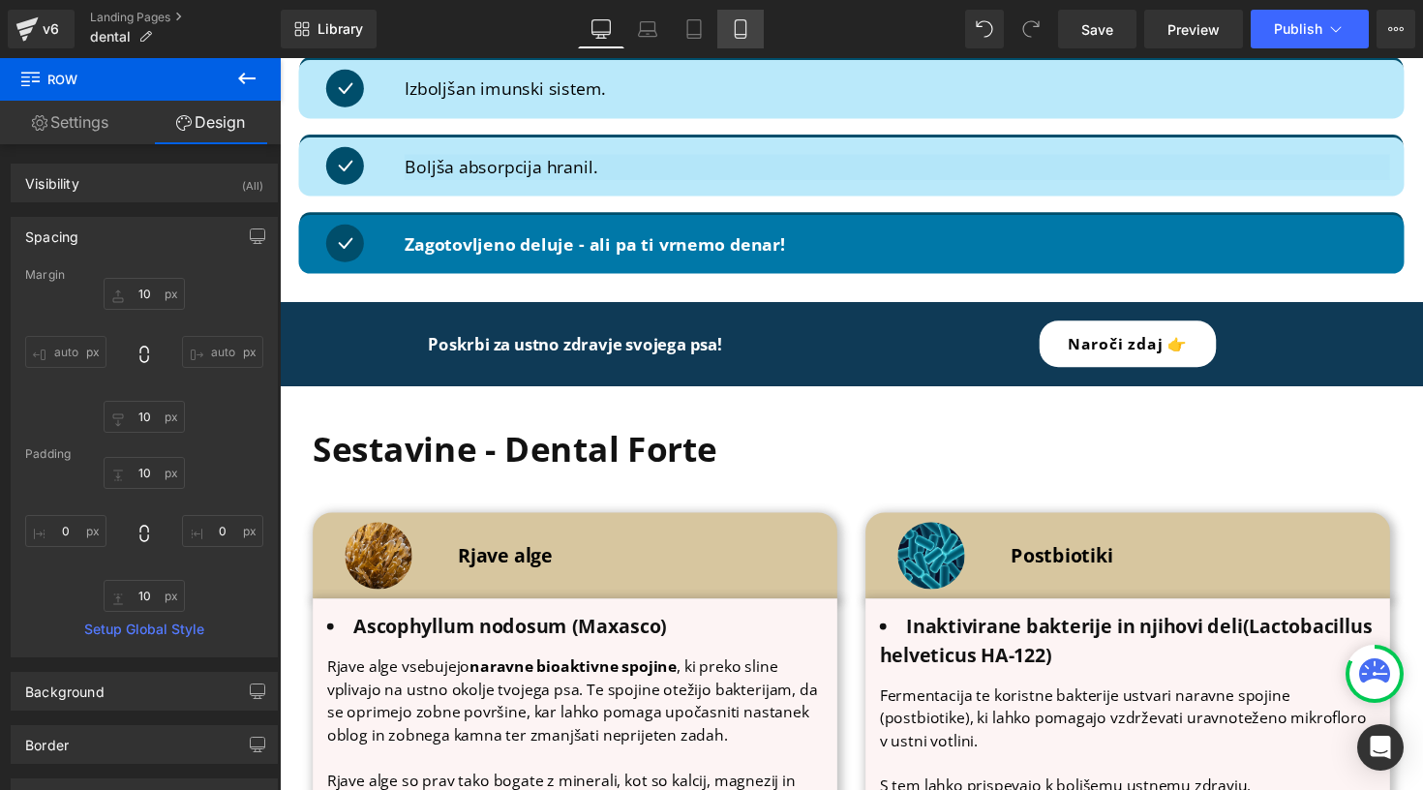
click at [740, 39] on link "Mobile" at bounding box center [741, 29] width 46 height 39
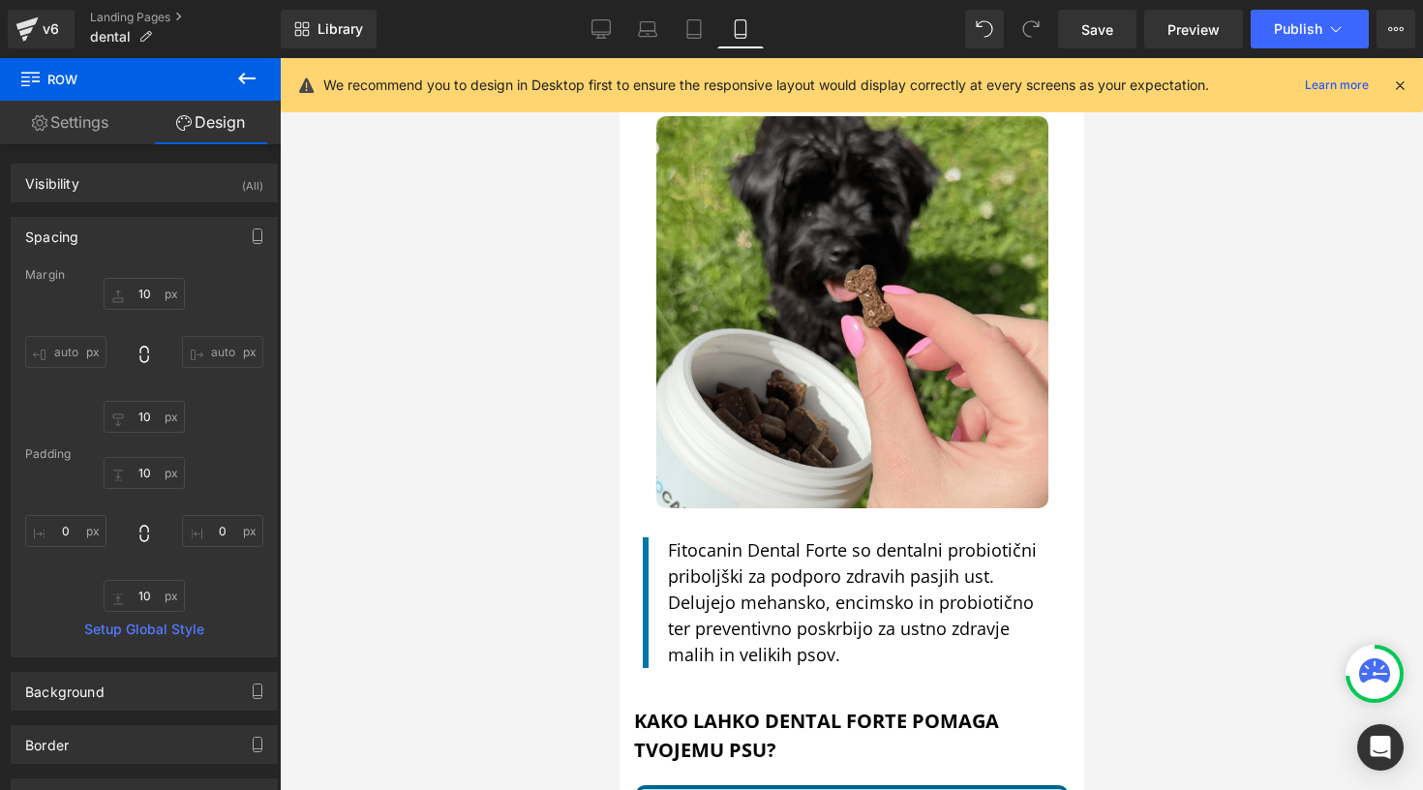
scroll to position [2656, 0]
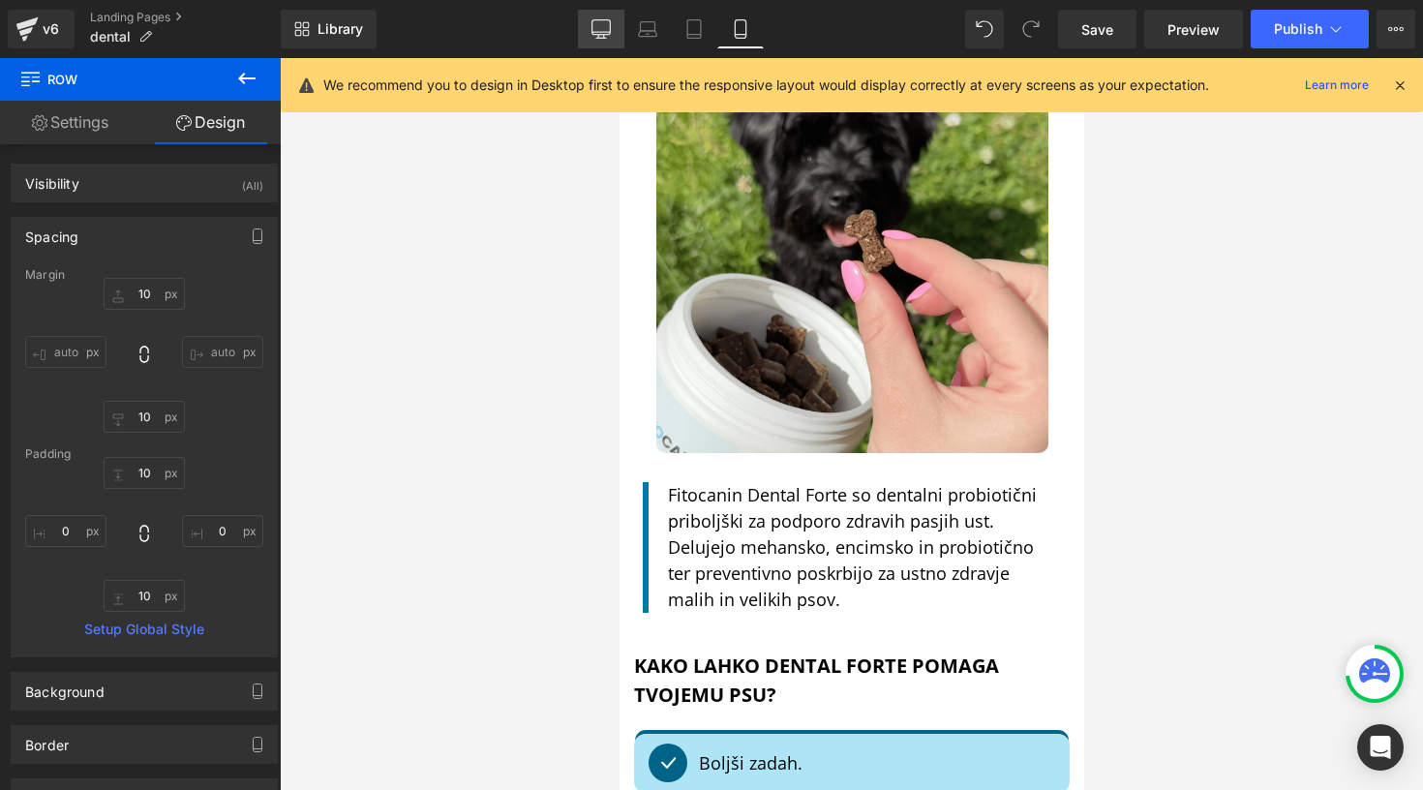
click at [596, 21] on icon at bounding box center [601, 28] width 19 height 19
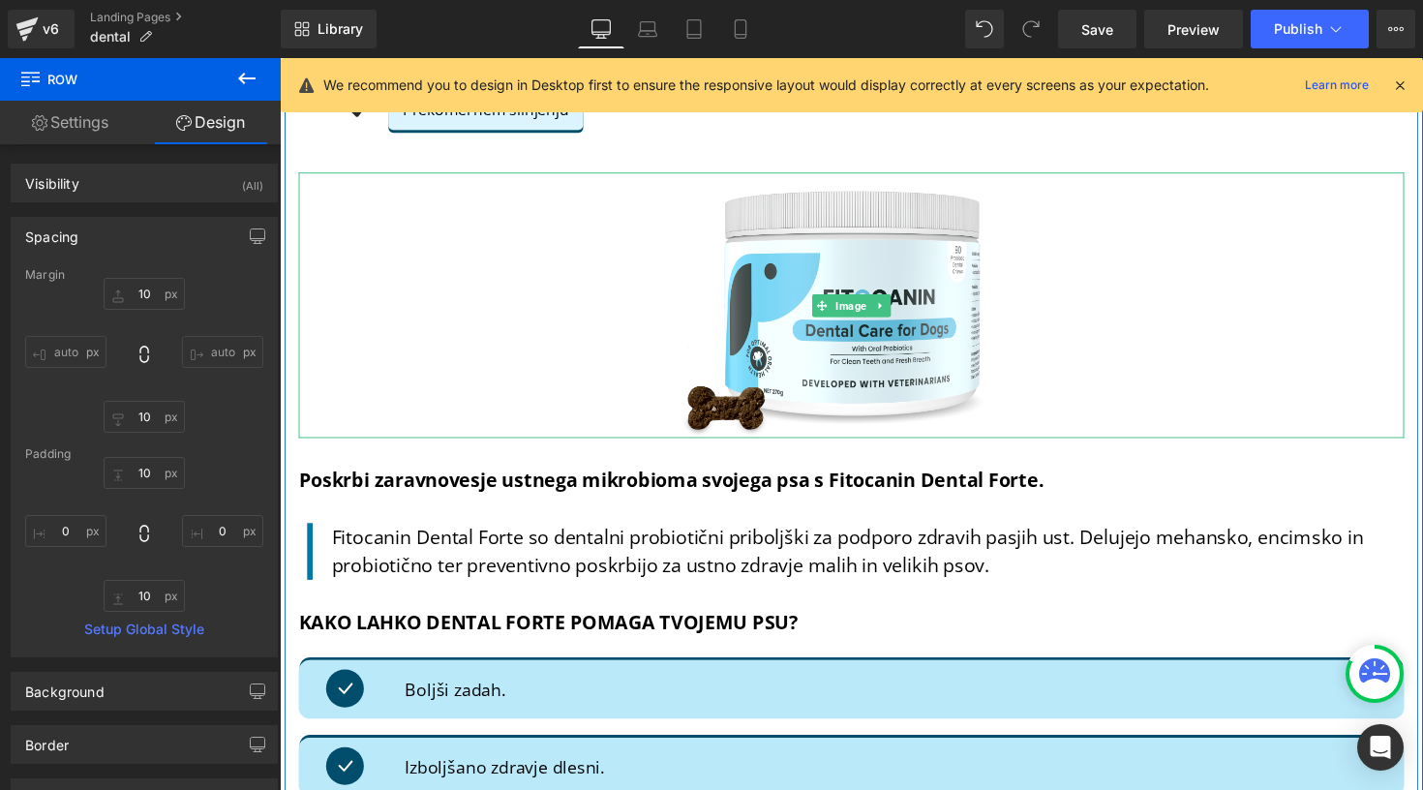
scroll to position [1653, 0]
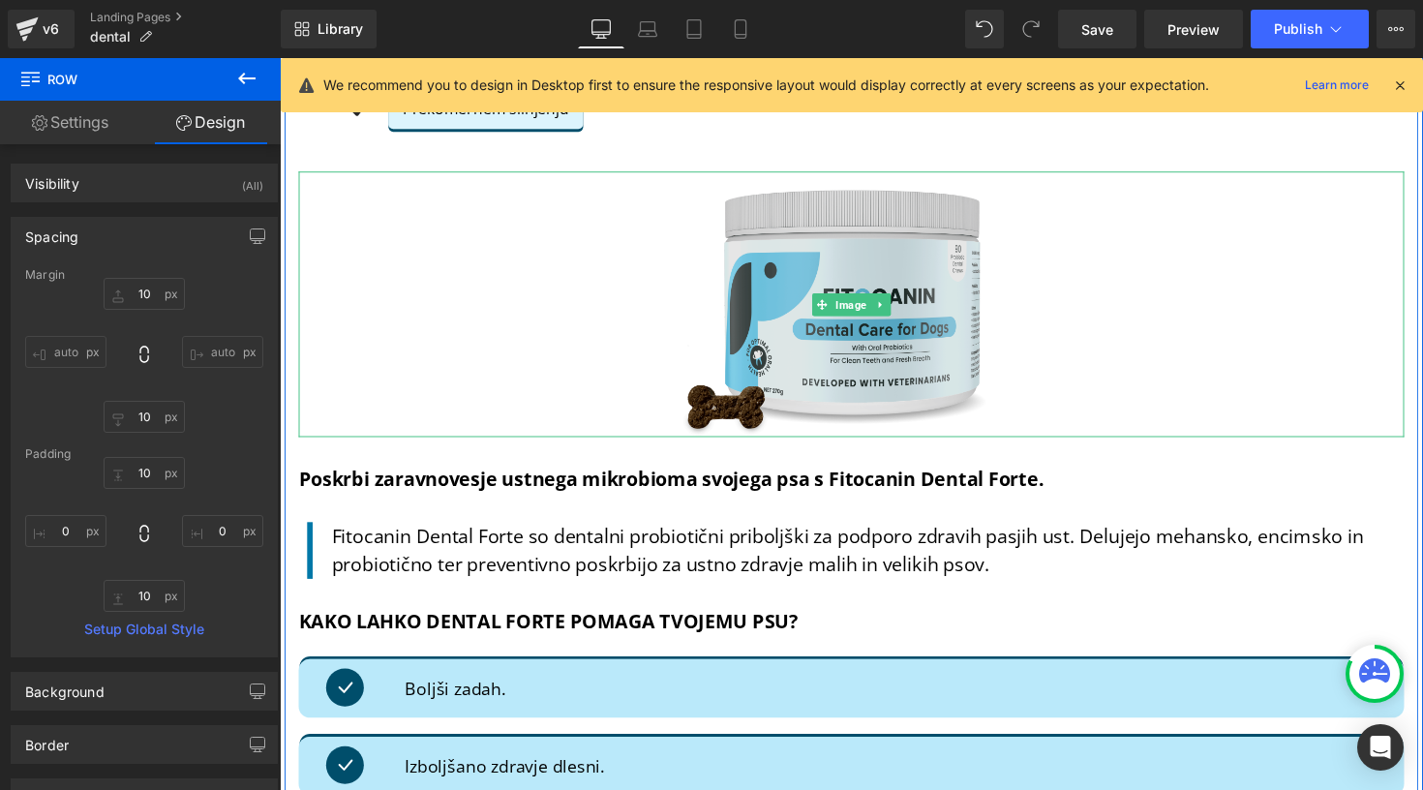
click at [935, 326] on img at bounding box center [865, 310] width 397 height 272
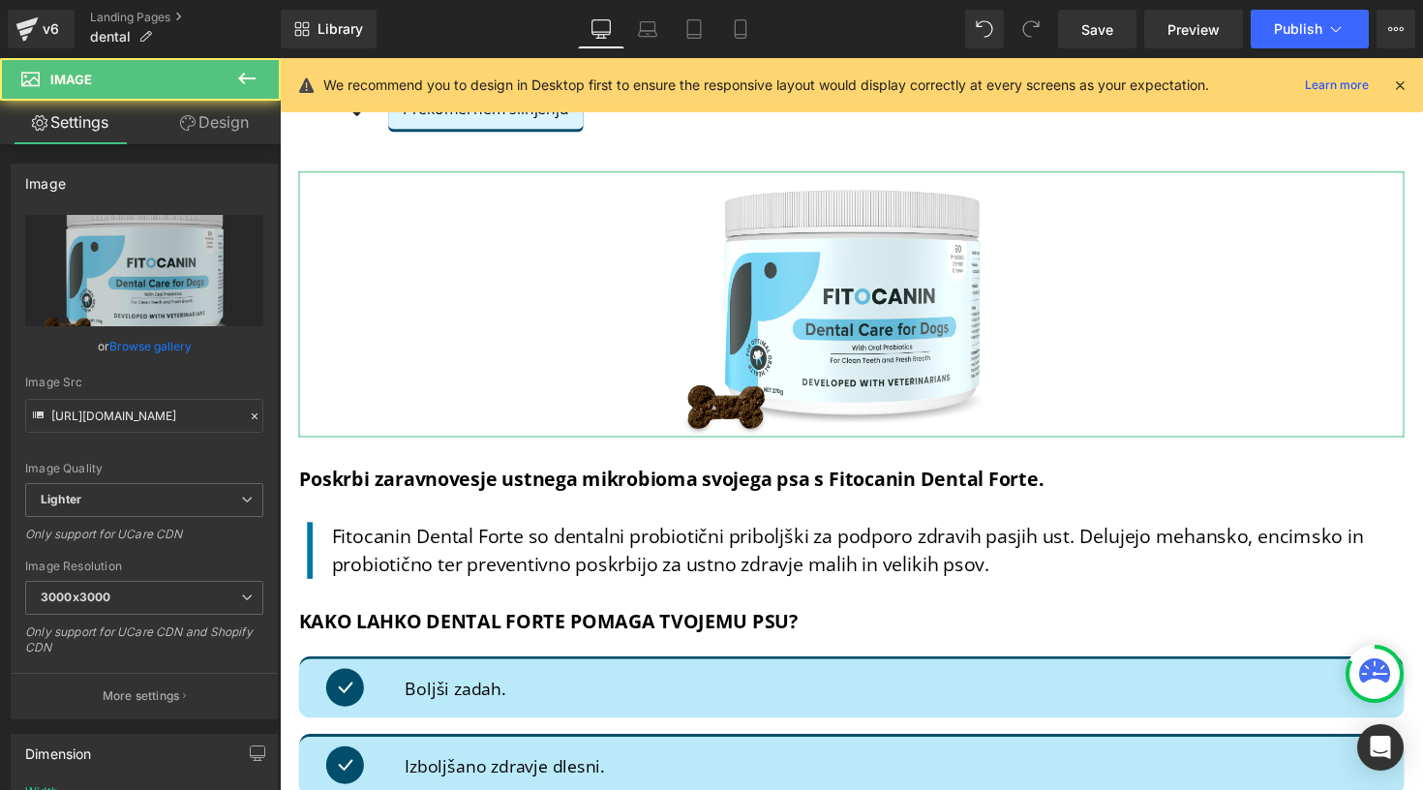
click at [212, 135] on link "Design" at bounding box center [214, 123] width 140 height 44
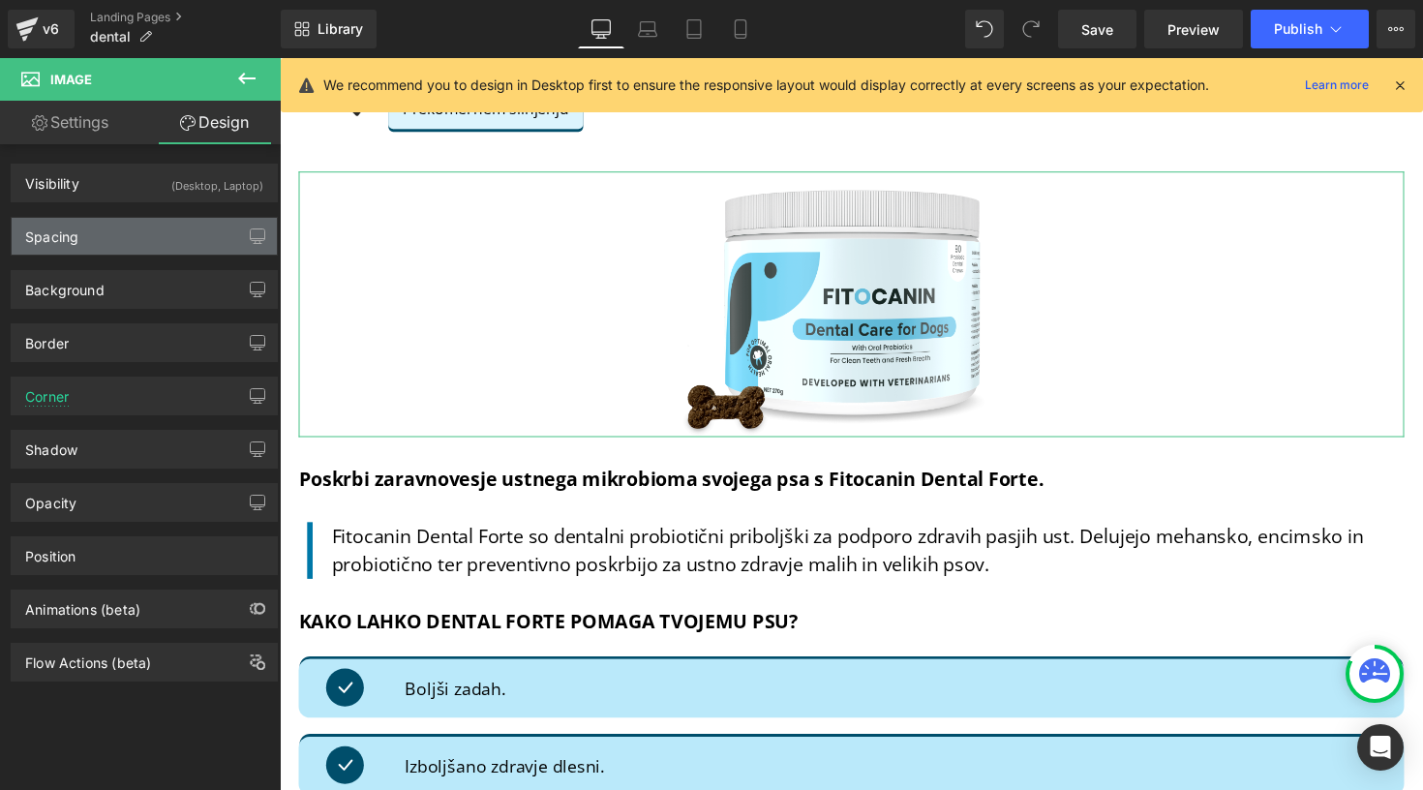
click at [160, 241] on div "Spacing" at bounding box center [144, 236] width 265 height 37
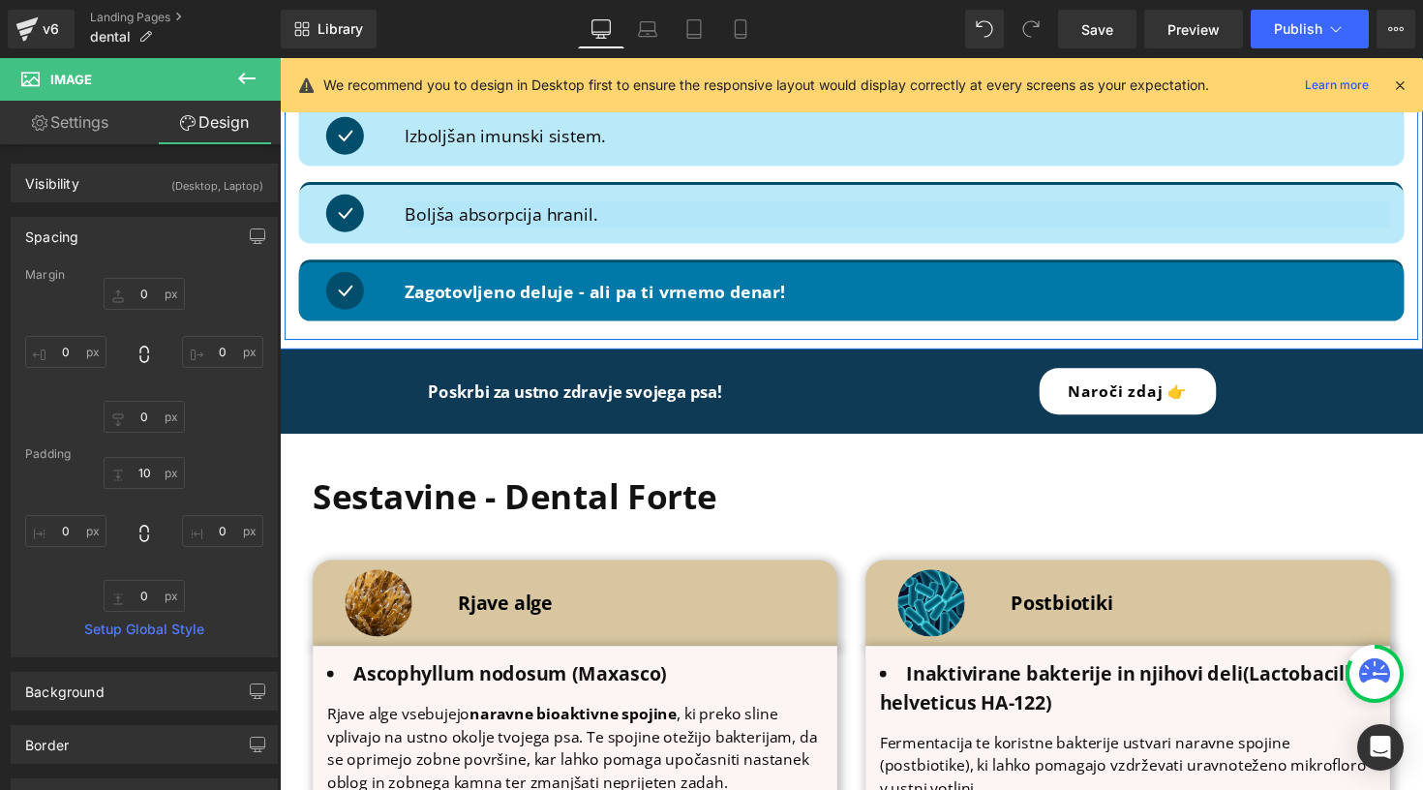
scroll to position [2556, 0]
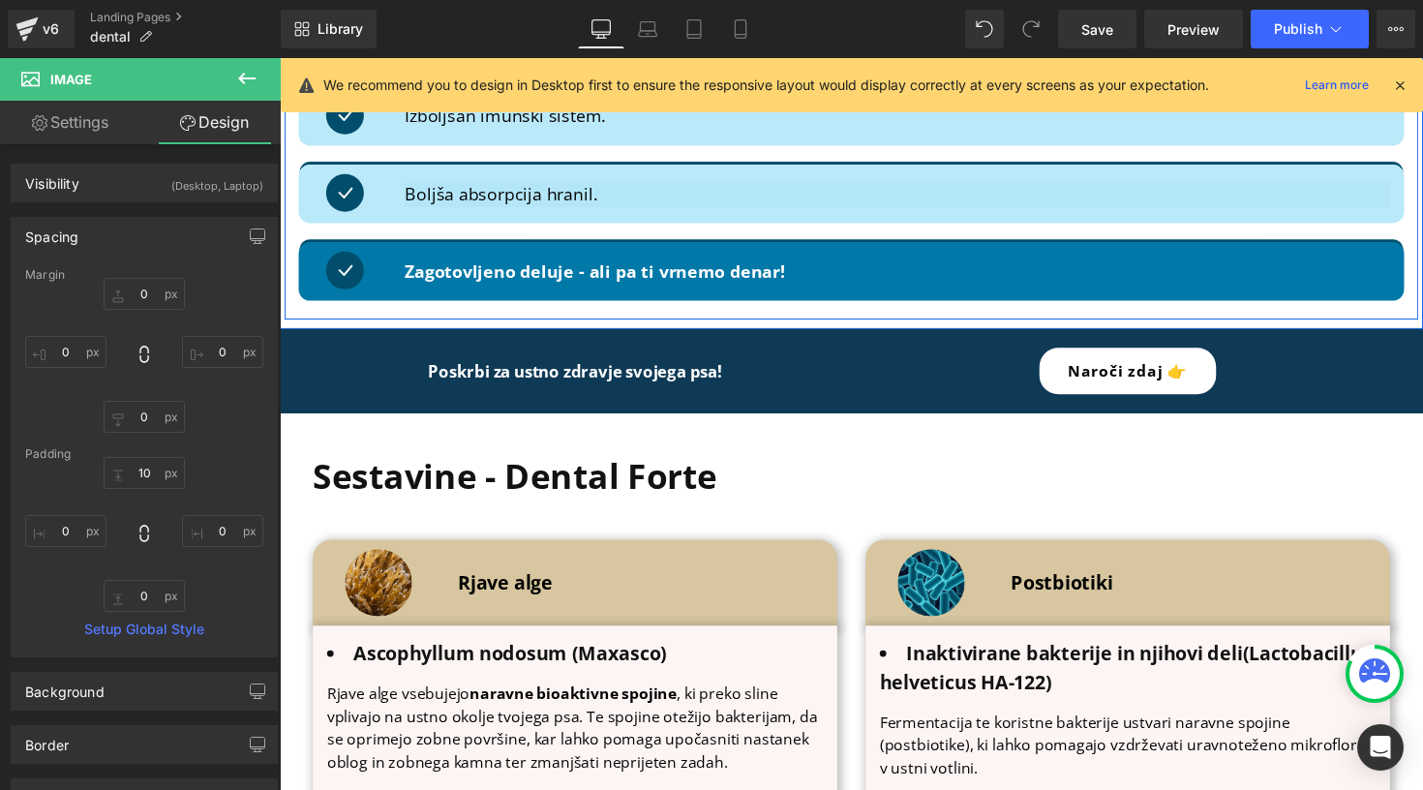
click at [781, 1] on div "Library Desktop Desktop Laptop Tablet Mobile Save Preview Publish Scheduled Vie…" at bounding box center [852, 29] width 1143 height 58
